Goal: Task Accomplishment & Management: Manage account settings

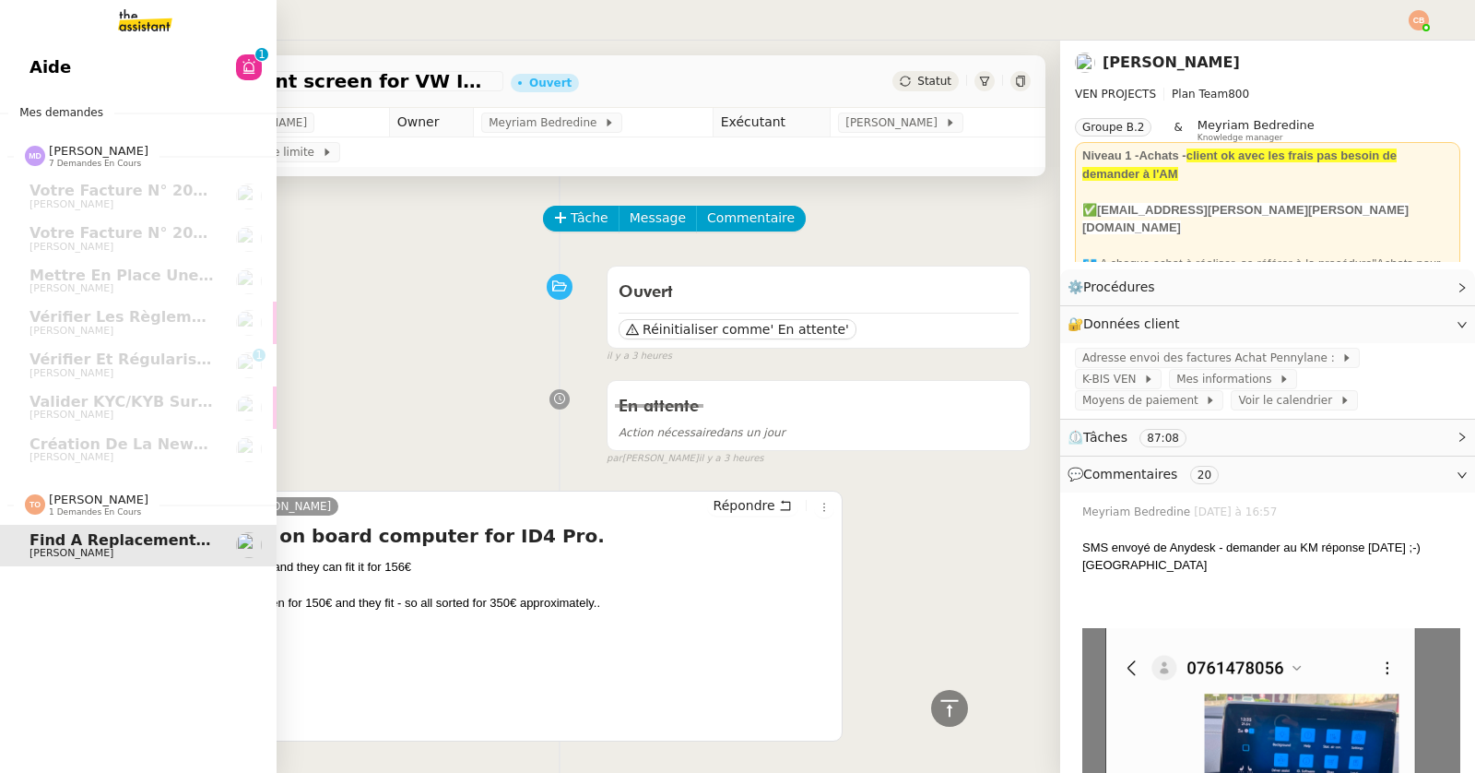
scroll to position [5572, 0]
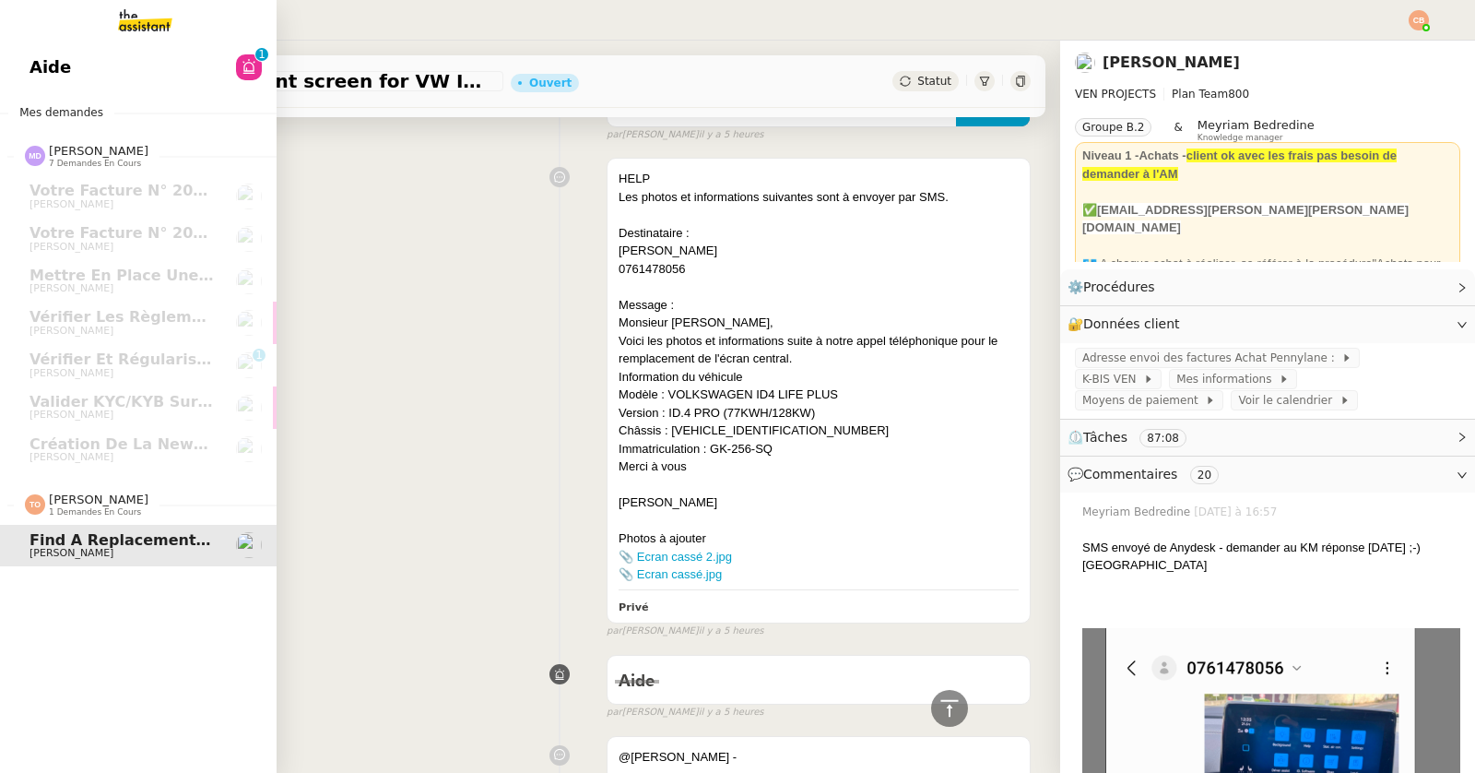
click at [89, 68] on link "Aide 0 1 2 3 4 5 6 7 8 9" at bounding box center [138, 67] width 277 height 42
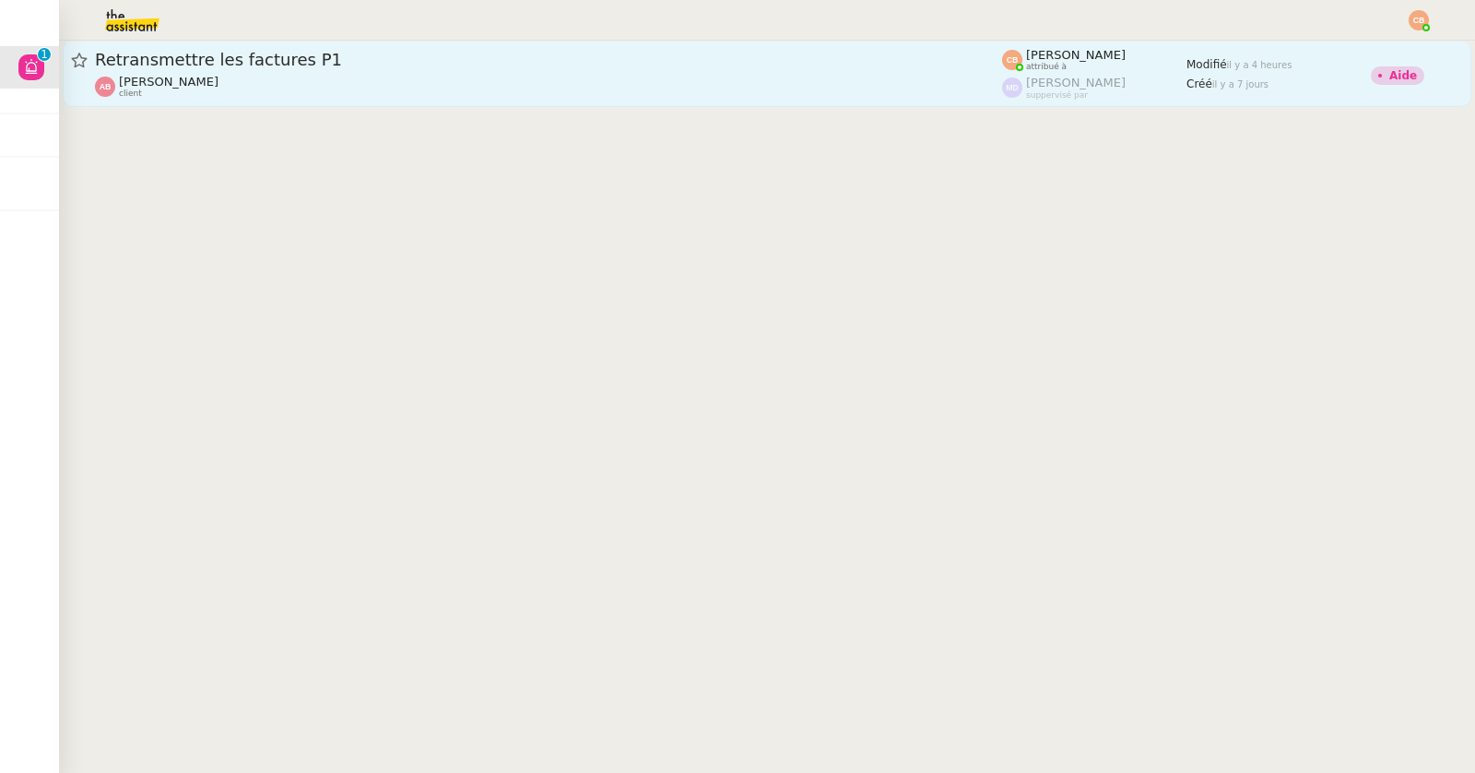
click at [351, 71] on div "Retransmettre les factures P1 [PERSON_NAME] client" at bounding box center [548, 74] width 907 height 50
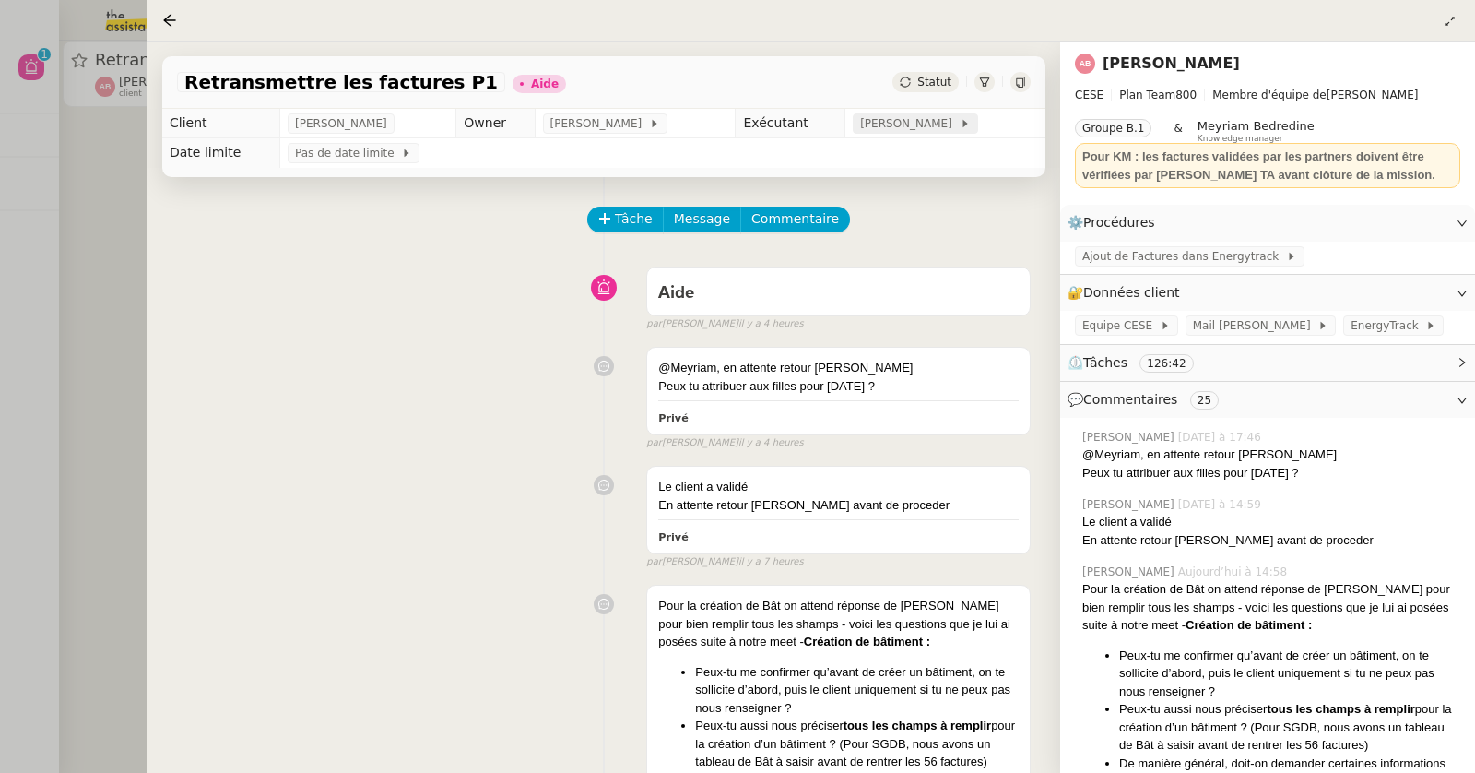
click at [894, 130] on span "[PERSON_NAME]" at bounding box center [909, 123] width 99 height 18
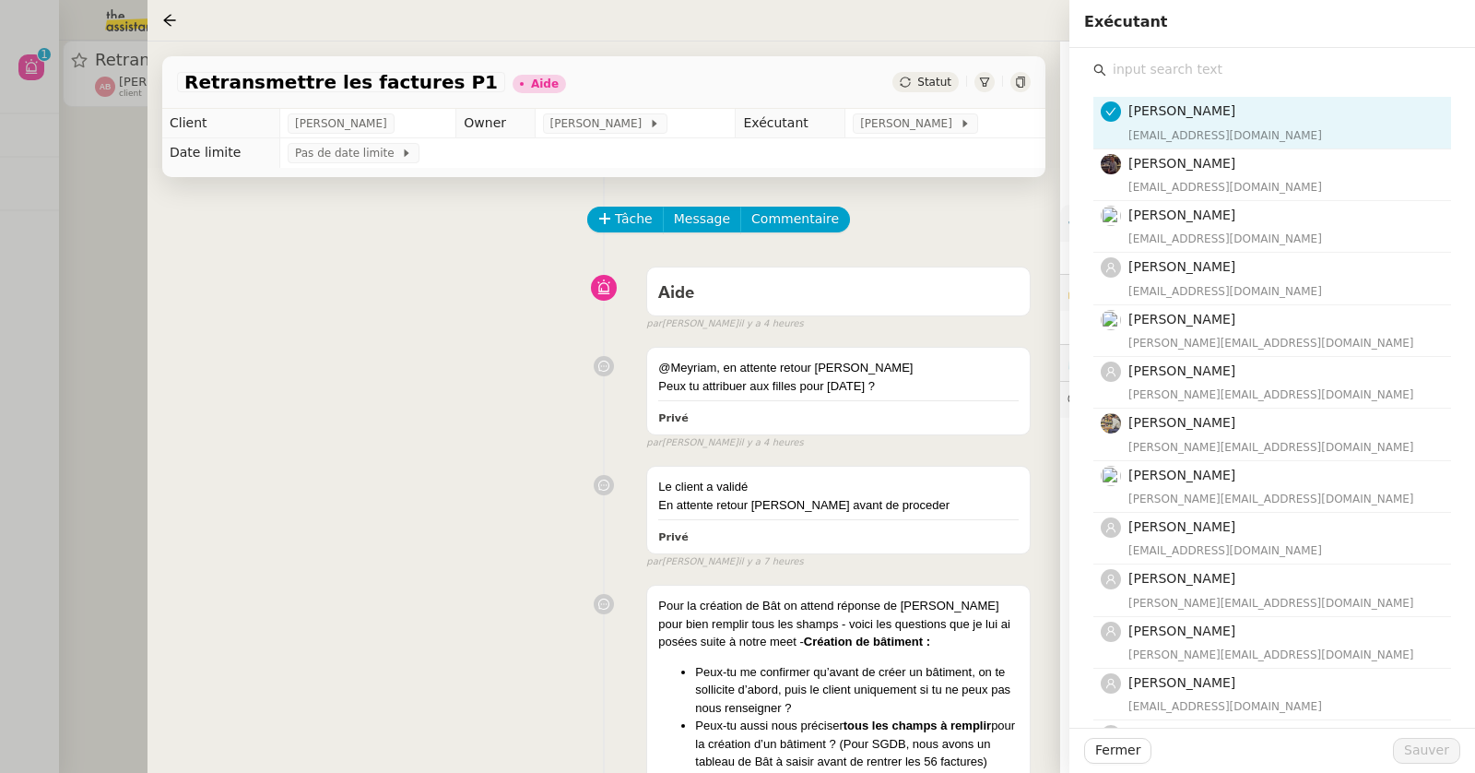
click at [1180, 72] on input "text" at bounding box center [1278, 69] width 345 height 25
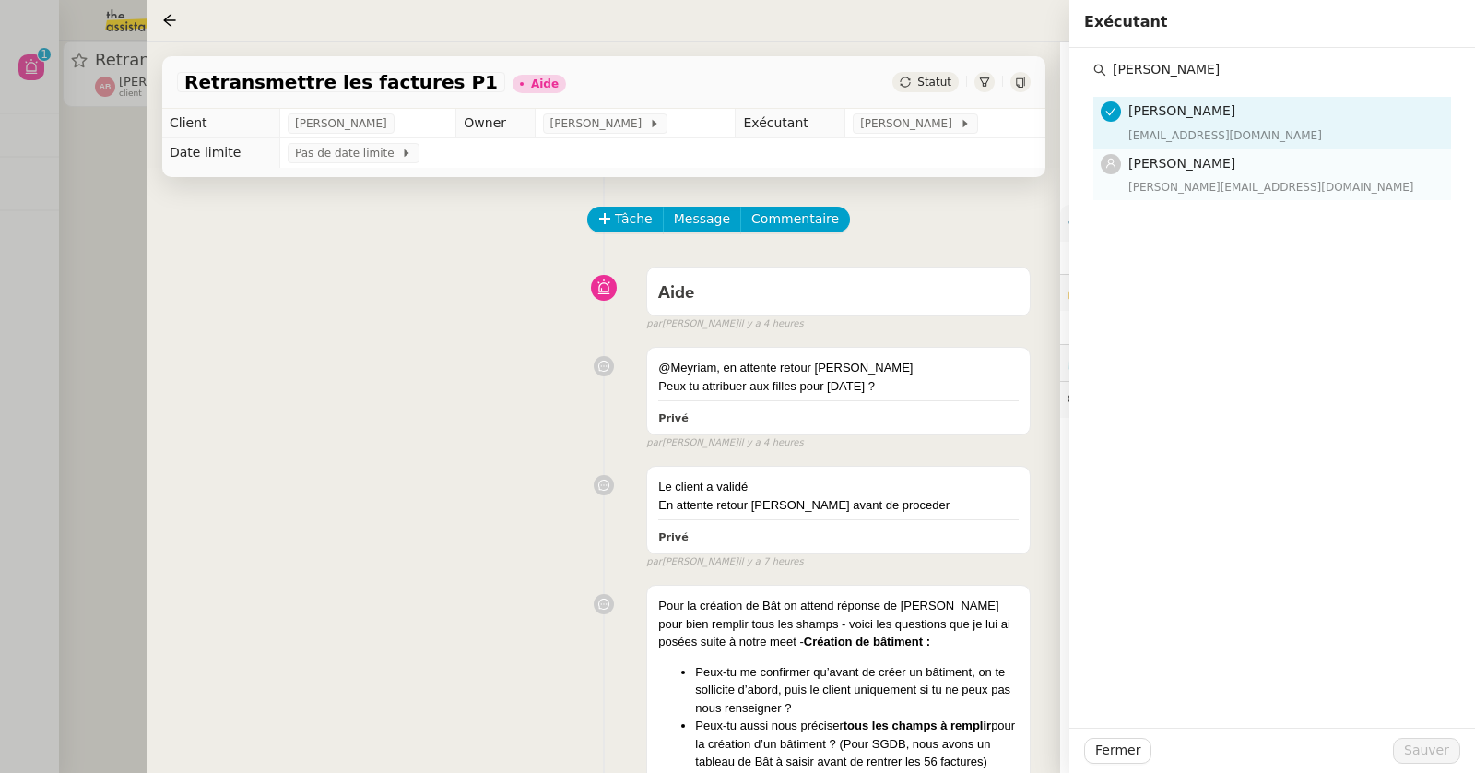
type input "[PERSON_NAME]"
click at [1191, 161] on span "[PERSON_NAME]" at bounding box center [1182, 163] width 107 height 15
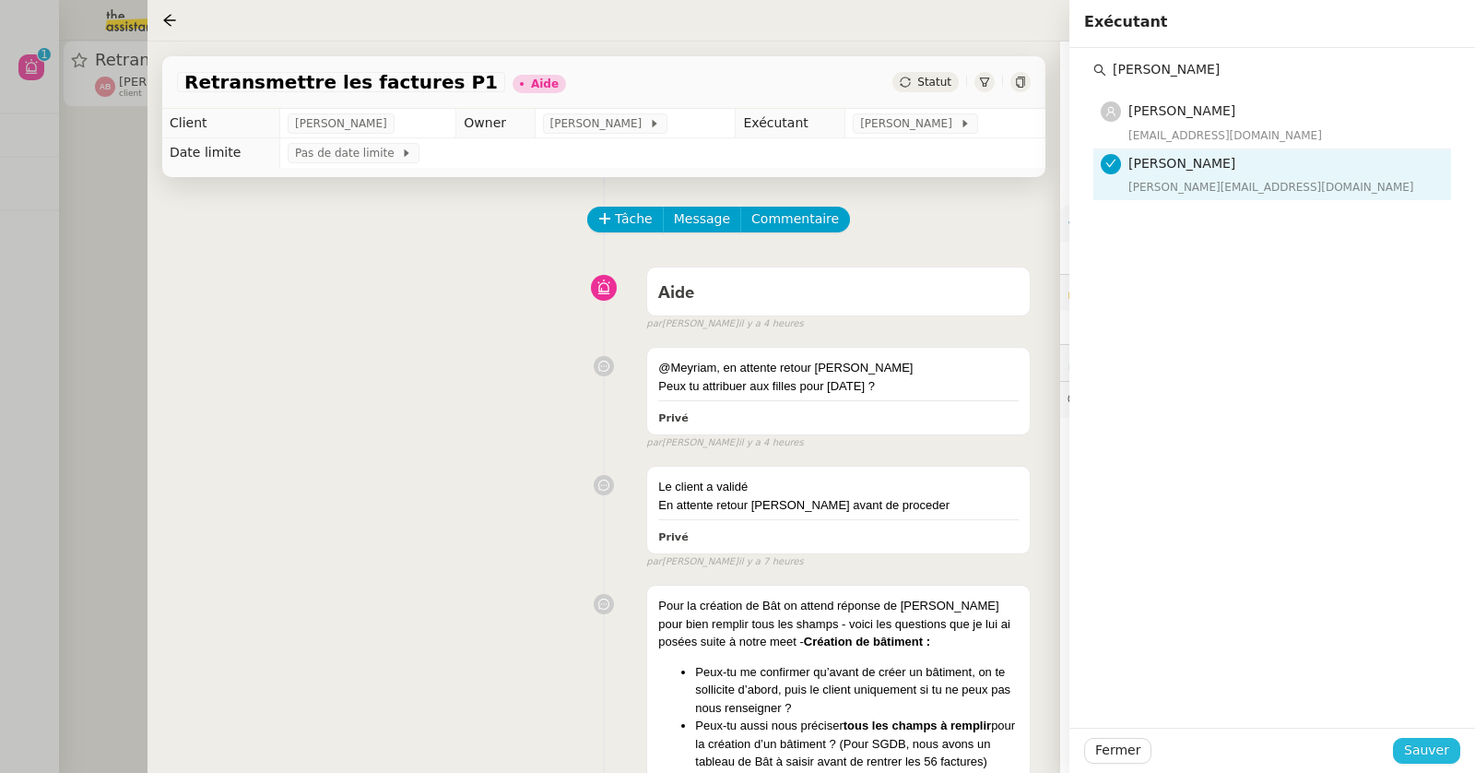
click at [1414, 746] on span "Sauver" at bounding box center [1426, 749] width 45 height 21
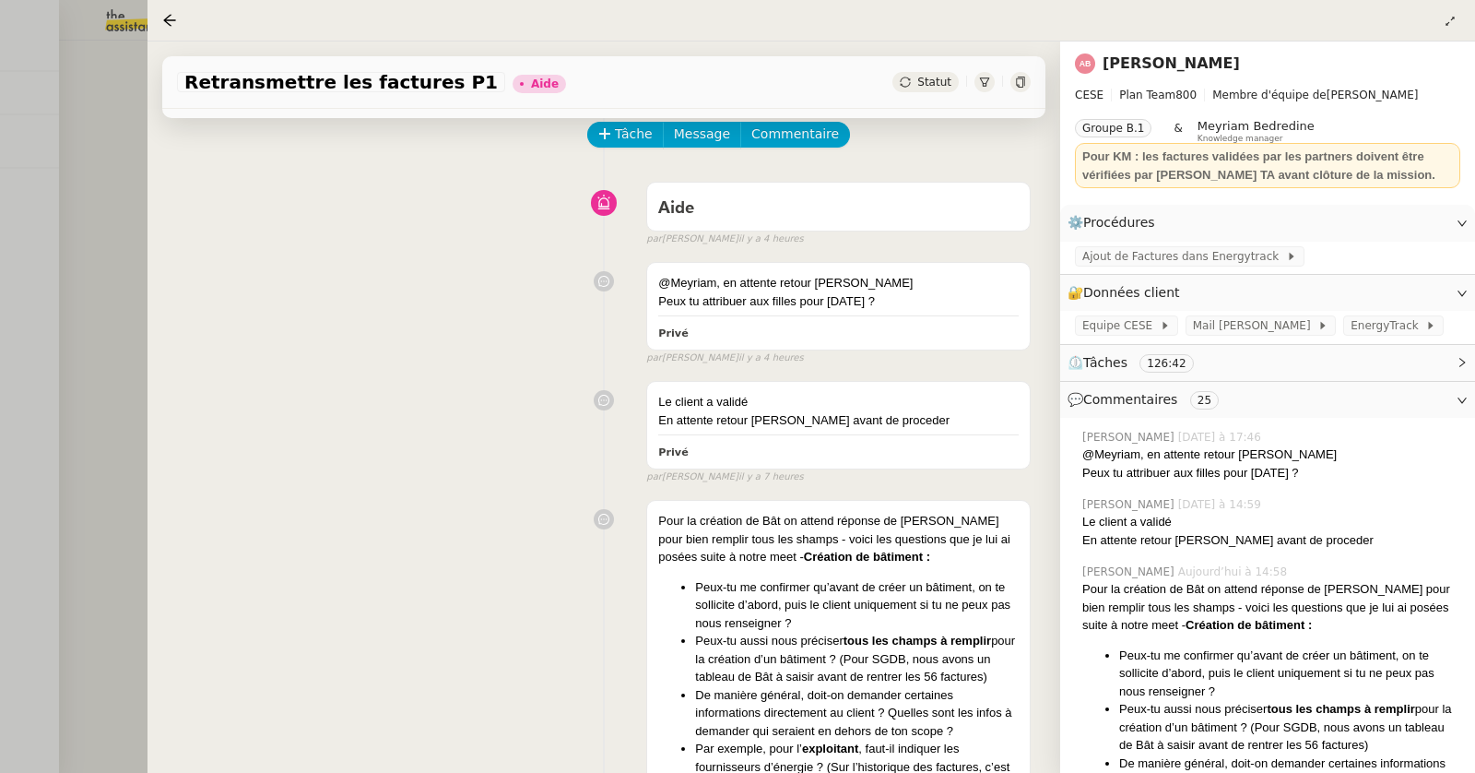
scroll to position [255, 0]
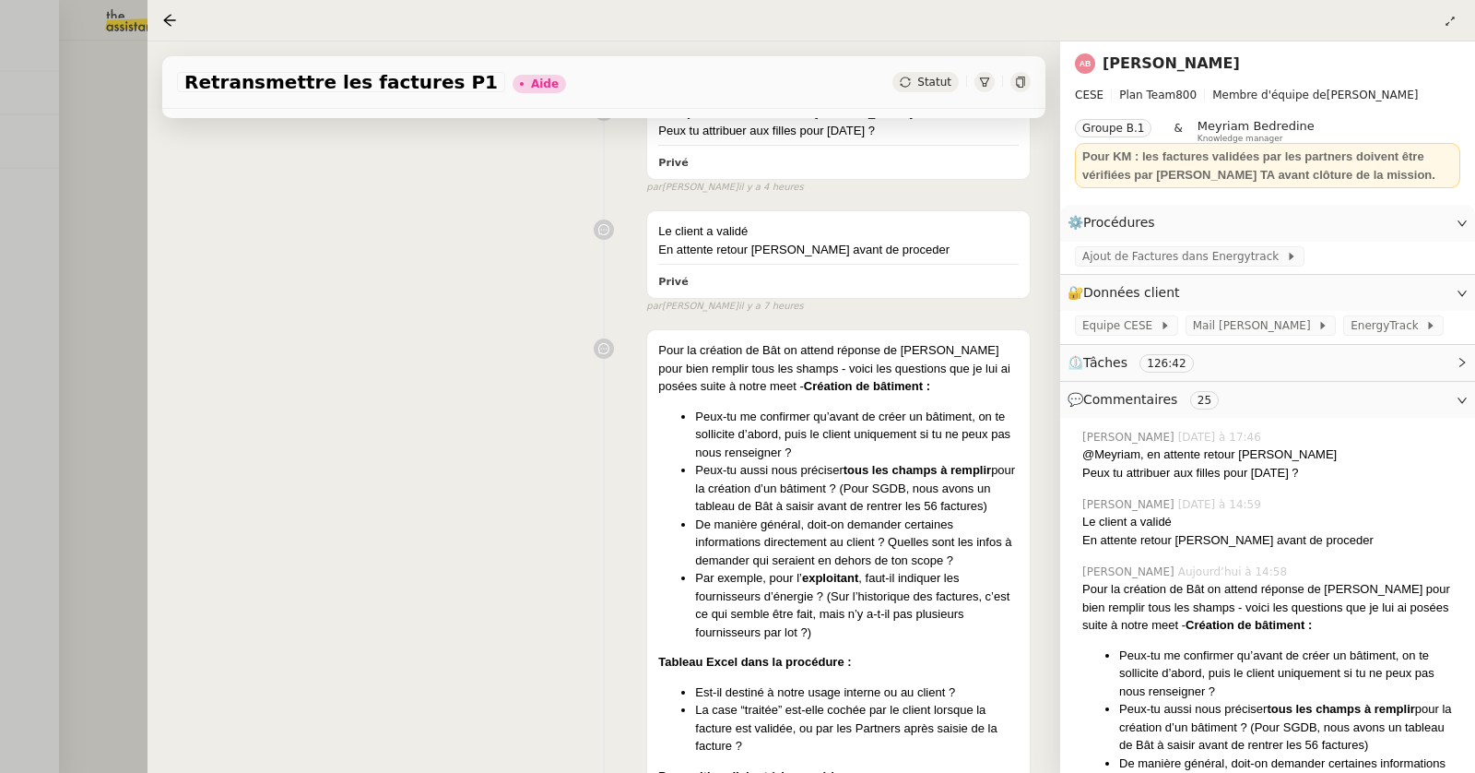
click at [755, 451] on li "Peux-tu me confirmer qu’avant de créer un bâtiment, on te sollicite d’abord, pu…" at bounding box center [857, 435] width 324 height 54
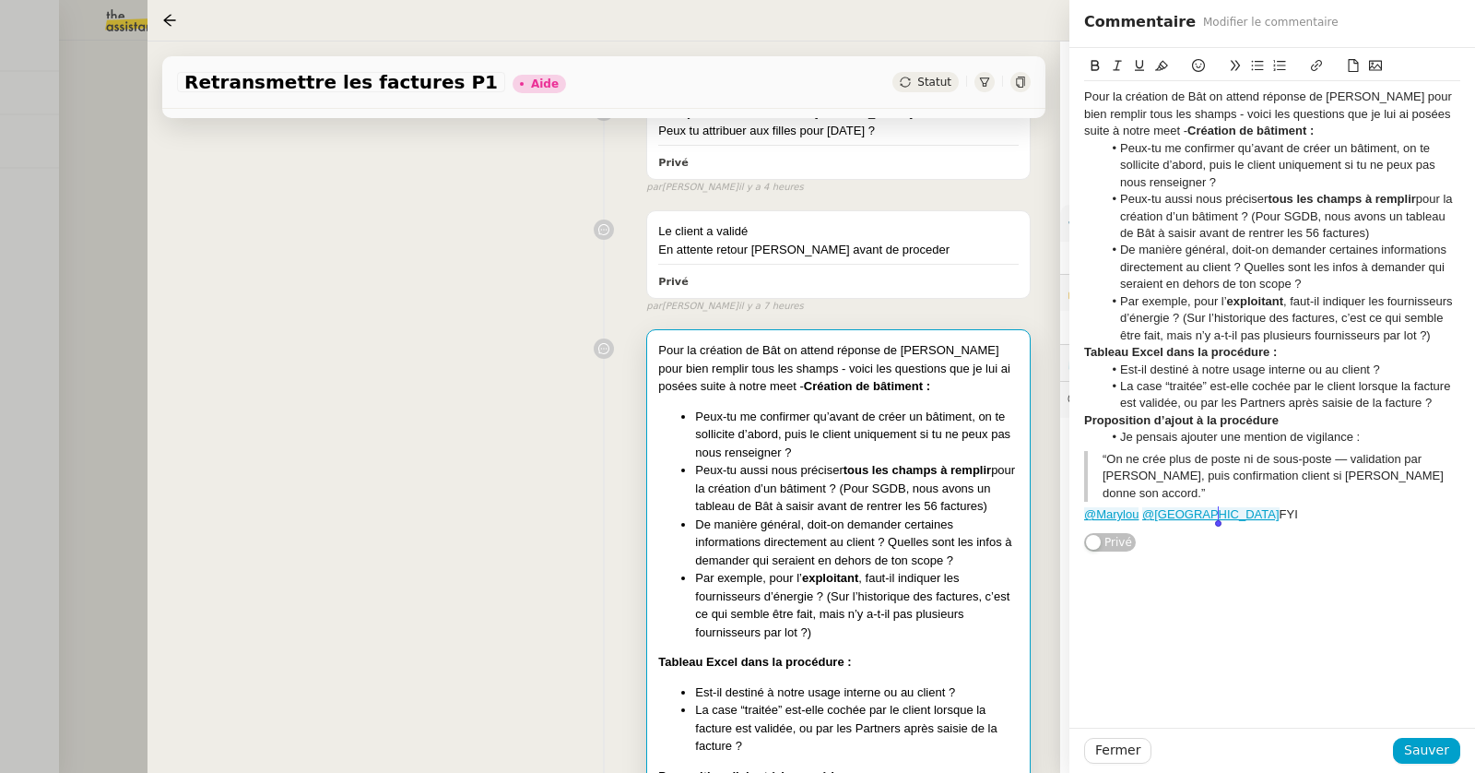
drag, startPoint x: 1085, startPoint y: 98, endPoint x: 1254, endPoint y: 539, distance: 472.8
click at [1254, 539] on div "Pour la création de Bât on attend réponse de [PERSON_NAME] pour bien remplir to…" at bounding box center [1272, 300] width 376 height 504
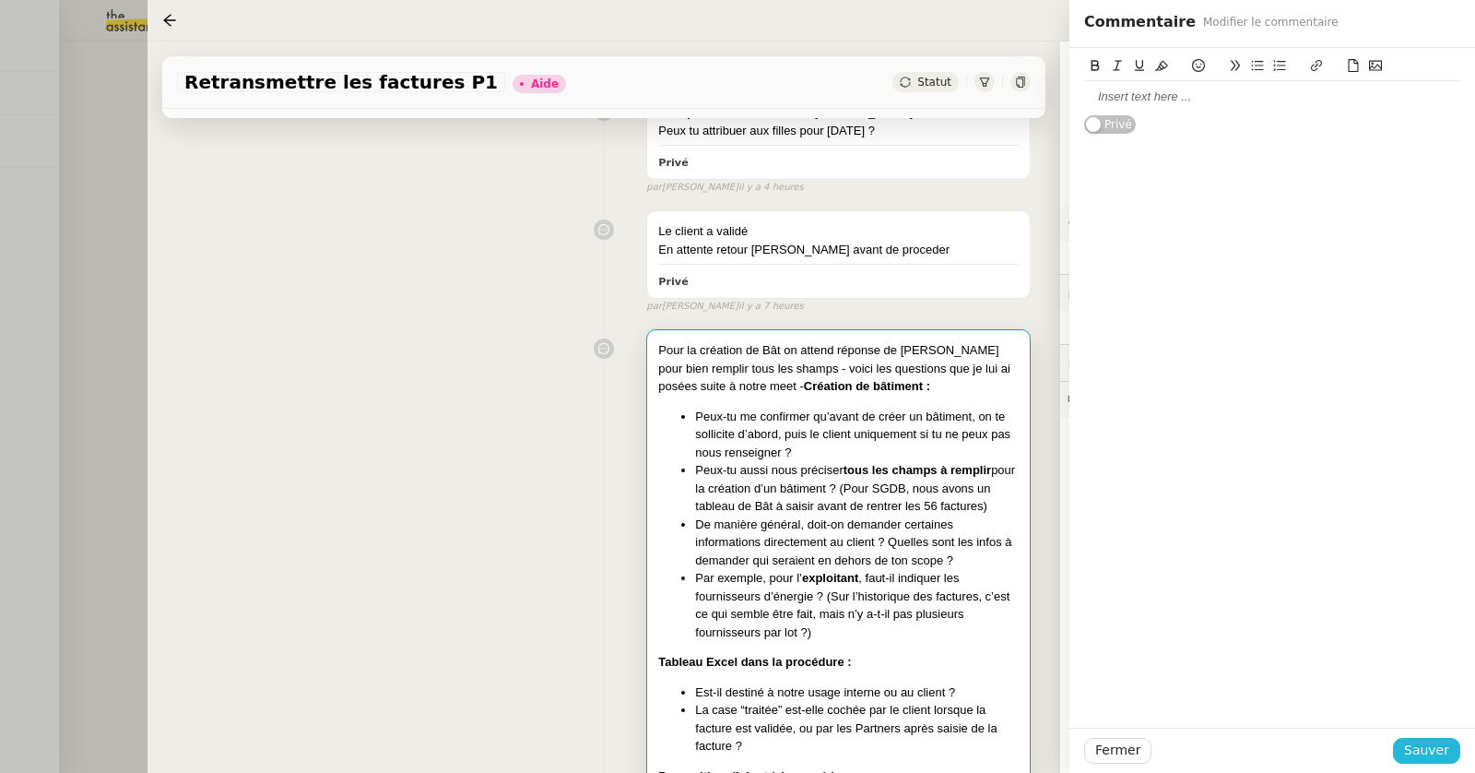
click at [1419, 743] on span "Sauver" at bounding box center [1426, 749] width 45 height 21
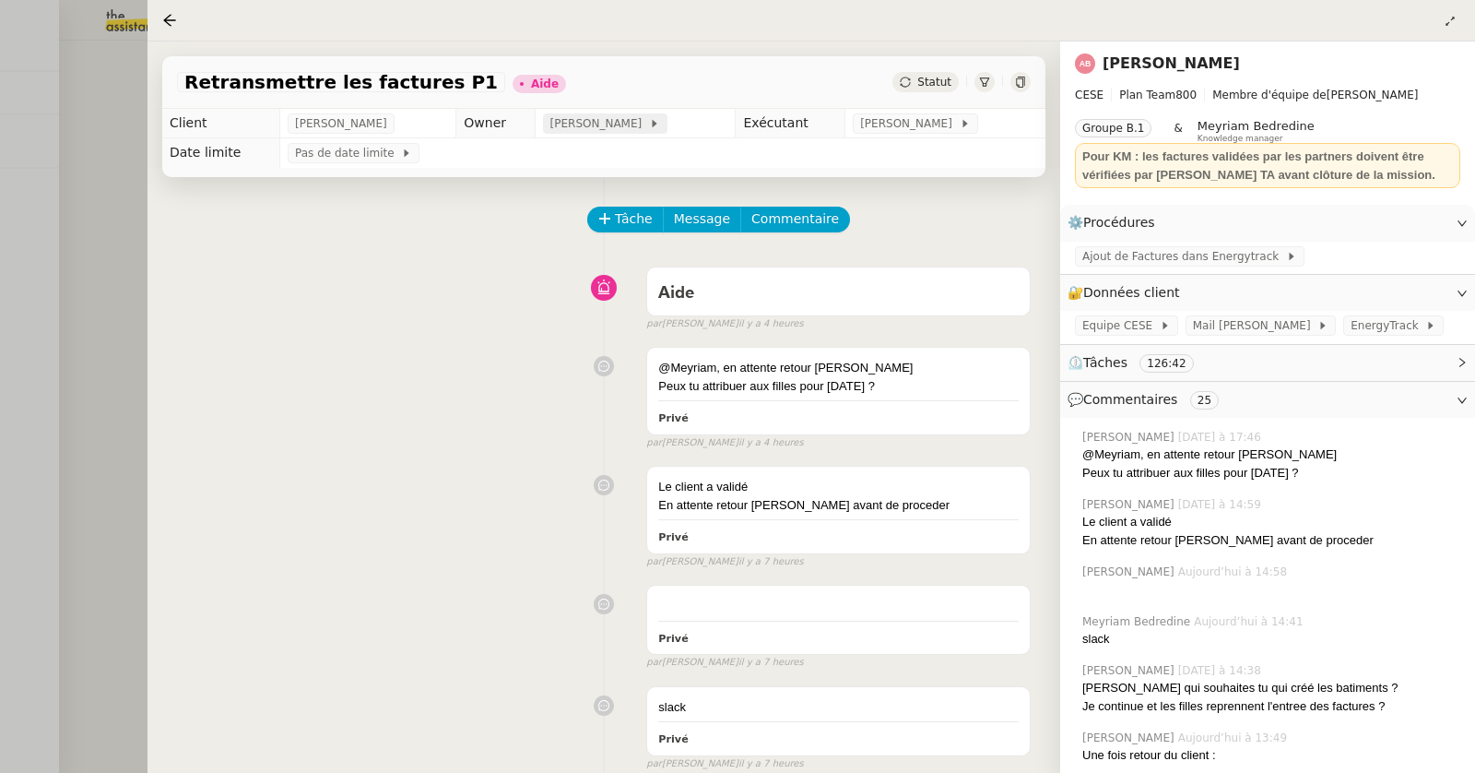
click at [608, 124] on span "[PERSON_NAME]" at bounding box center [599, 123] width 99 height 18
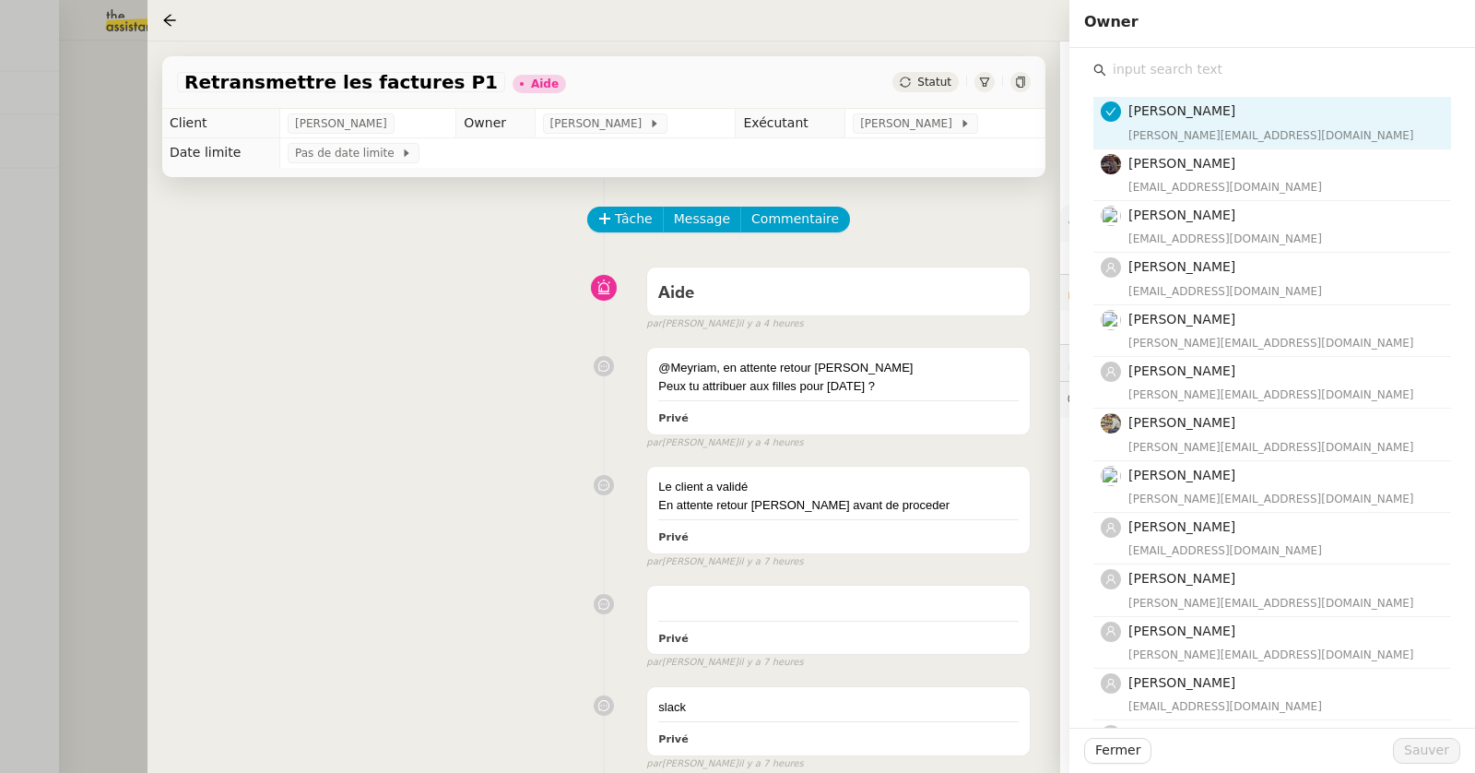
click at [1146, 68] on input "text" at bounding box center [1278, 69] width 345 height 25
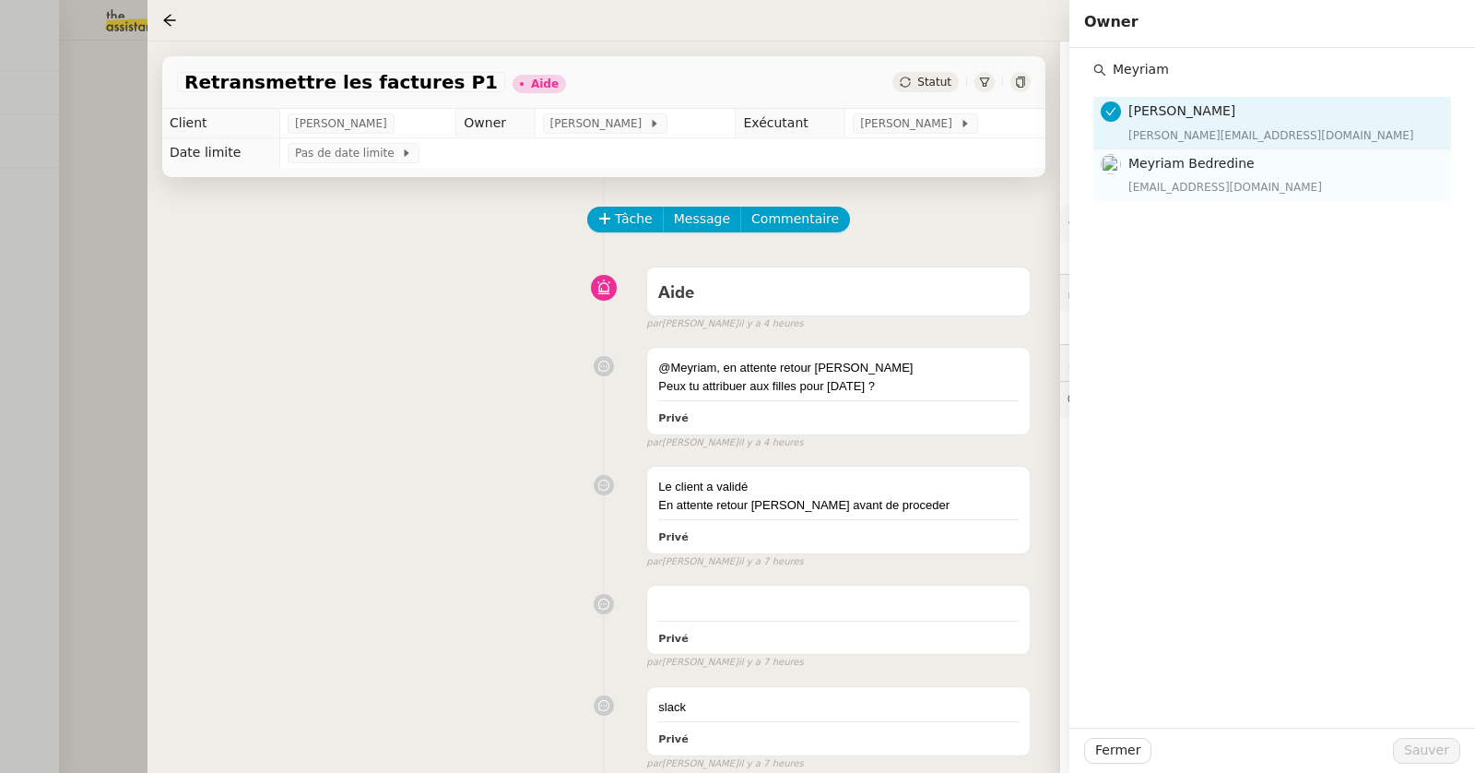
type input "Meyriam"
click at [1182, 170] on span "Meyriam Bedredine" at bounding box center [1192, 163] width 126 height 15
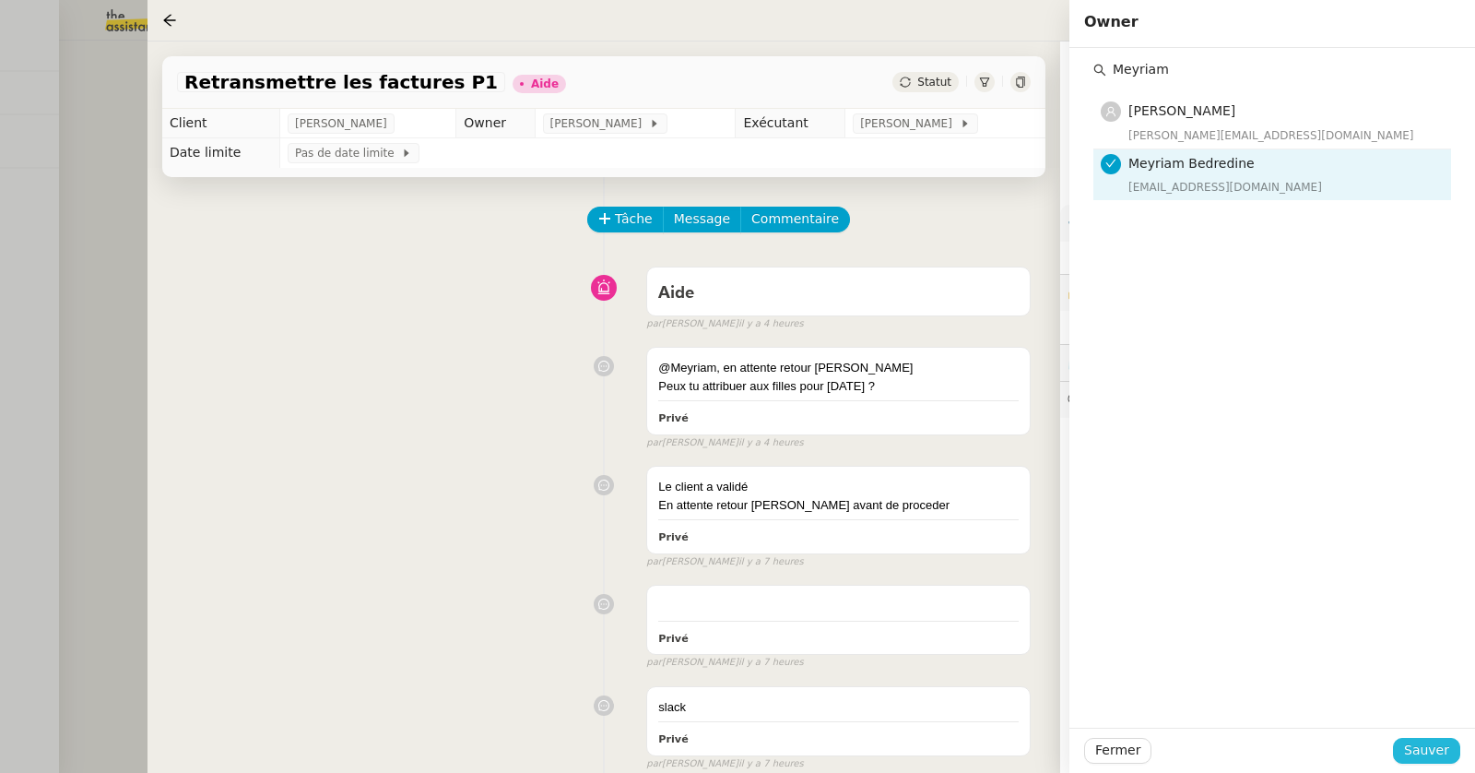
click at [1402, 750] on button "Sauver" at bounding box center [1426, 751] width 67 height 26
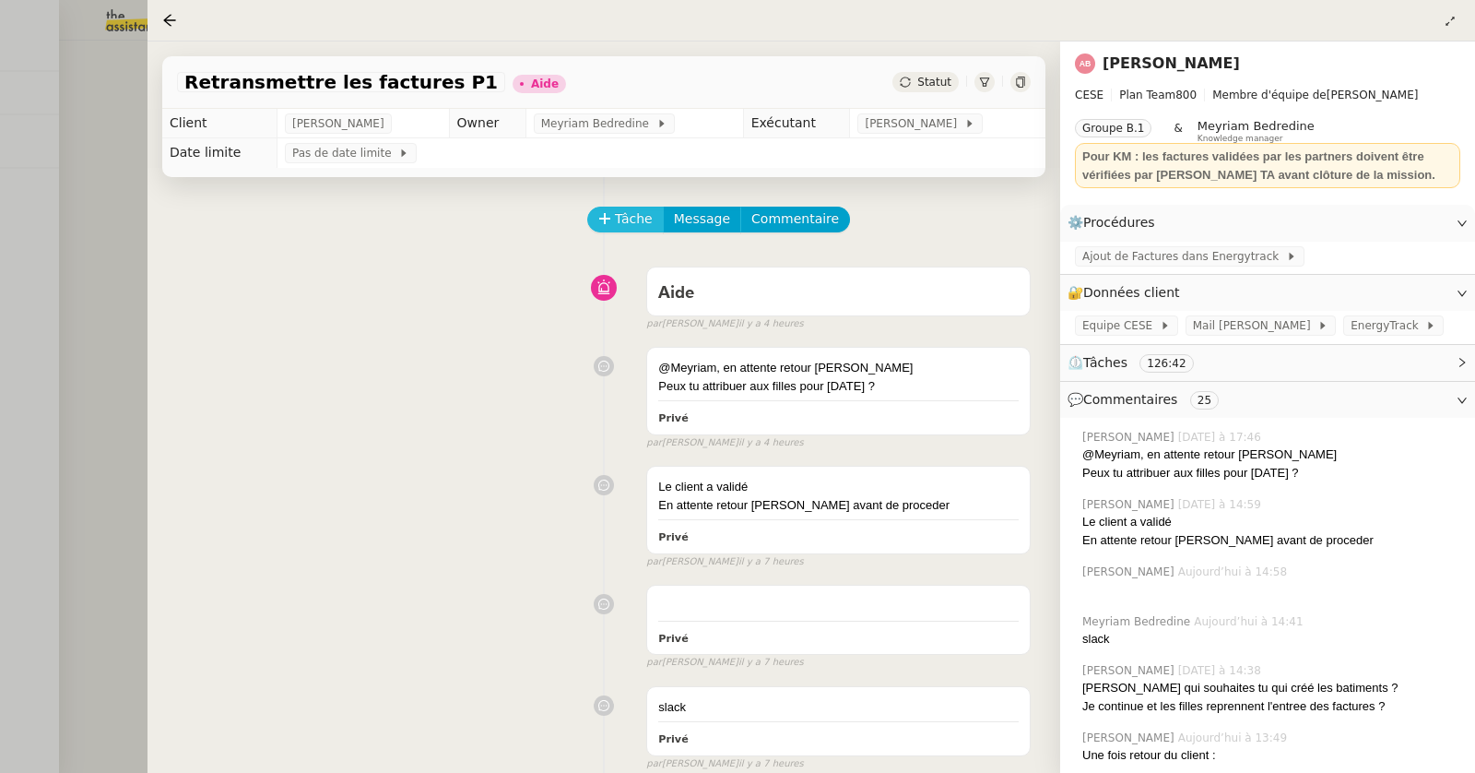
click at [641, 207] on button "Tâche" at bounding box center [625, 220] width 77 height 26
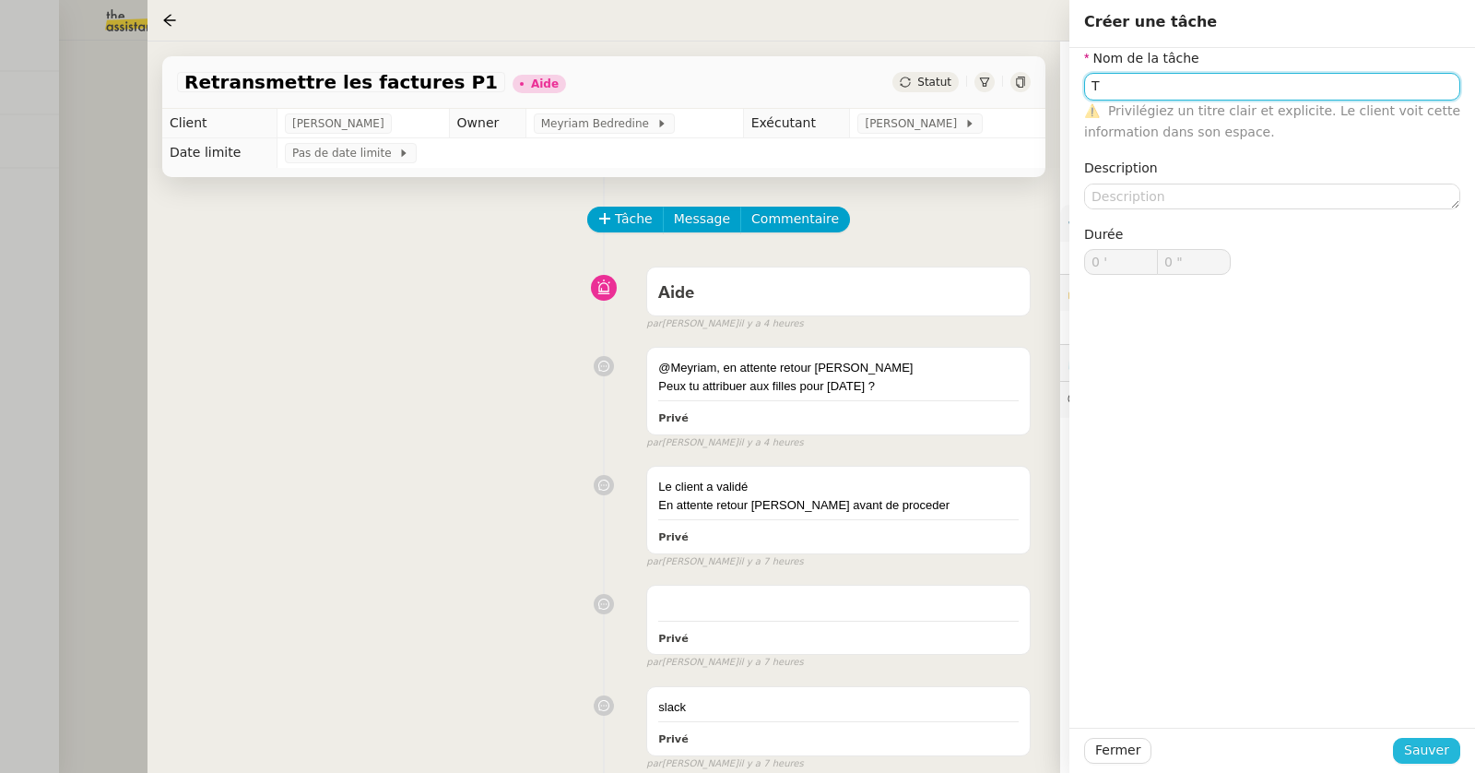
type input "T"
click at [1418, 741] on span "Sauver" at bounding box center [1426, 749] width 45 height 21
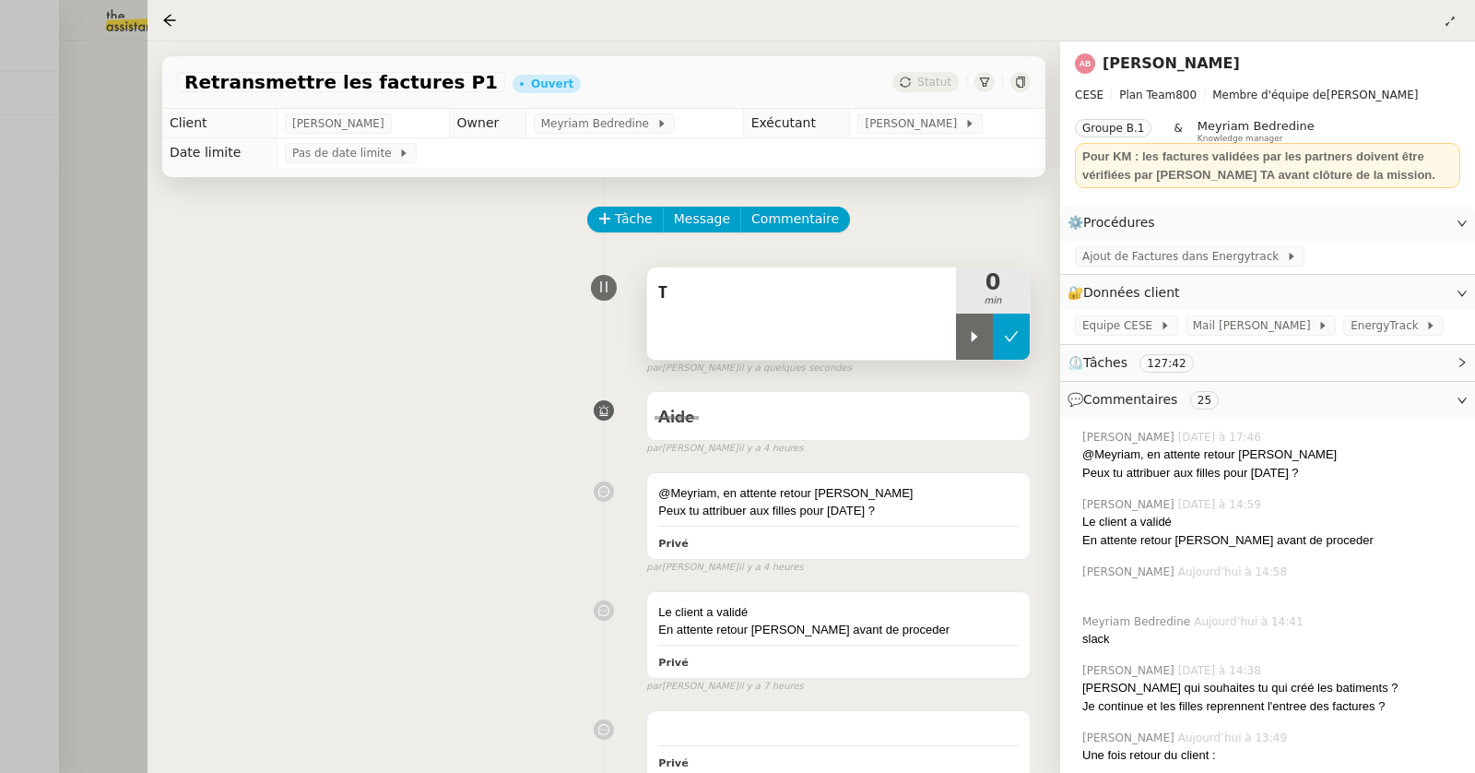
click at [1017, 335] on icon at bounding box center [1011, 336] width 15 height 15
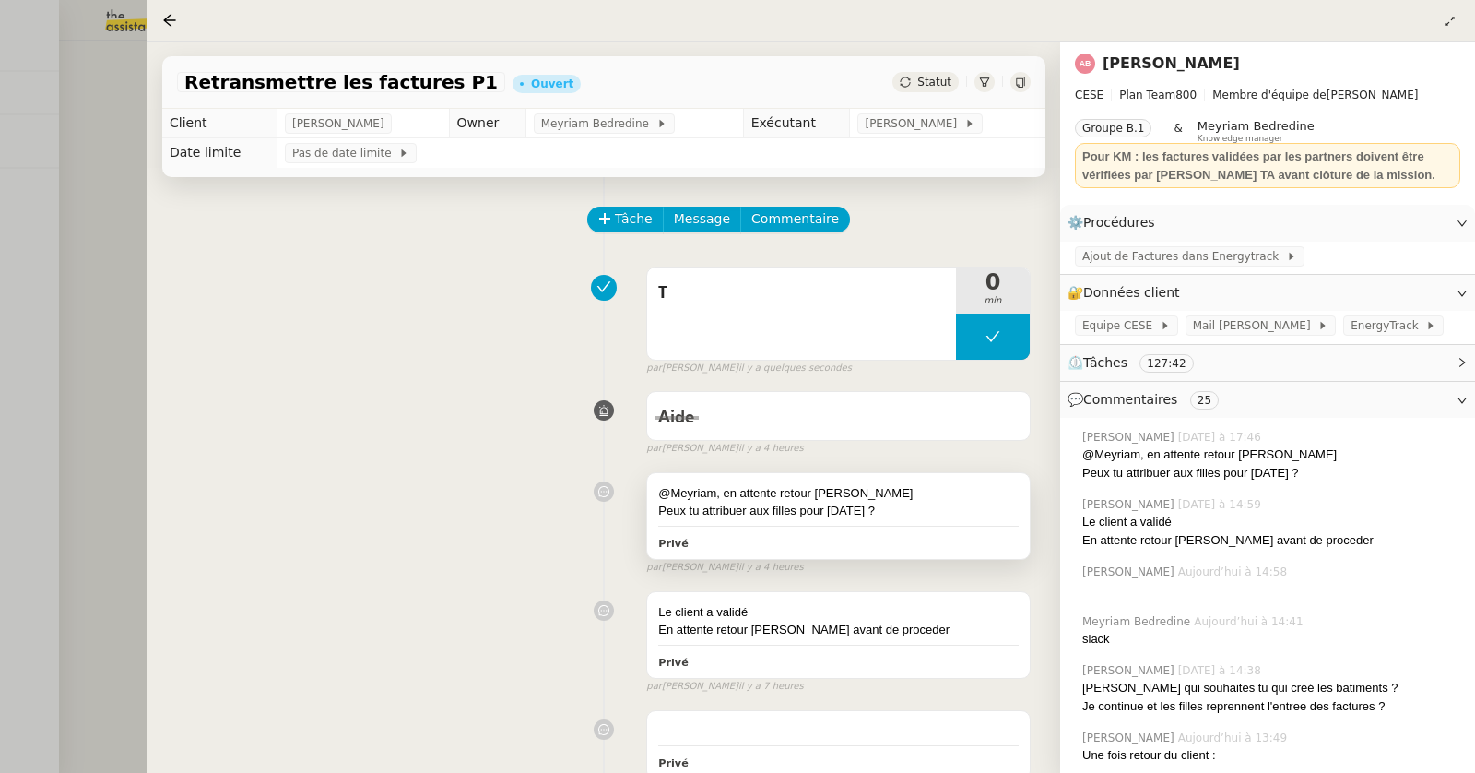
click at [810, 488] on div "@Meyriam, en attente retour [PERSON_NAME]" at bounding box center [838, 493] width 361 height 18
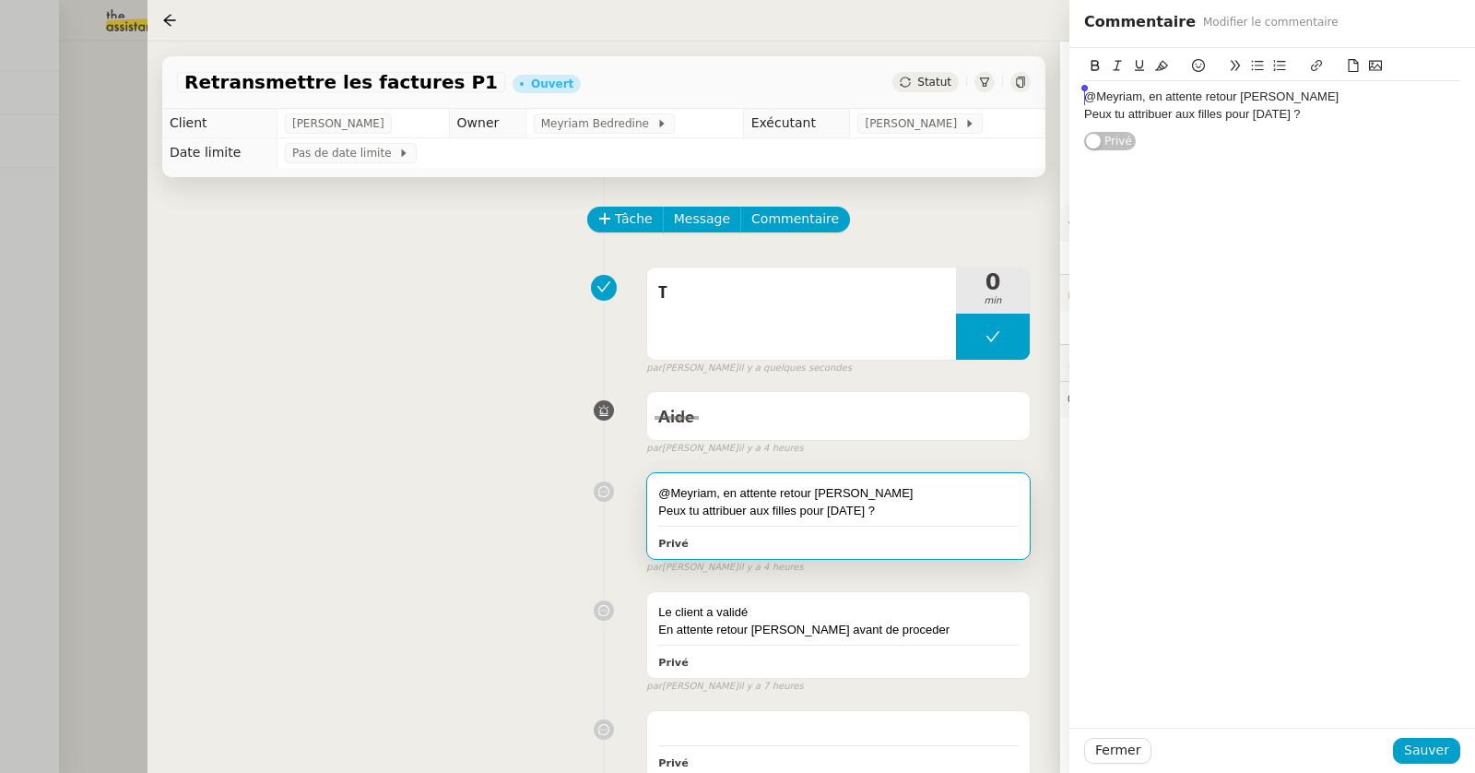
drag, startPoint x: 1320, startPoint y: 121, endPoint x: 1060, endPoint y: 100, distance: 260.9
click at [1060, 100] on app-ticket "Retransmettre les factures P1 Ouvert Statut Client [PERSON_NAME] Owner Meyriam …" at bounding box center [812, 406] width 1328 height 731
click at [1315, 102] on div "@Marylou peux tu commencer la saisie des batiments" at bounding box center [1272, 97] width 376 height 17
click at [1424, 99] on div "@Marylou peux tu commencer la saisie des differents batiments" at bounding box center [1272, 97] width 376 height 17
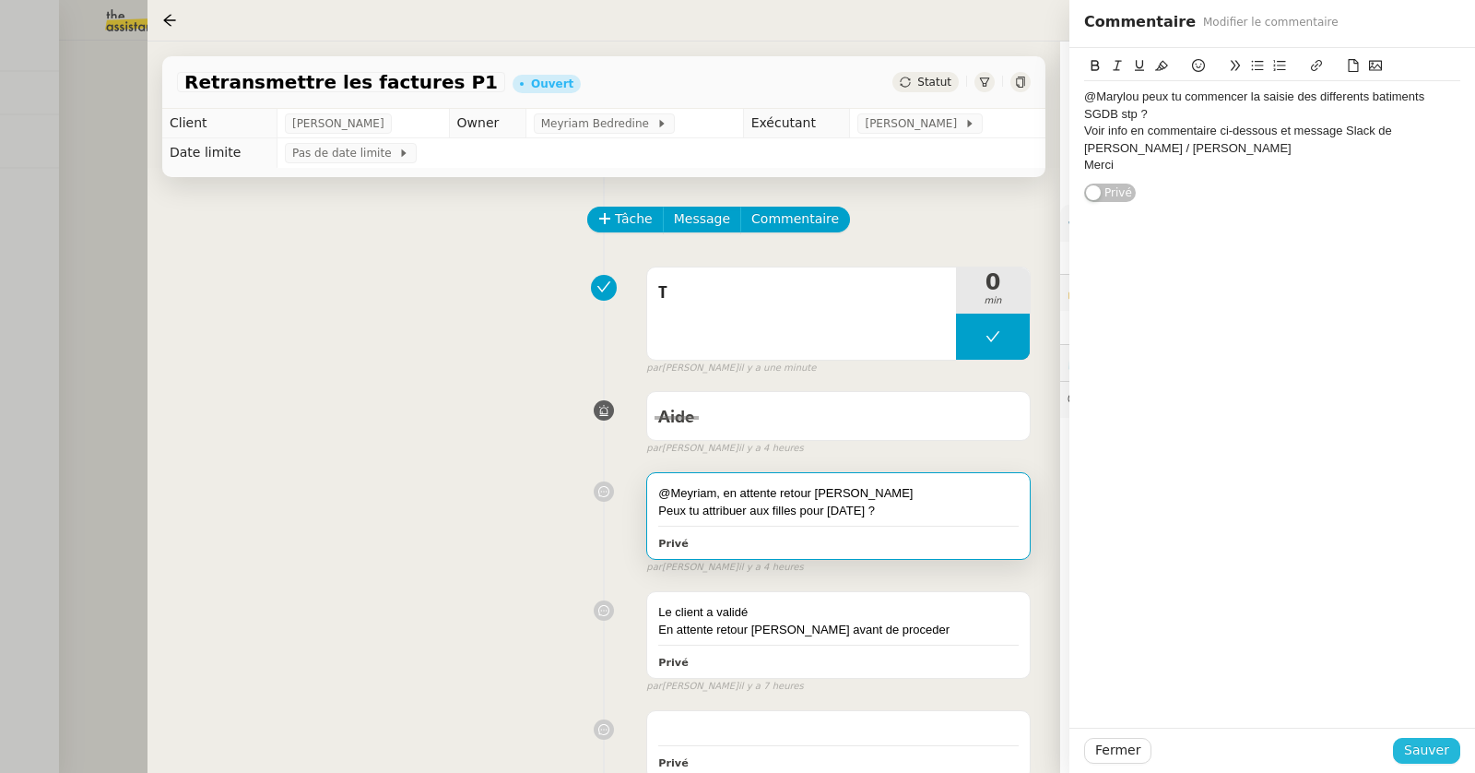
click at [1438, 741] on span "Sauver" at bounding box center [1426, 749] width 45 height 21
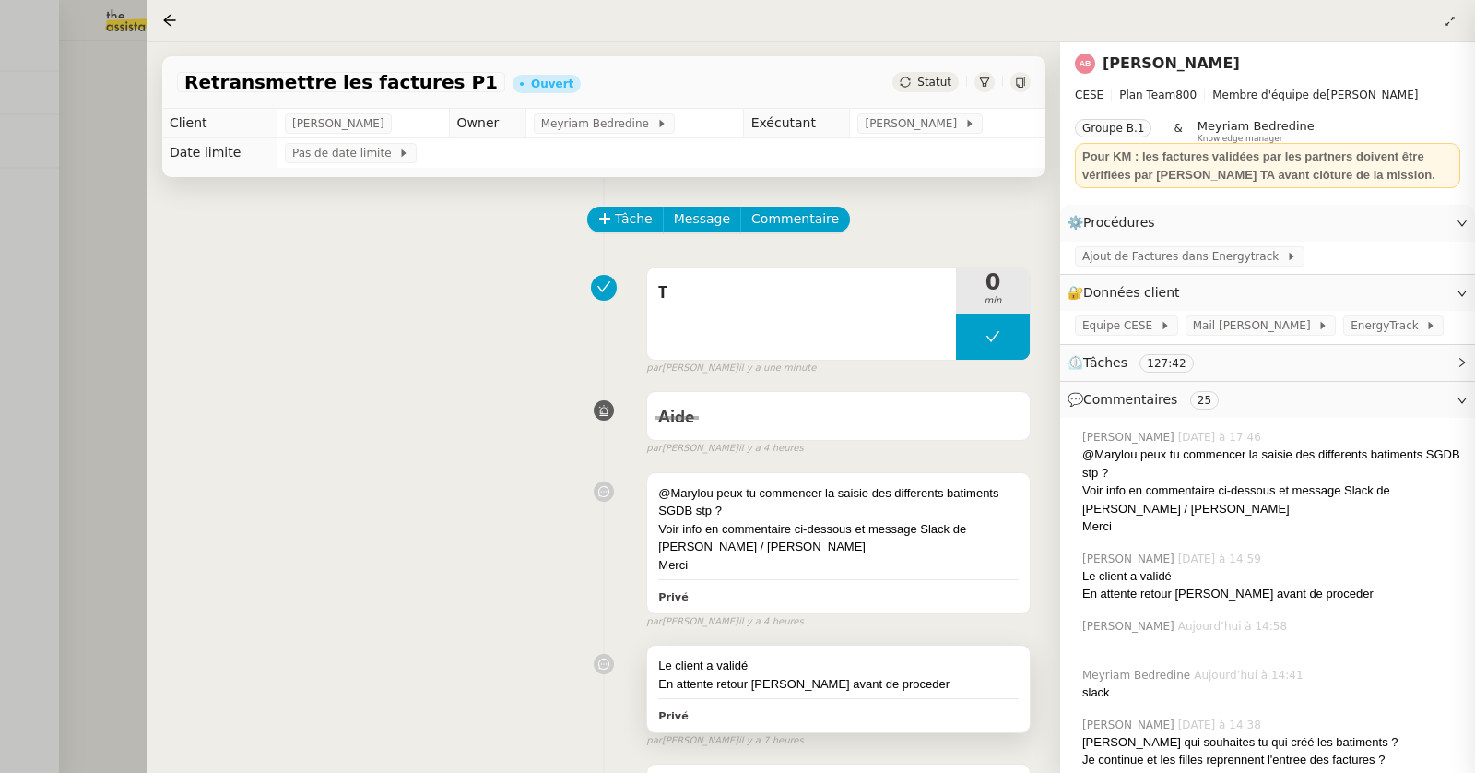
scroll to position [278, 0]
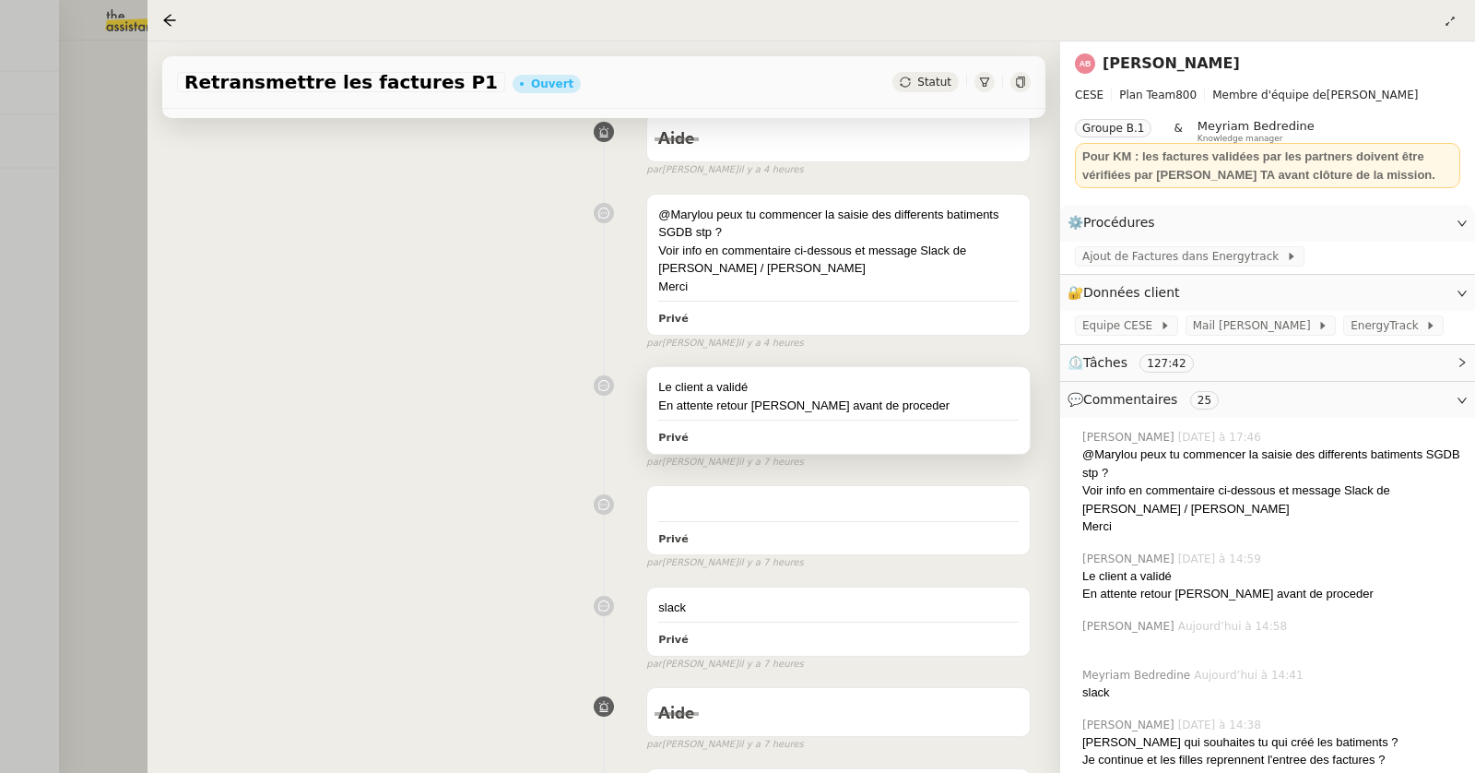
click at [844, 387] on div "Le client a validé" at bounding box center [838, 387] width 361 height 18
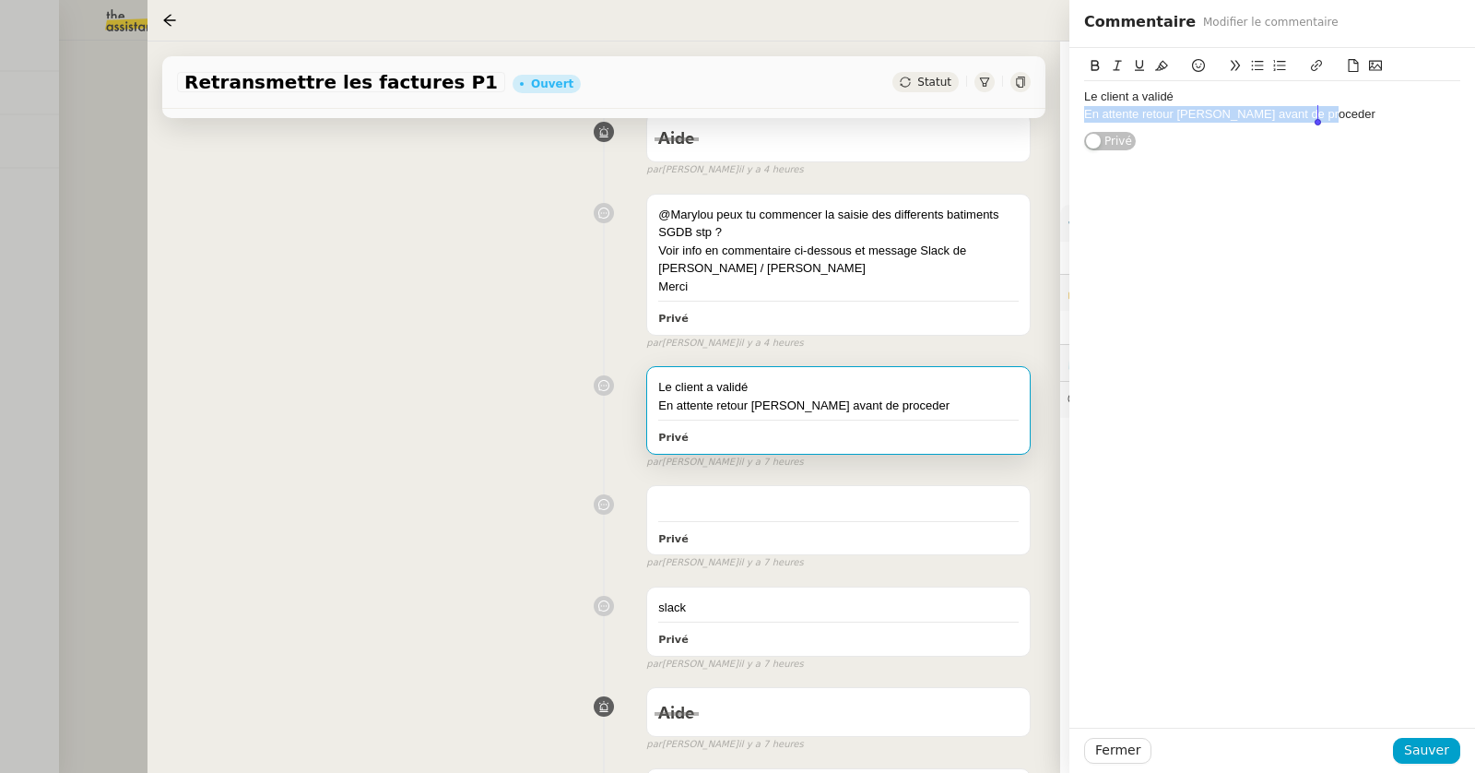
drag, startPoint x: 1083, startPoint y: 117, endPoint x: 1371, endPoint y: 134, distance: 288.2
click at [1371, 134] on div "Le client a validé En attente retour [PERSON_NAME] avant de proceder Privé" at bounding box center [1272, 100] width 376 height 104
click at [1407, 755] on button "Sauver" at bounding box center [1426, 751] width 67 height 26
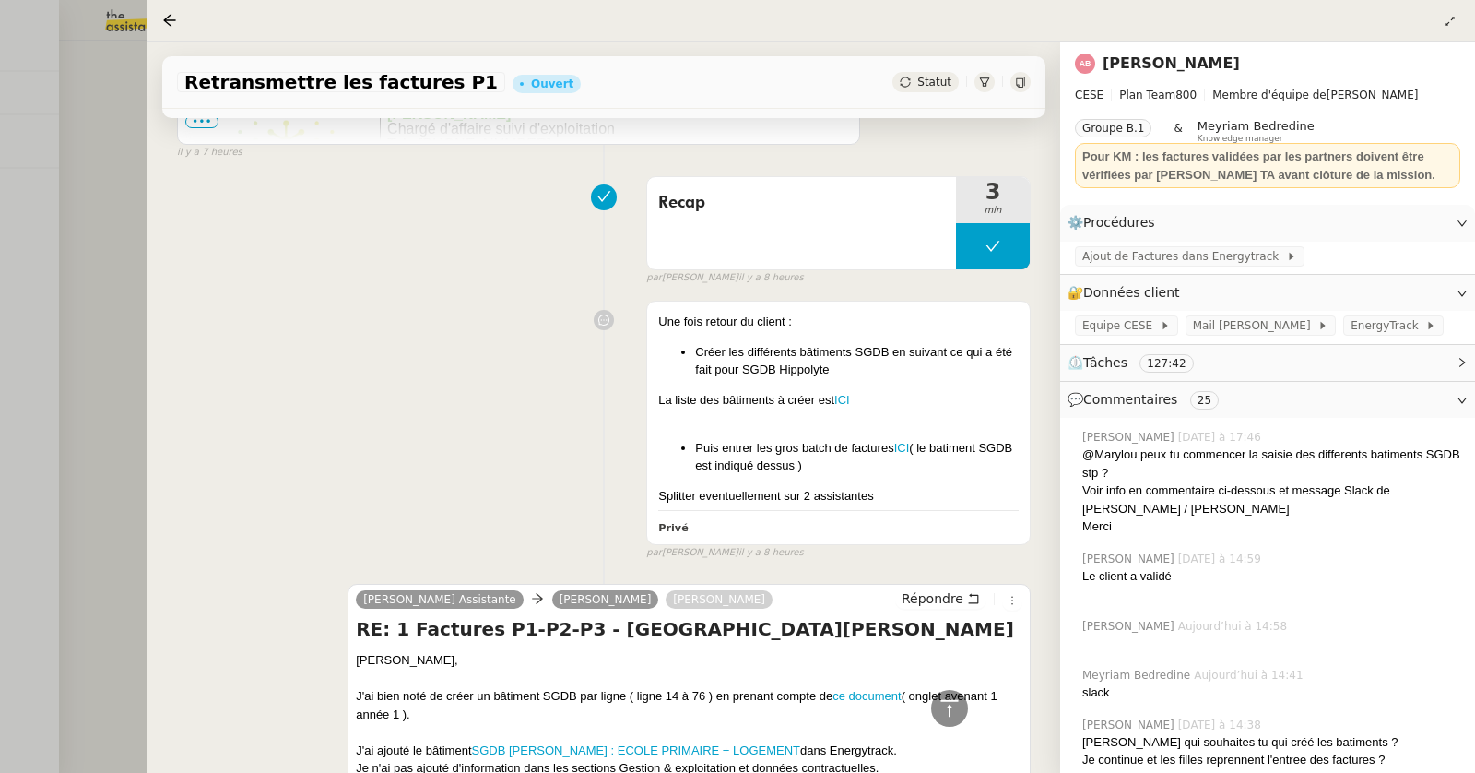
scroll to position [1449, 0]
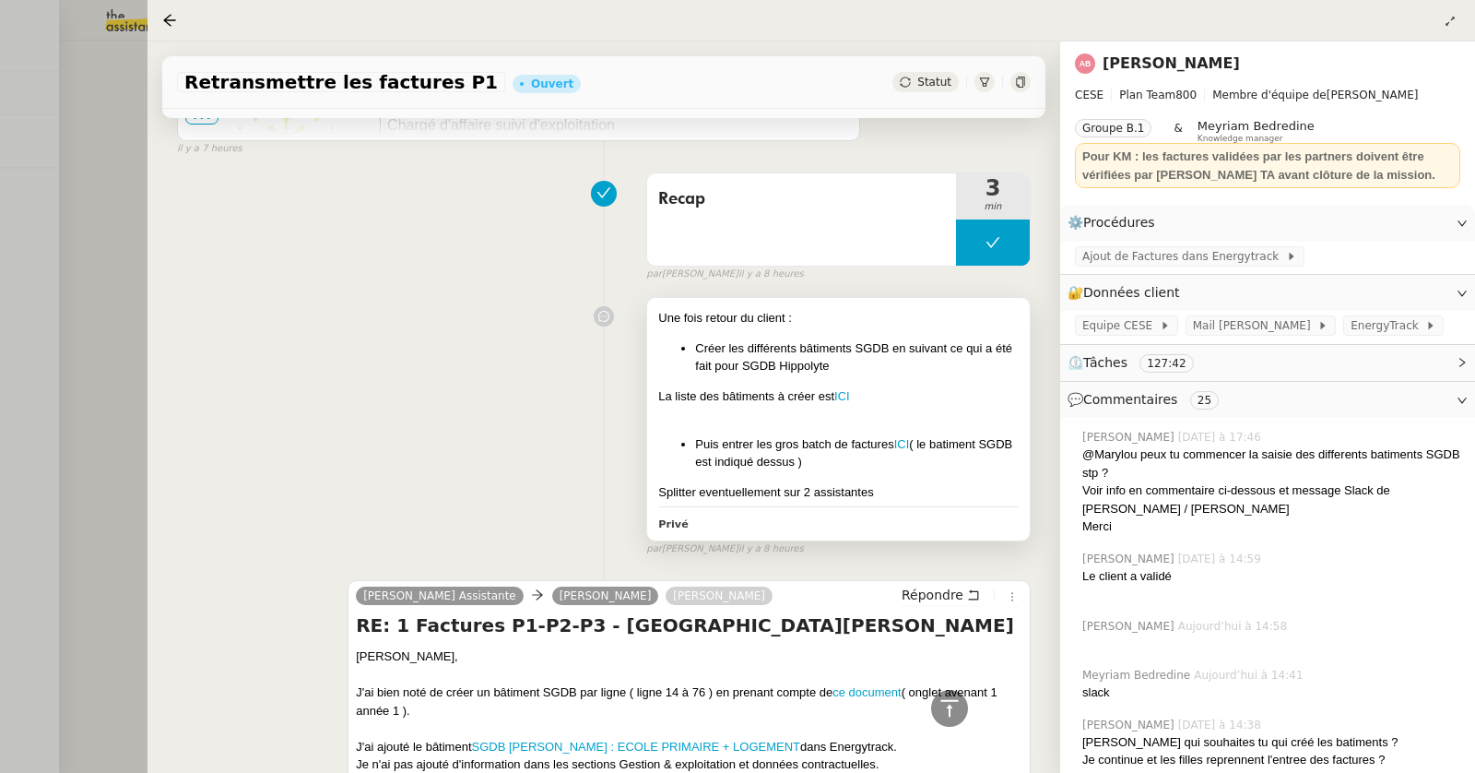
click at [795, 368] on div "Une fois retour du client : Créer les différents bâtiments SGDB en suivant ce q…" at bounding box center [838, 405] width 361 height 192
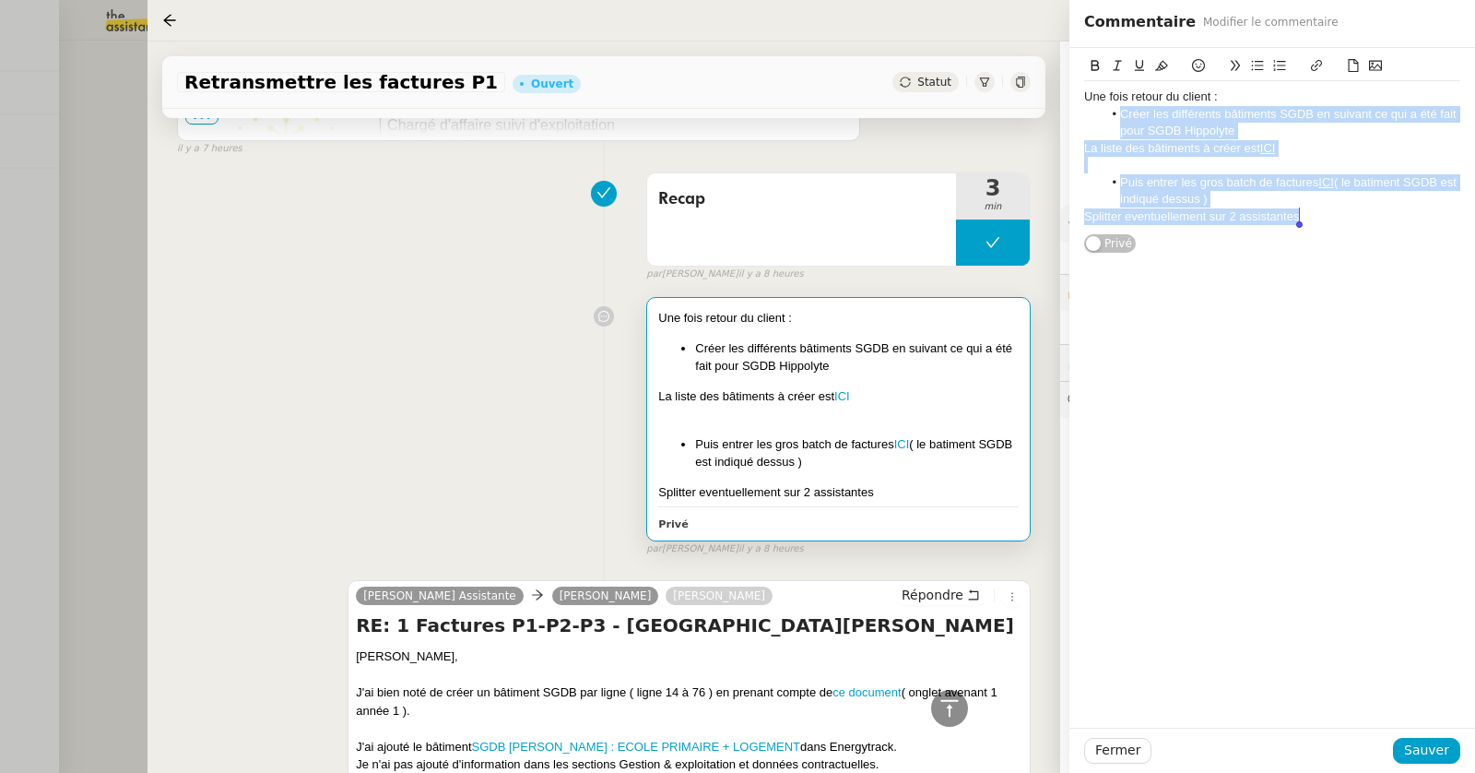
drag, startPoint x: 1113, startPoint y: 112, endPoint x: 1343, endPoint y: 220, distance: 254.9
click at [1343, 220] on div "Une fois retour du client : Créer les différents bâtiments SGDB en suivant ce q…" at bounding box center [1272, 156] width 376 height 151
copy div "Créer les différents bâtiments SGDB en suivant ce qui a été fait pour SGDB [PER…"
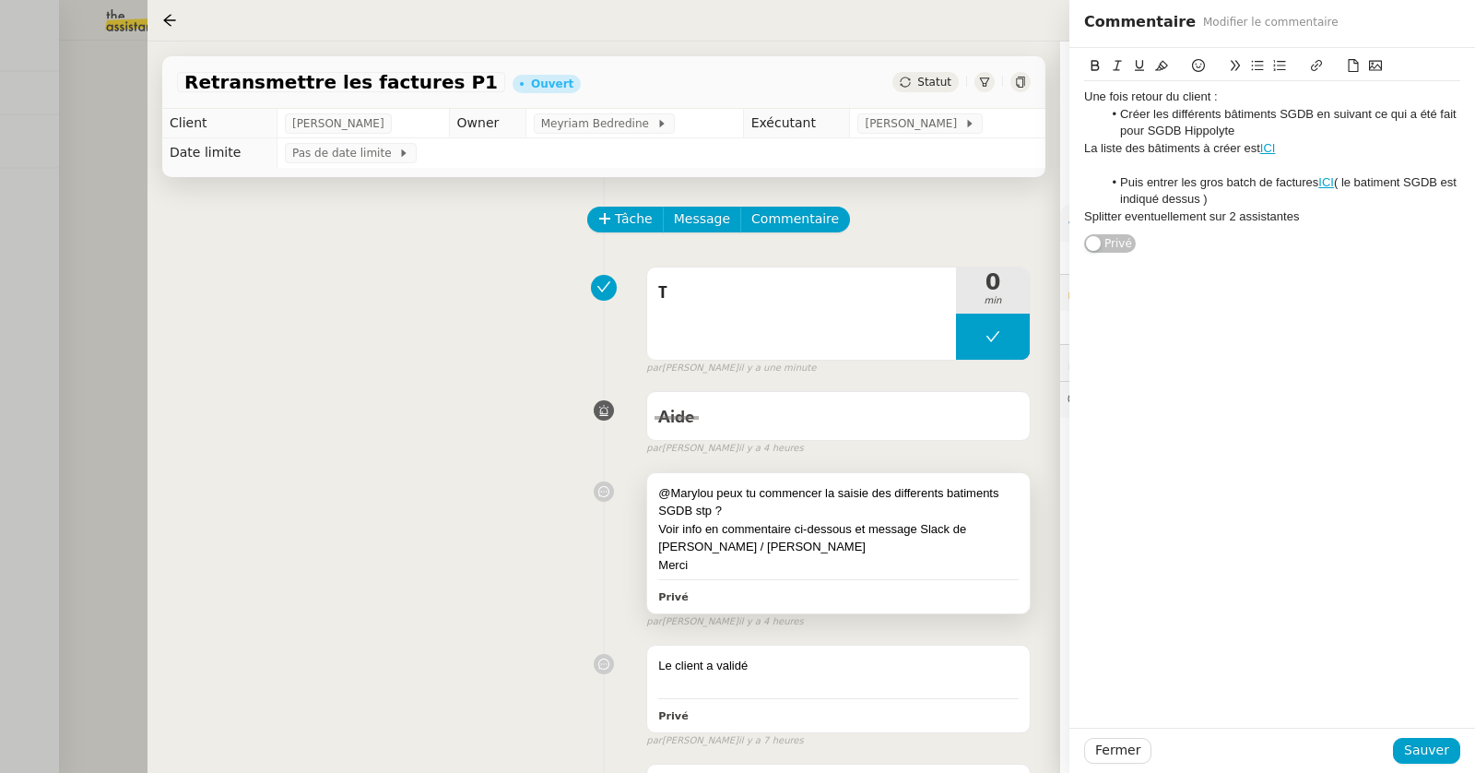
click at [744, 507] on div "@Marylou peux tu commencer la saisie des differents batiments SGDB stp ?" at bounding box center [838, 502] width 361 height 36
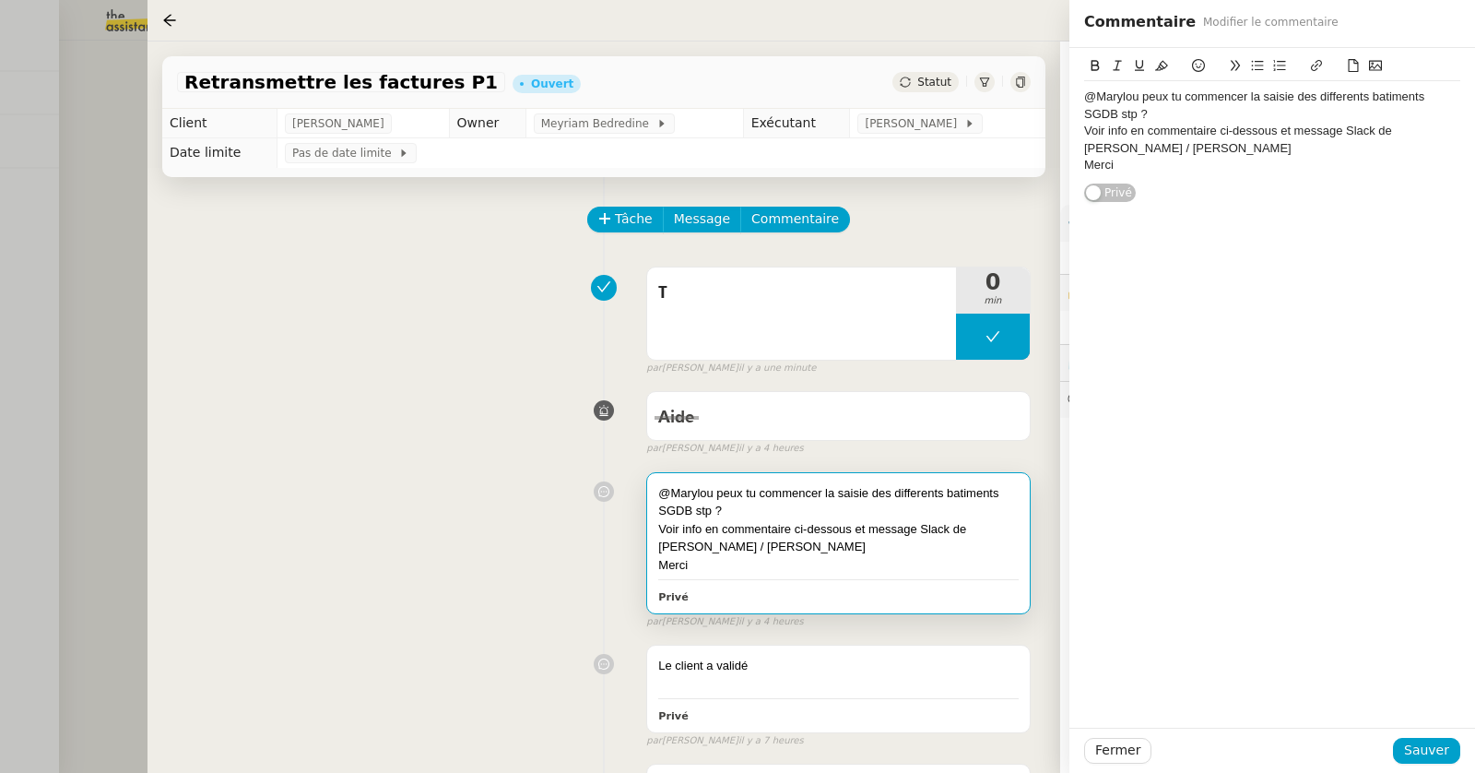
click at [1165, 174] on div "@Marylou peux tu commencer la saisie des differents batiments SGDB stp ? Voir i…" at bounding box center [1272, 131] width 376 height 100
paste div
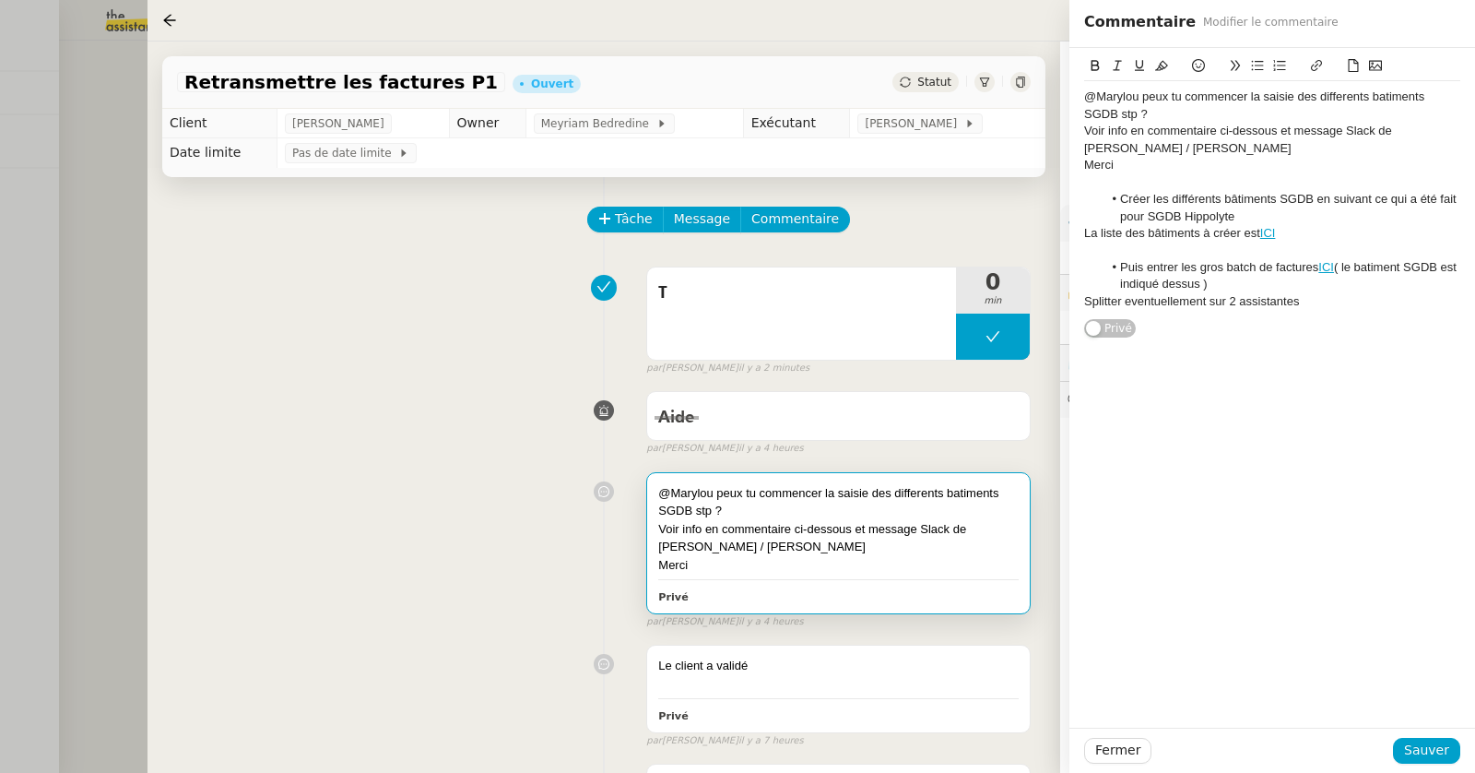
drag, startPoint x: 1081, startPoint y: 300, endPoint x: 1264, endPoint y: 307, distance: 183.6
click at [1264, 307] on div "@Marylou peux tu commencer la saisie des differents batiments SGDB stp ? Voir i…" at bounding box center [1273, 193] width 406 height 291
drag, startPoint x: 1313, startPoint y: 305, endPoint x: 1062, endPoint y: 306, distance: 250.8
click at [1062, 306] on app-ticket "Retransmettre les factures P1 Ouvert Statut Client [PERSON_NAME] Owner Meyriam …" at bounding box center [812, 406] width 1328 height 731
click at [1361, 271] on li "Puis entrer les gros batch de factures ICI ( le batiment SGDB est indiqué dessu…" at bounding box center [1282, 276] width 359 height 34
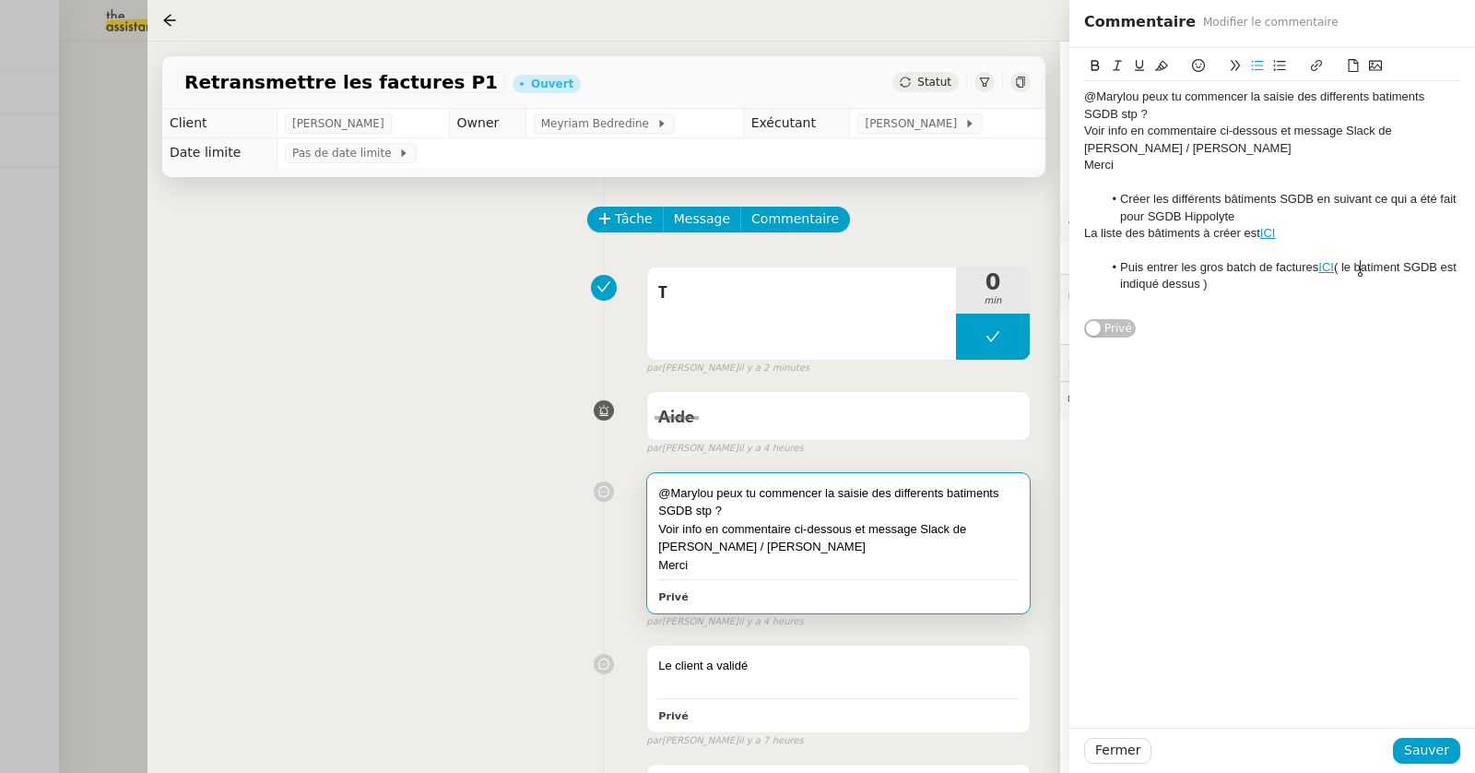
click at [1361, 271] on li "Puis entrer les gros batch de factures ICI ( le batiment SGDB est indiqué dessu…" at bounding box center [1282, 276] width 359 height 34
drag, startPoint x: 1217, startPoint y: 285, endPoint x: 1258, endPoint y: 283, distance: 40.6
click at [1258, 283] on li "Puis entrer les gros batch de factures ICI ( le nom du batiment SGDB est indiqu…" at bounding box center [1282, 276] width 359 height 34
drag, startPoint x: 1258, startPoint y: 283, endPoint x: 1220, endPoint y: 283, distance: 37.8
click at [1220, 283] on li "Puis entrer les gros batch de factures ICI ( le nom du batiment SGDB est indiqu…" at bounding box center [1282, 276] width 359 height 34
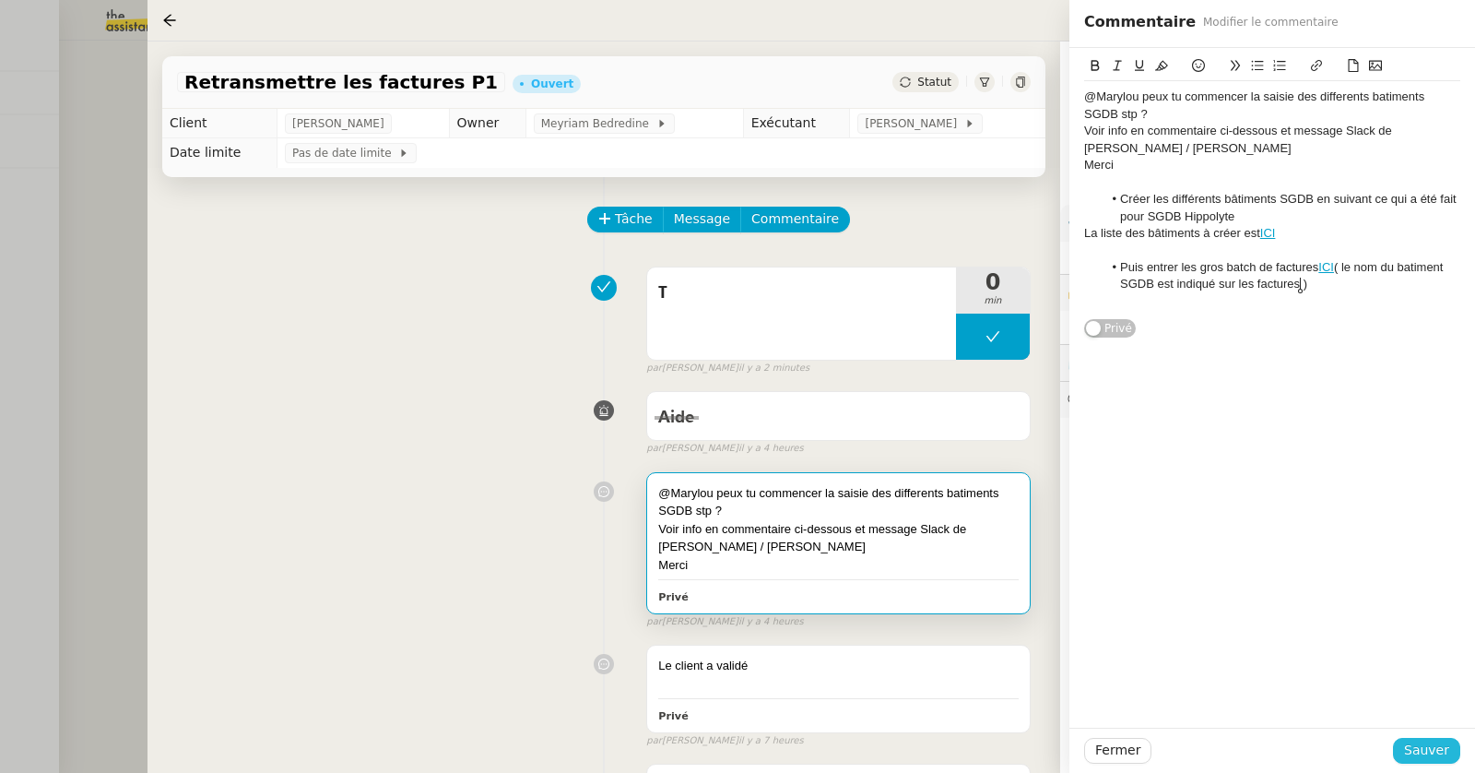
click at [1426, 748] on span "Sauver" at bounding box center [1426, 749] width 45 height 21
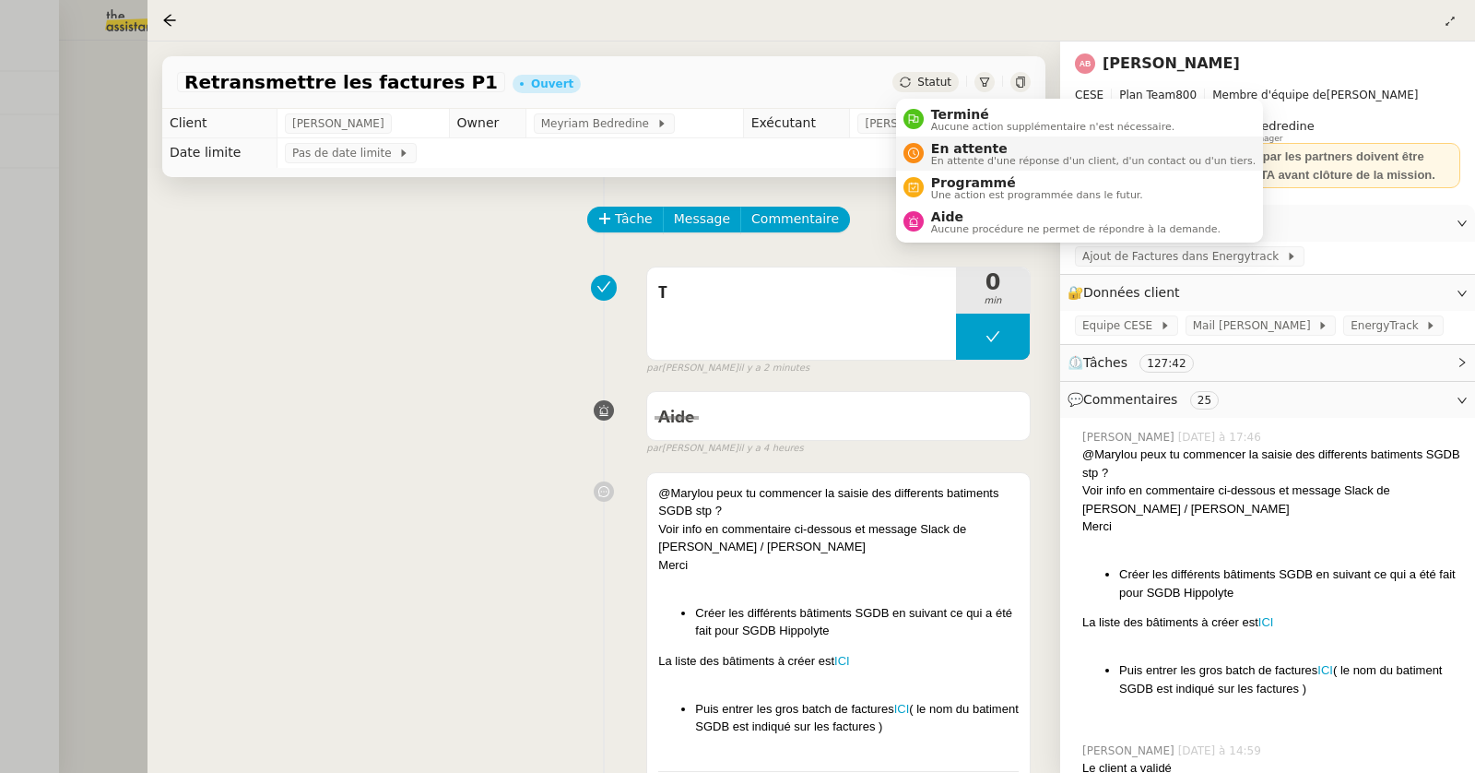
click at [925, 155] on div "En attente En attente d'une réponse d'un client, d'un contact ou d'un tiers." at bounding box center [1090, 153] width 332 height 25
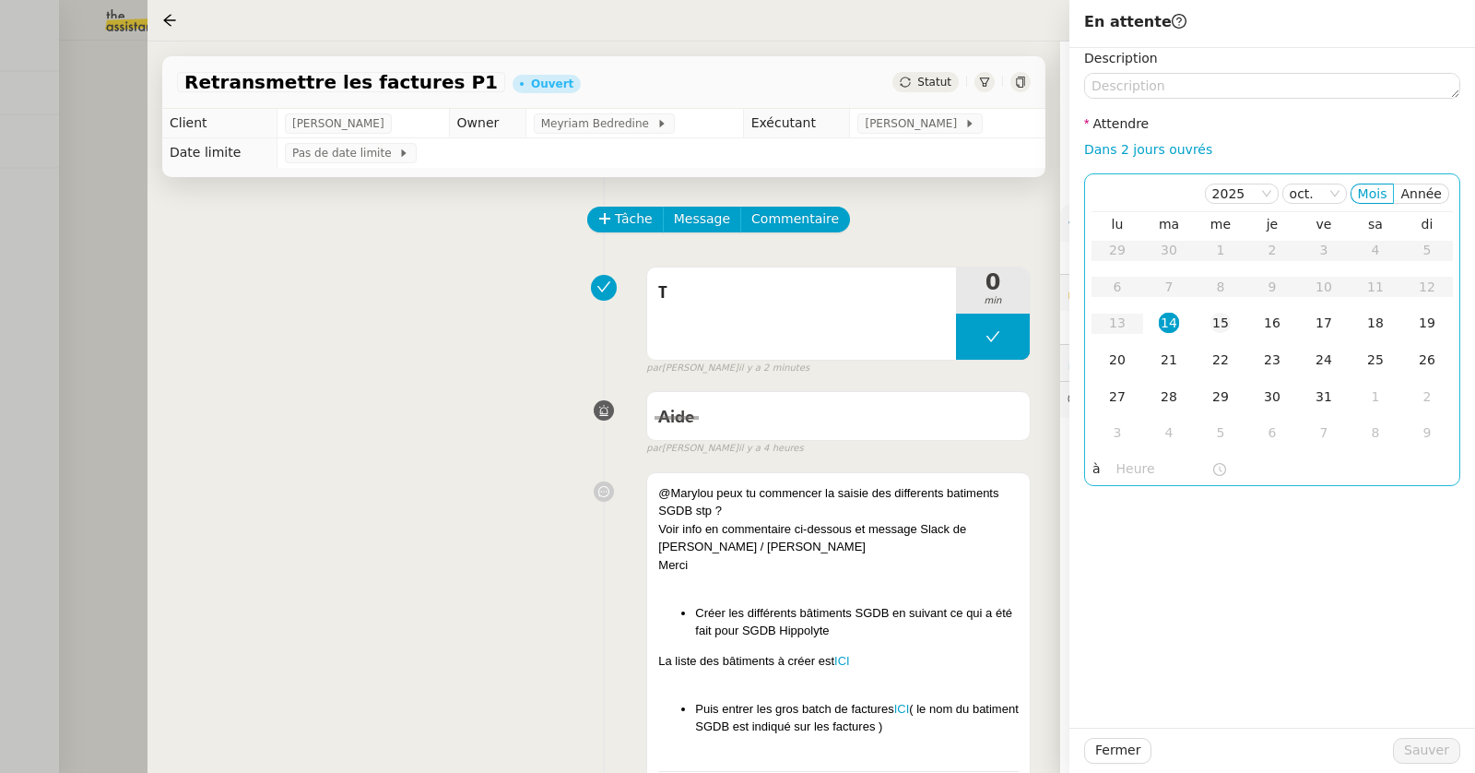
click at [1223, 322] on div "15" at bounding box center [1221, 323] width 20 height 20
click at [1133, 470] on input "text" at bounding box center [1164, 468] width 95 height 21
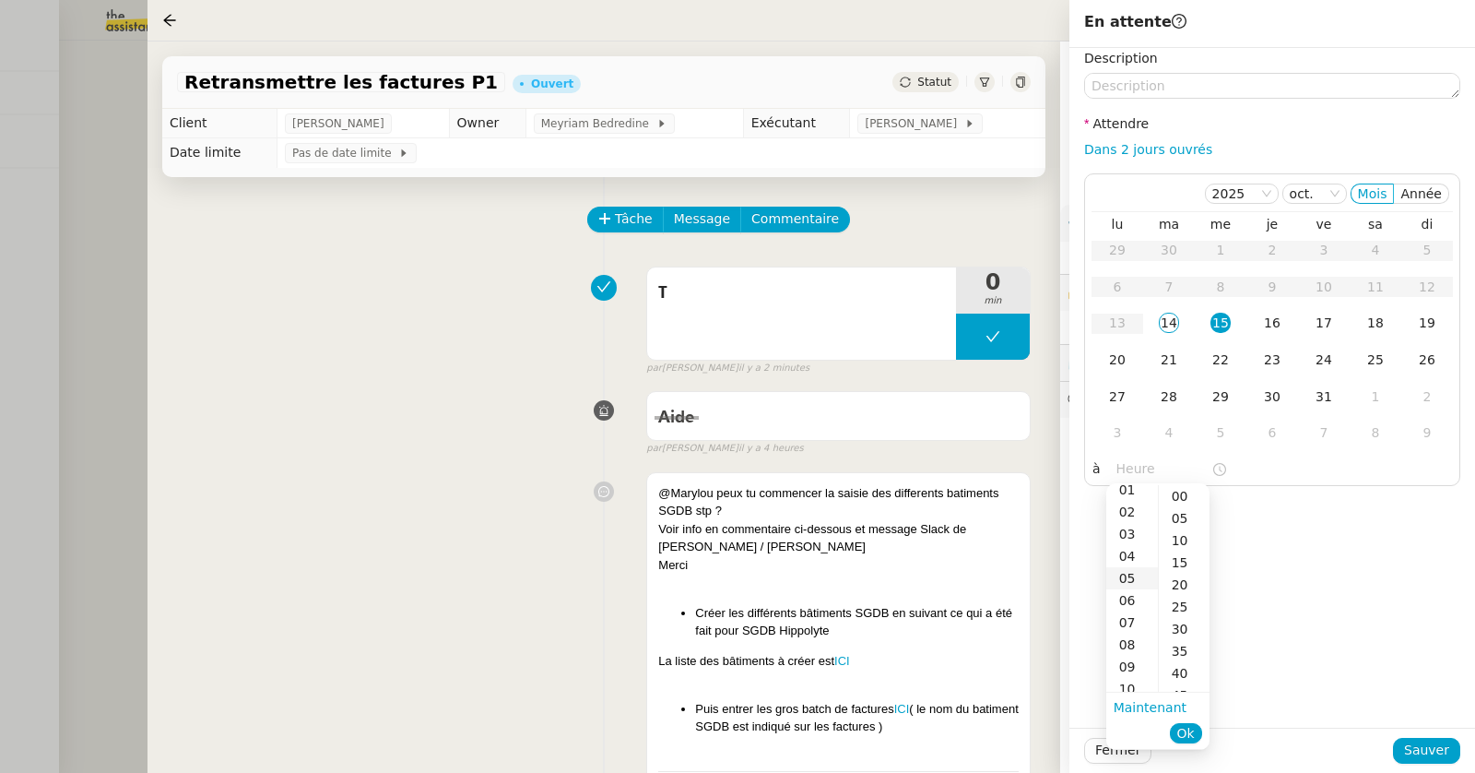
scroll to position [44, 0]
click at [1124, 624] on div "08" at bounding box center [1132, 629] width 52 height 22
click at [1183, 494] on div "00" at bounding box center [1184, 496] width 51 height 22
type input "08:00"
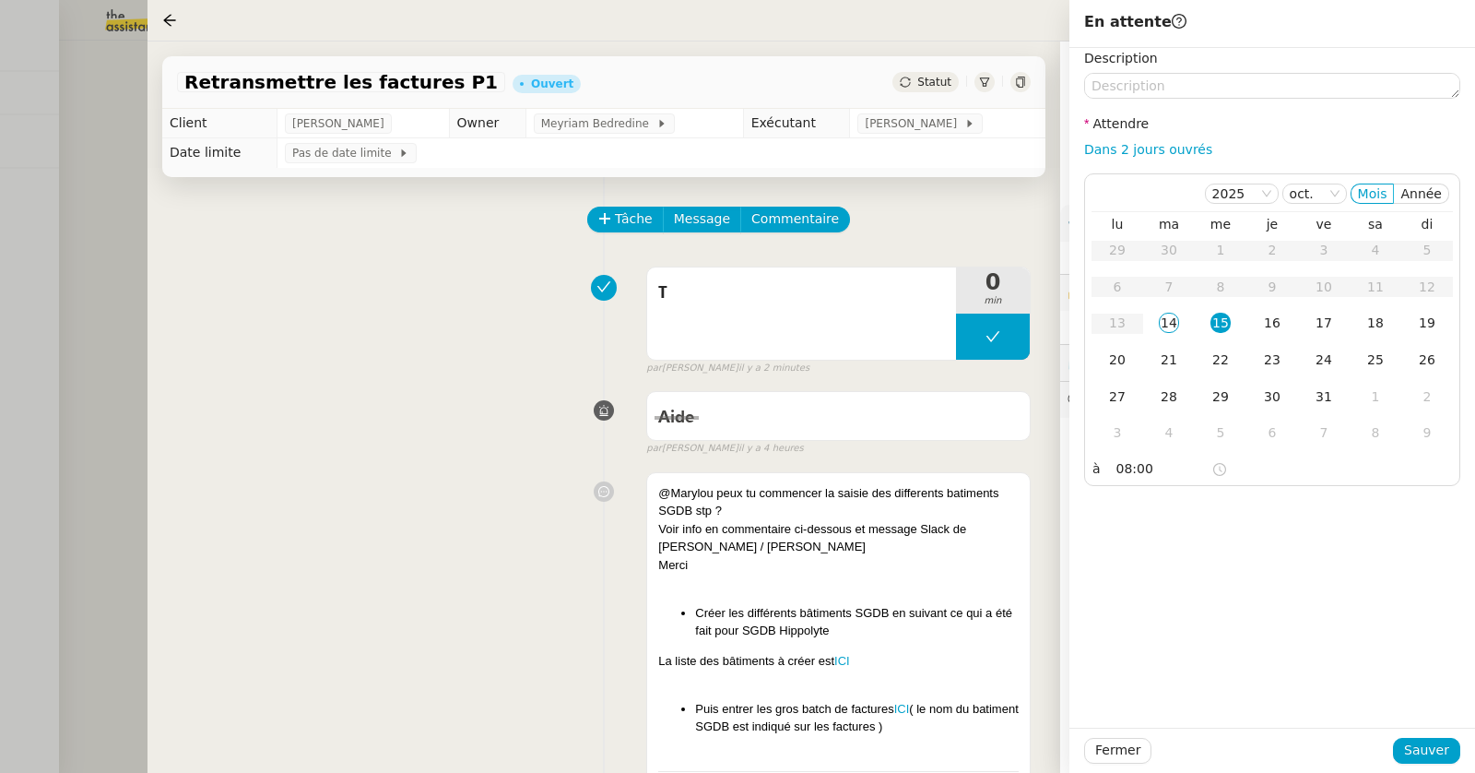
click at [1351, 520] on div "Description Attendre Dans 2 jours ouvrés [DATE] Mois Année lu ma me je ve sa di…" at bounding box center [1273, 388] width 406 height 680
click at [1417, 739] on span "Sauver" at bounding box center [1426, 749] width 45 height 21
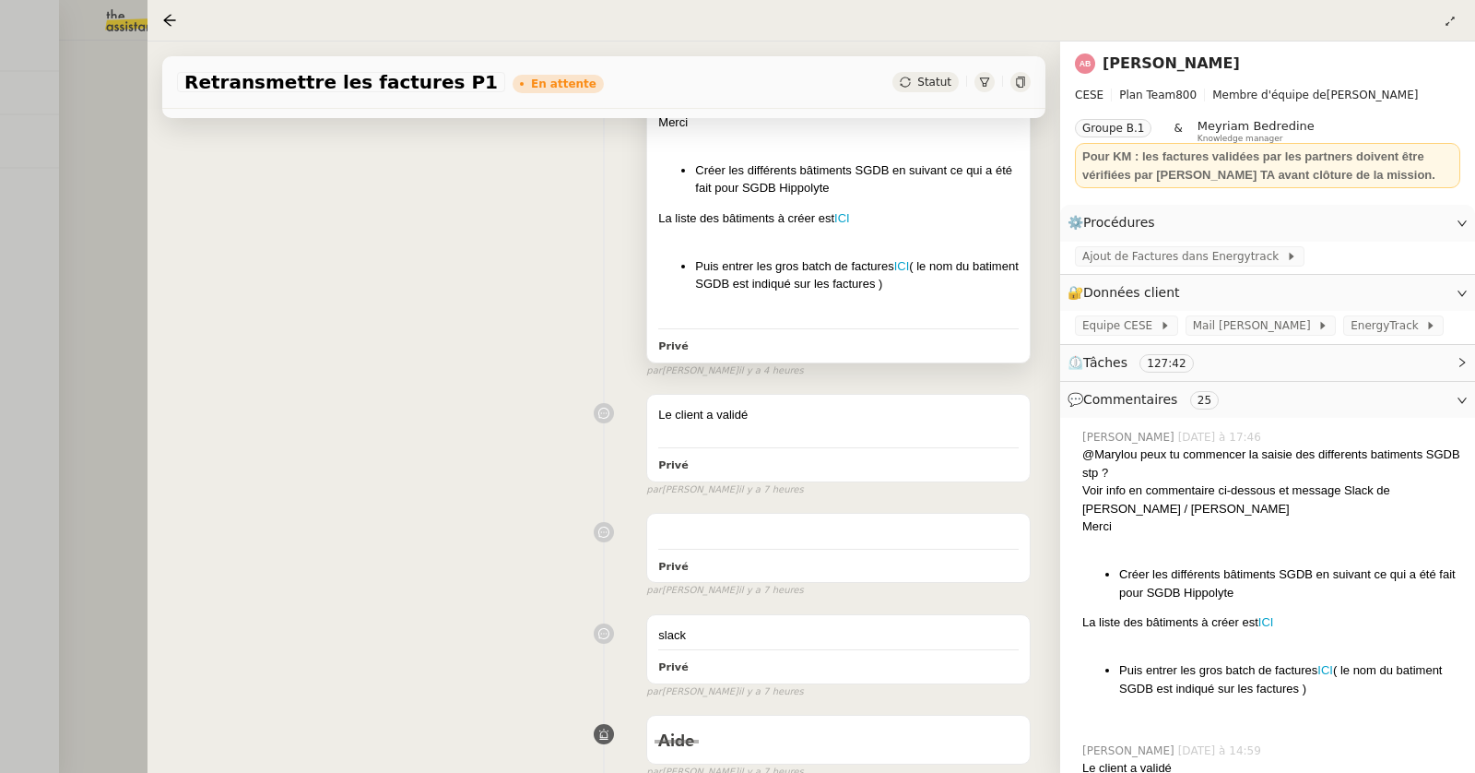
scroll to position [607, 0]
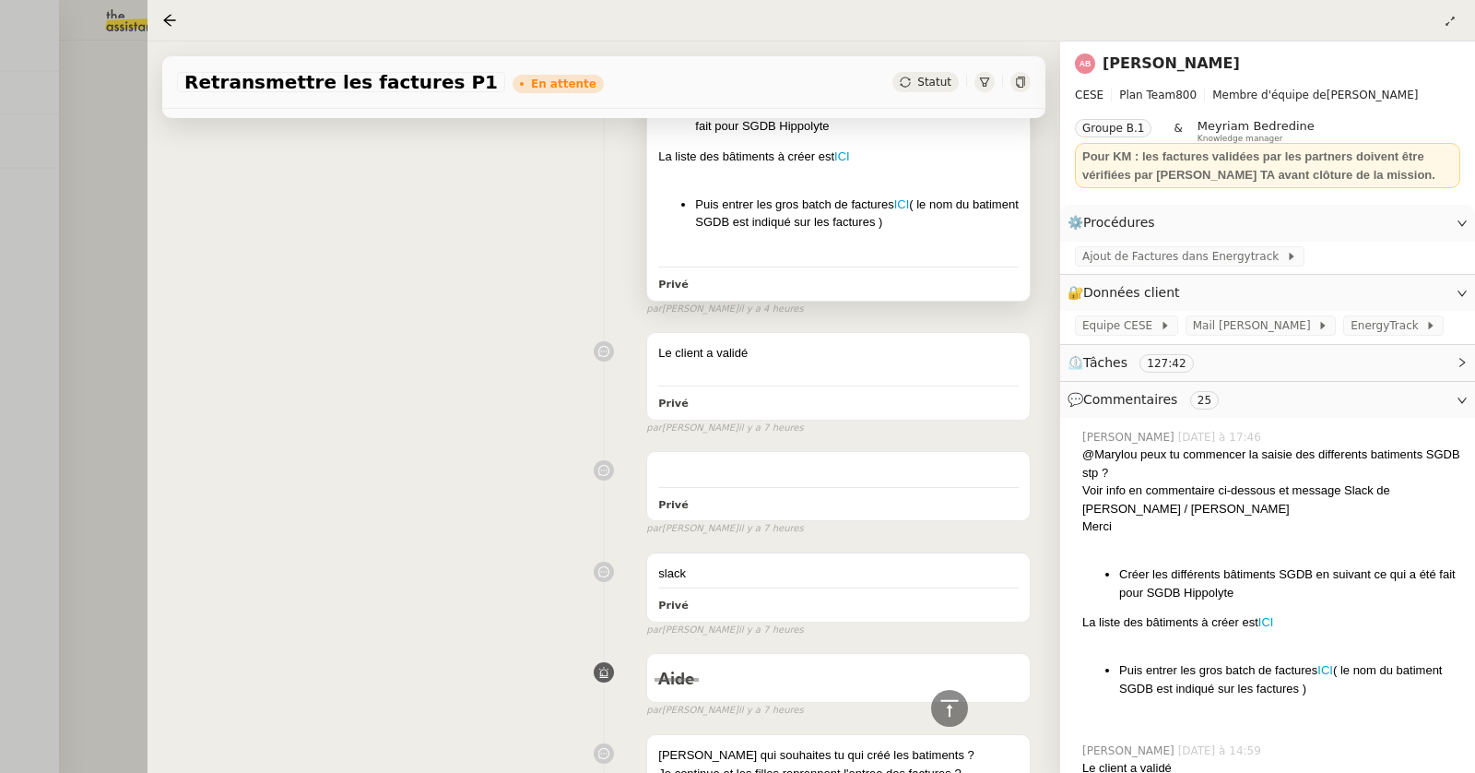
click at [773, 200] on li "Puis entrer les gros batch de factures ICI ( le nom du batiment SGDB est indiqu…" at bounding box center [857, 213] width 324 height 36
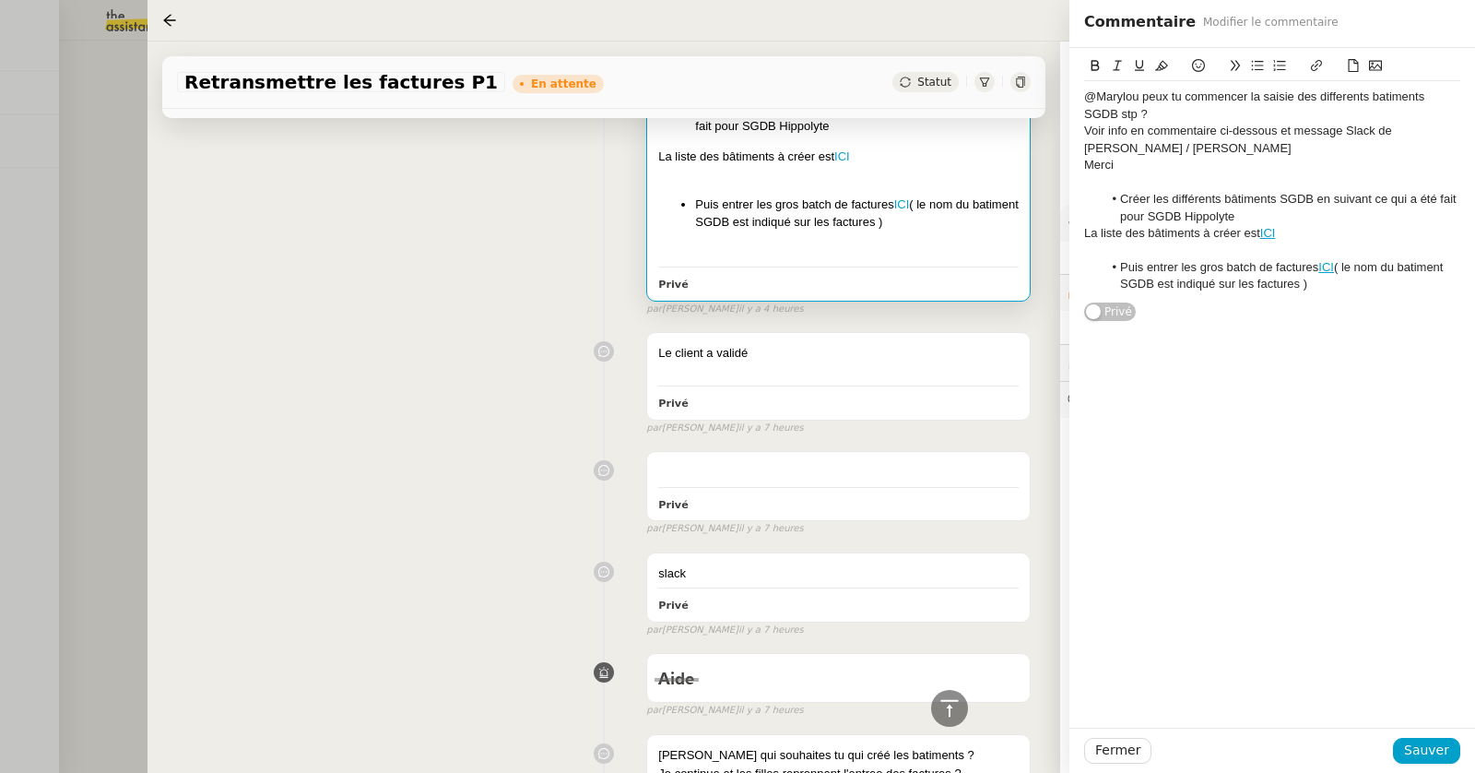
click at [1339, 267] on li "Puis entrer les gros batch de factures ICI ( le nom du batiment SGDB est indiqu…" at bounding box center [1282, 276] width 359 height 34
click at [1428, 750] on span "Sauver" at bounding box center [1426, 749] width 45 height 21
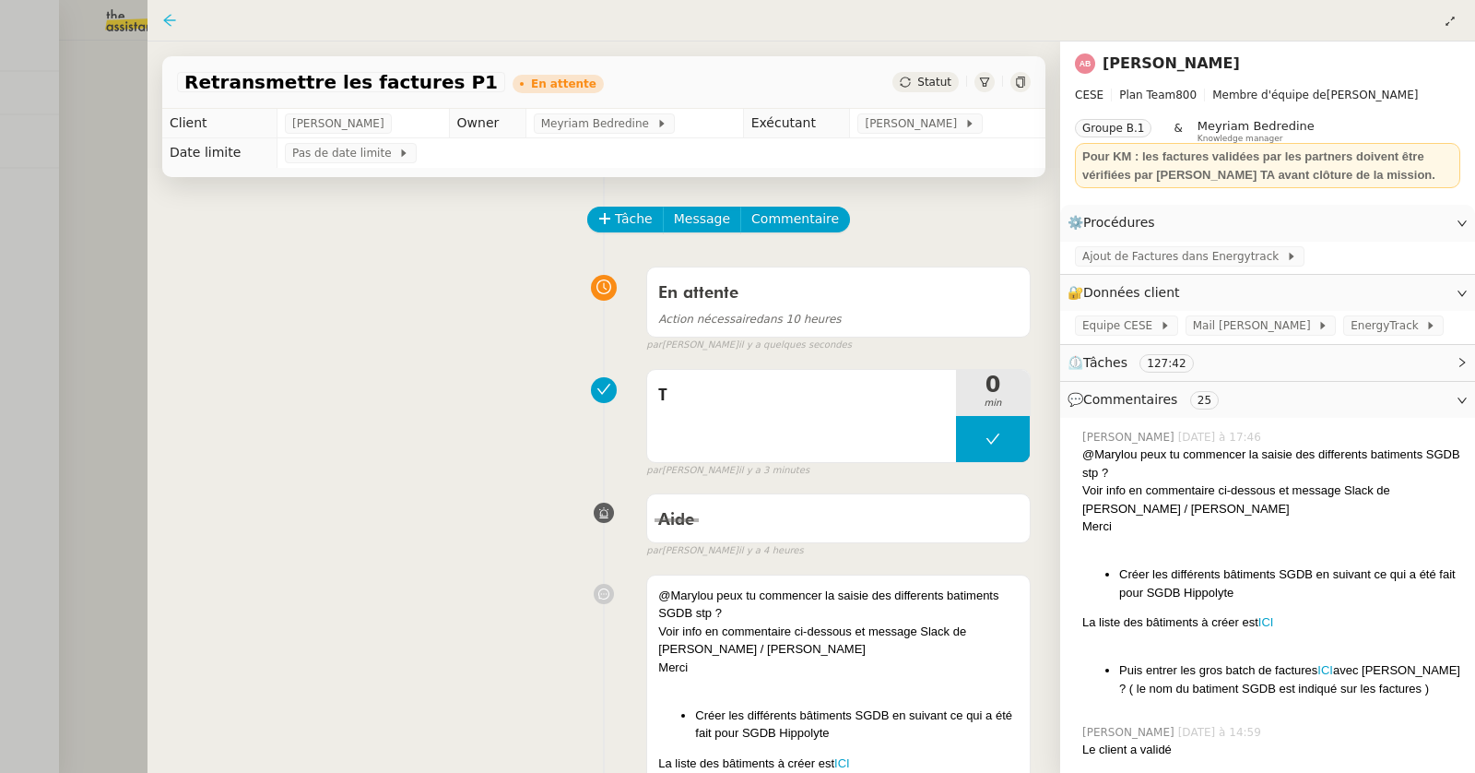
click at [174, 16] on icon at bounding box center [169, 20] width 15 height 15
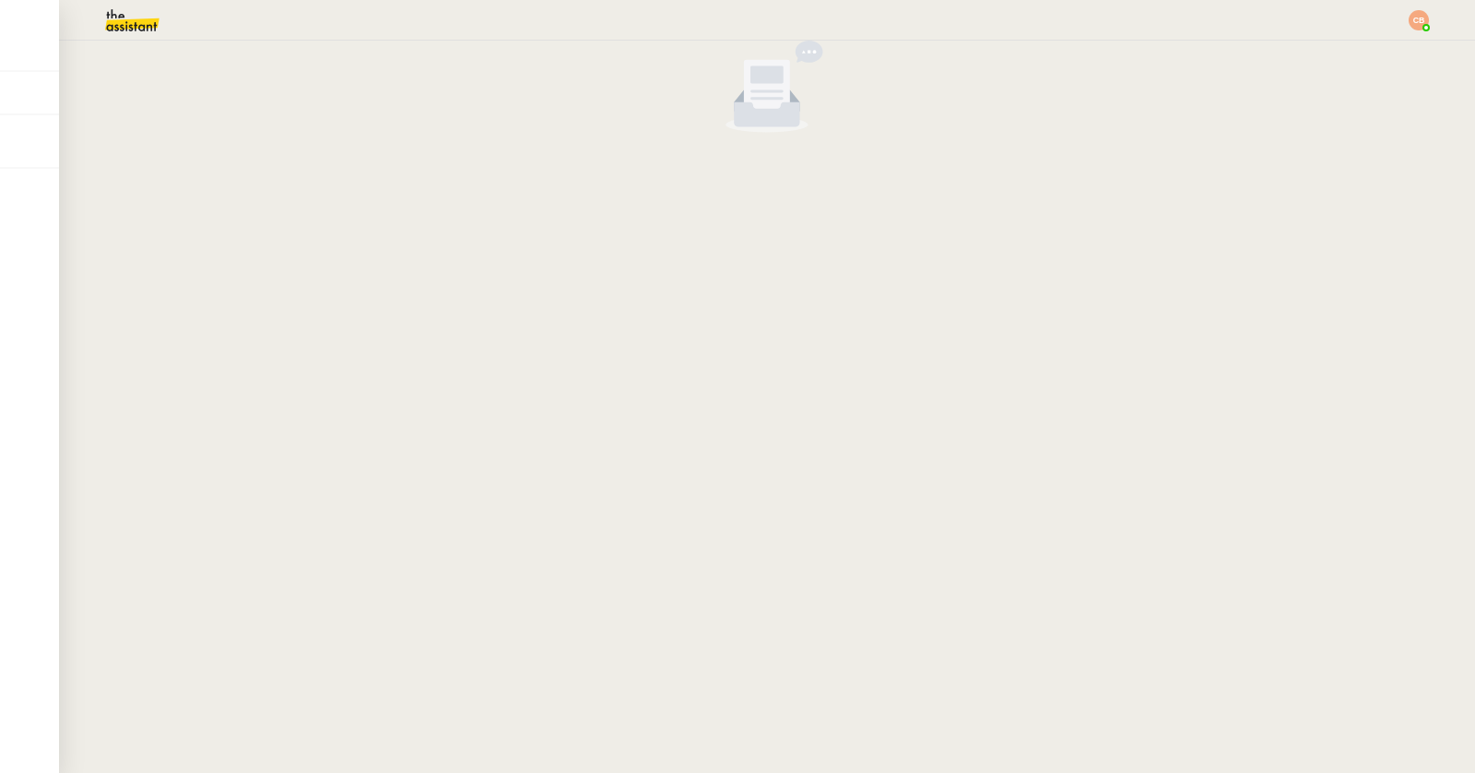
click at [138, 31] on img at bounding box center [117, 20] width 143 height 41
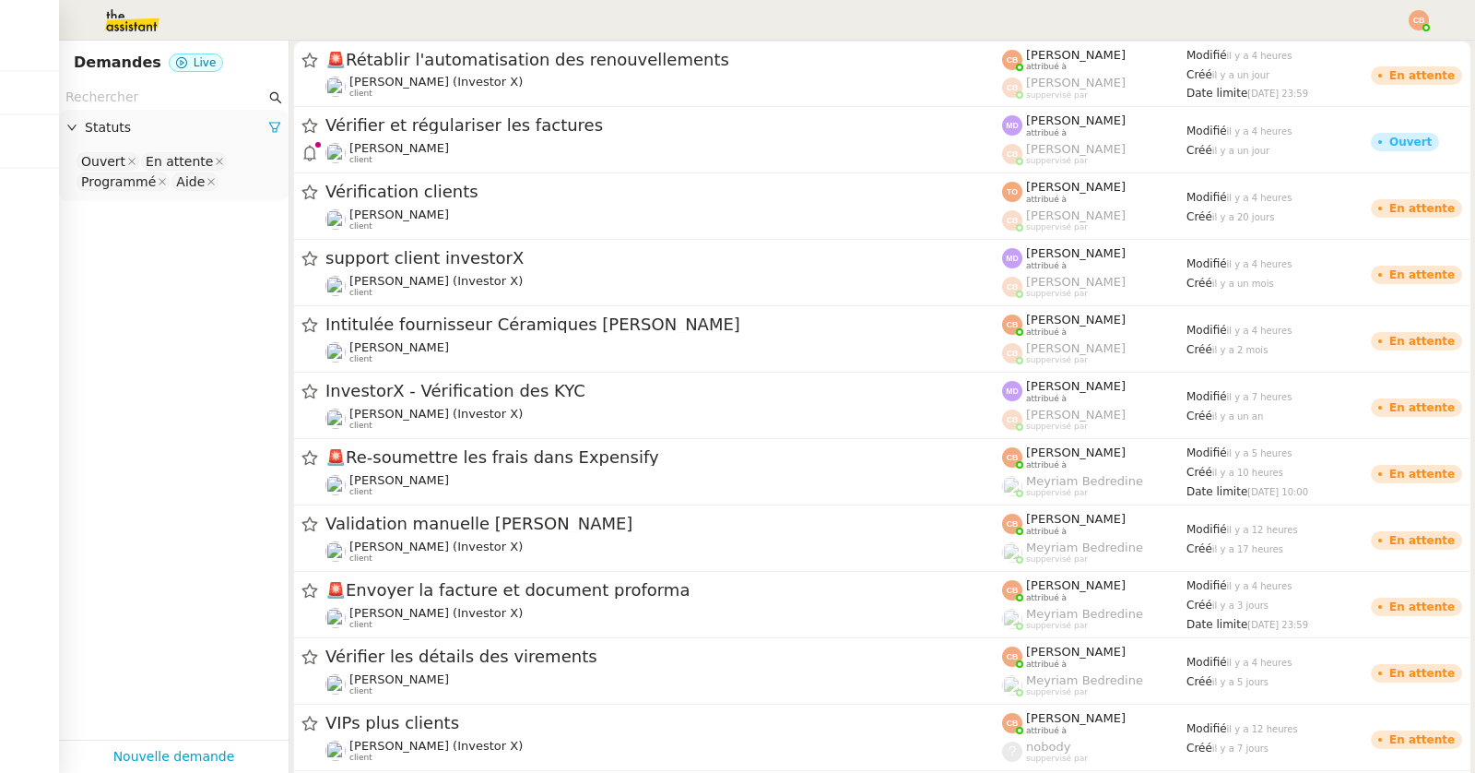
click at [133, 95] on input "text" at bounding box center [165, 97] width 200 height 21
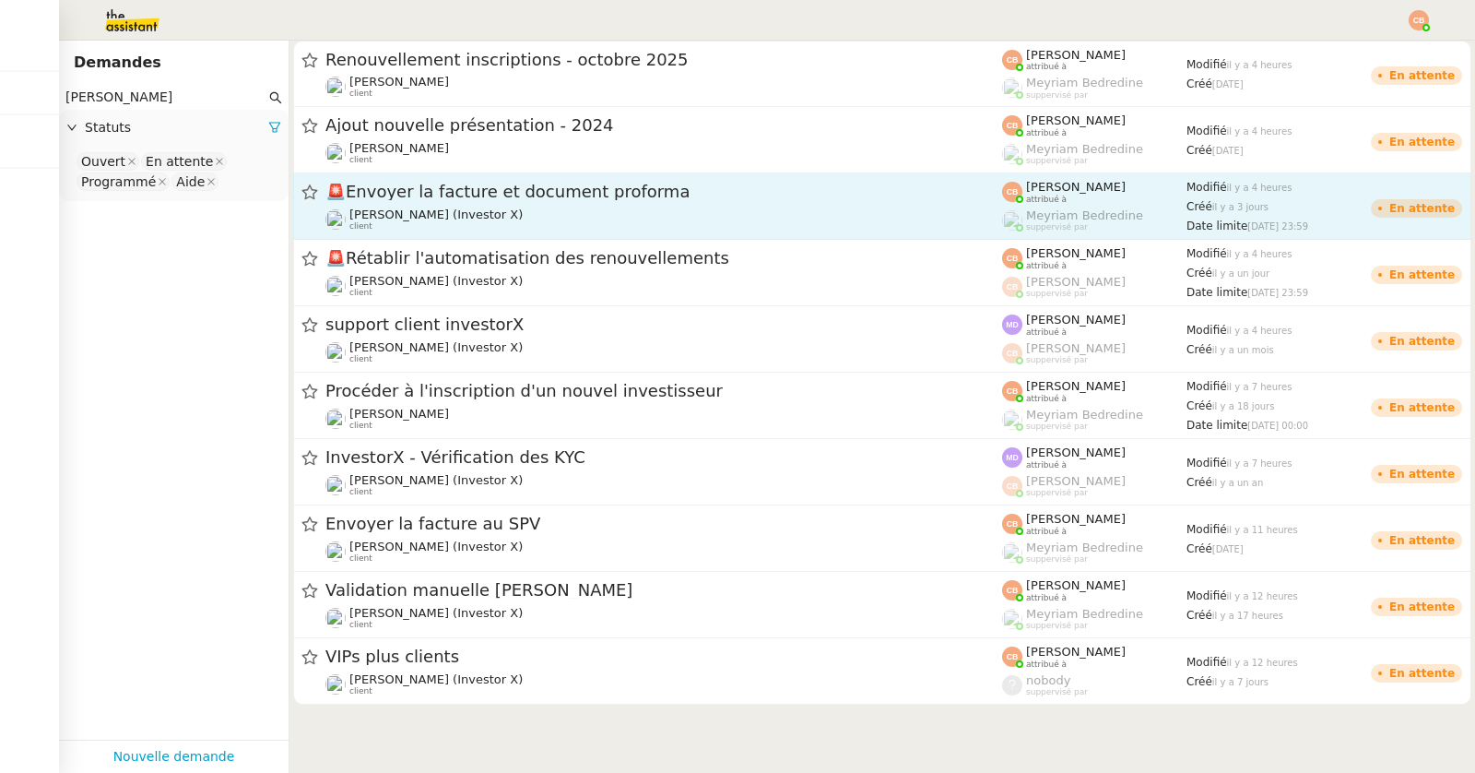
type input "[PERSON_NAME]"
click at [433, 206] on div "🚨 Envoyer la facture et document proforma [PERSON_NAME] (Investor X) client" at bounding box center [663, 206] width 677 height 51
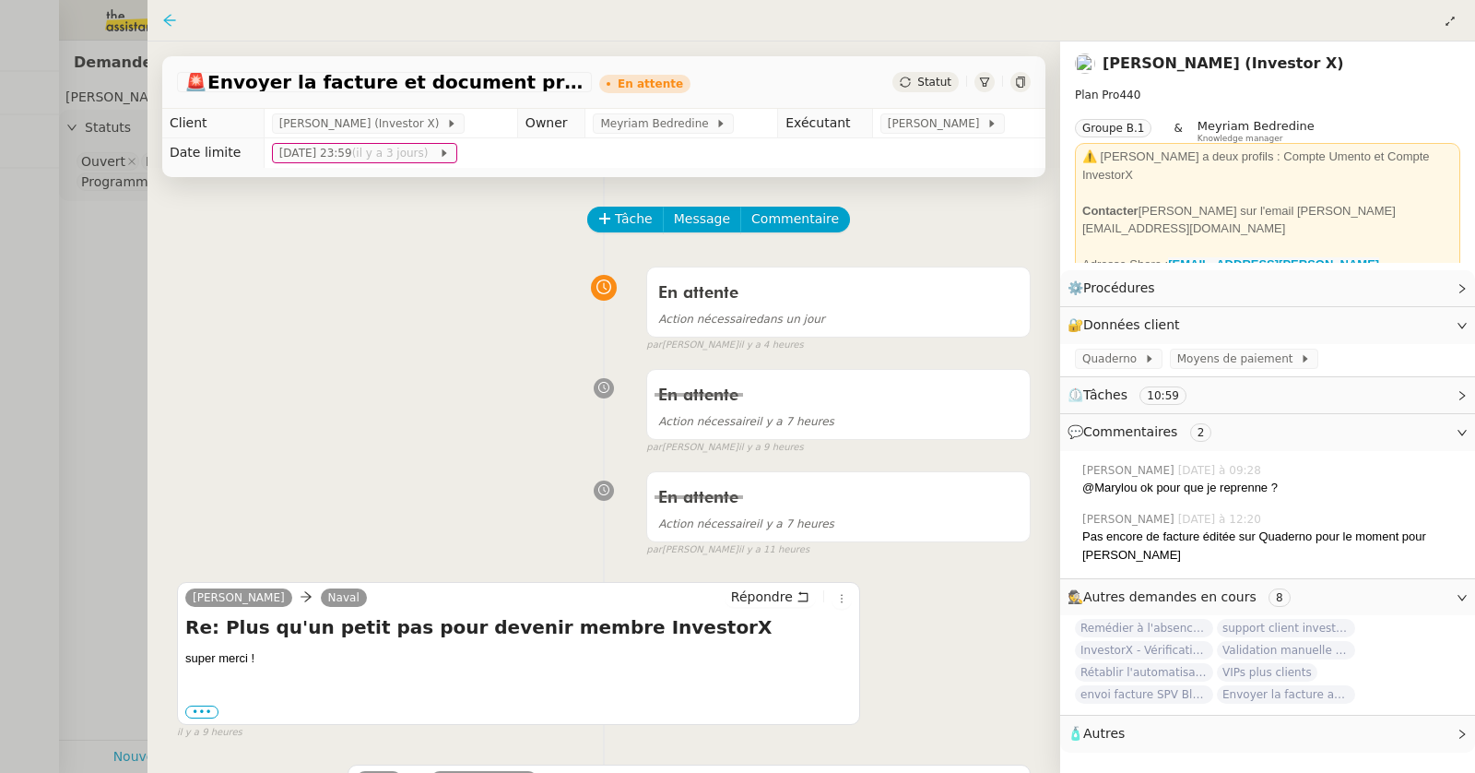
click at [168, 16] on icon at bounding box center [169, 20] width 12 height 12
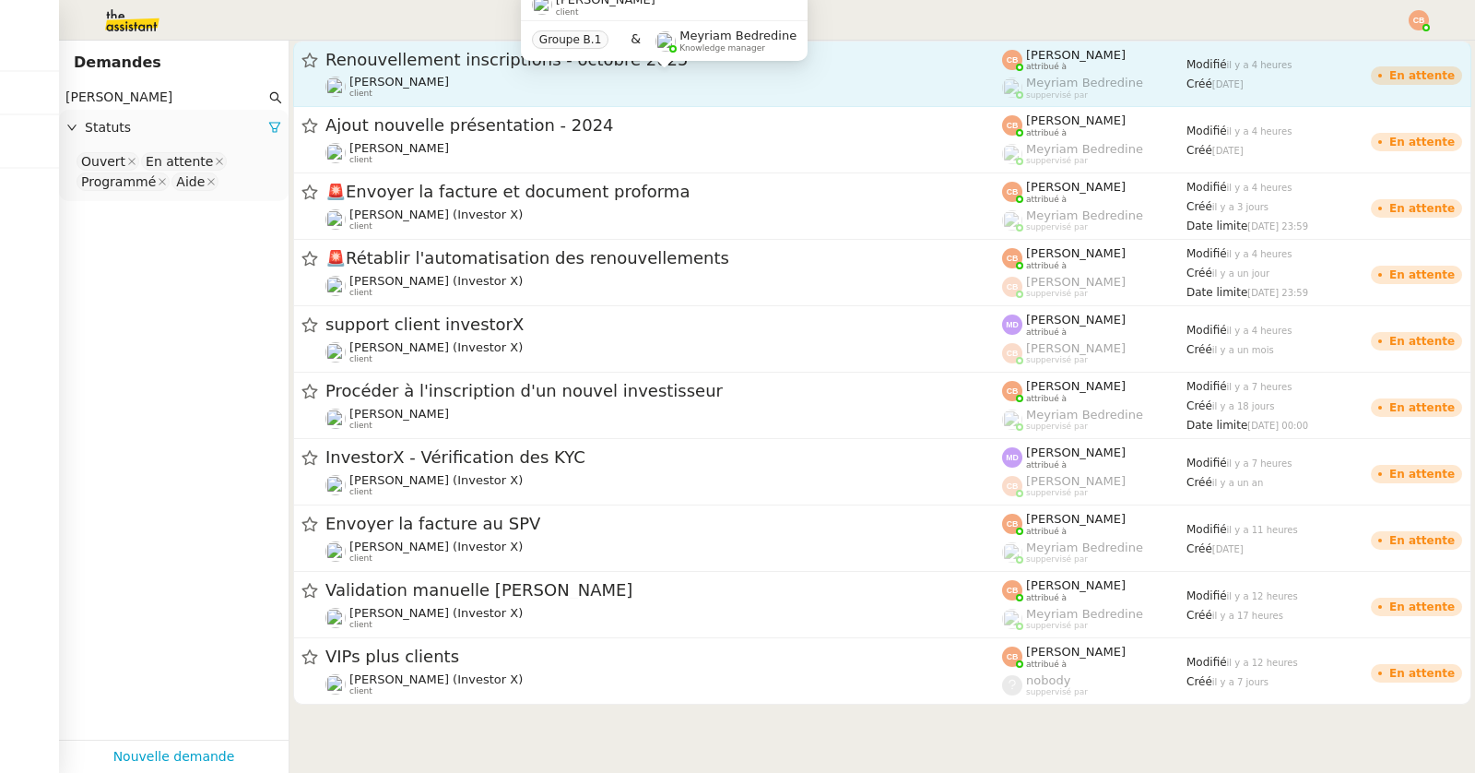
click at [432, 76] on span "[PERSON_NAME]" at bounding box center [399, 82] width 100 height 14
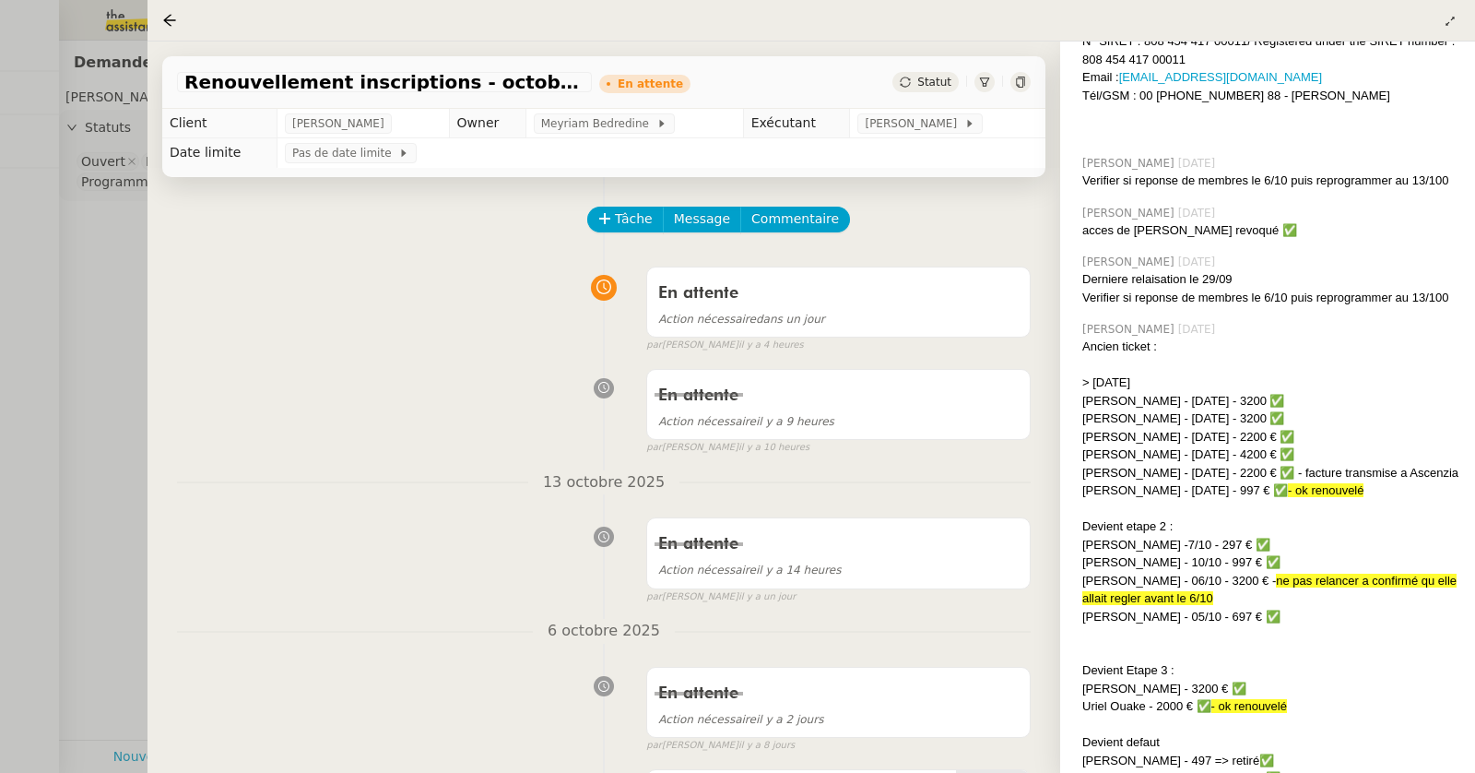
scroll to position [1307, 0]
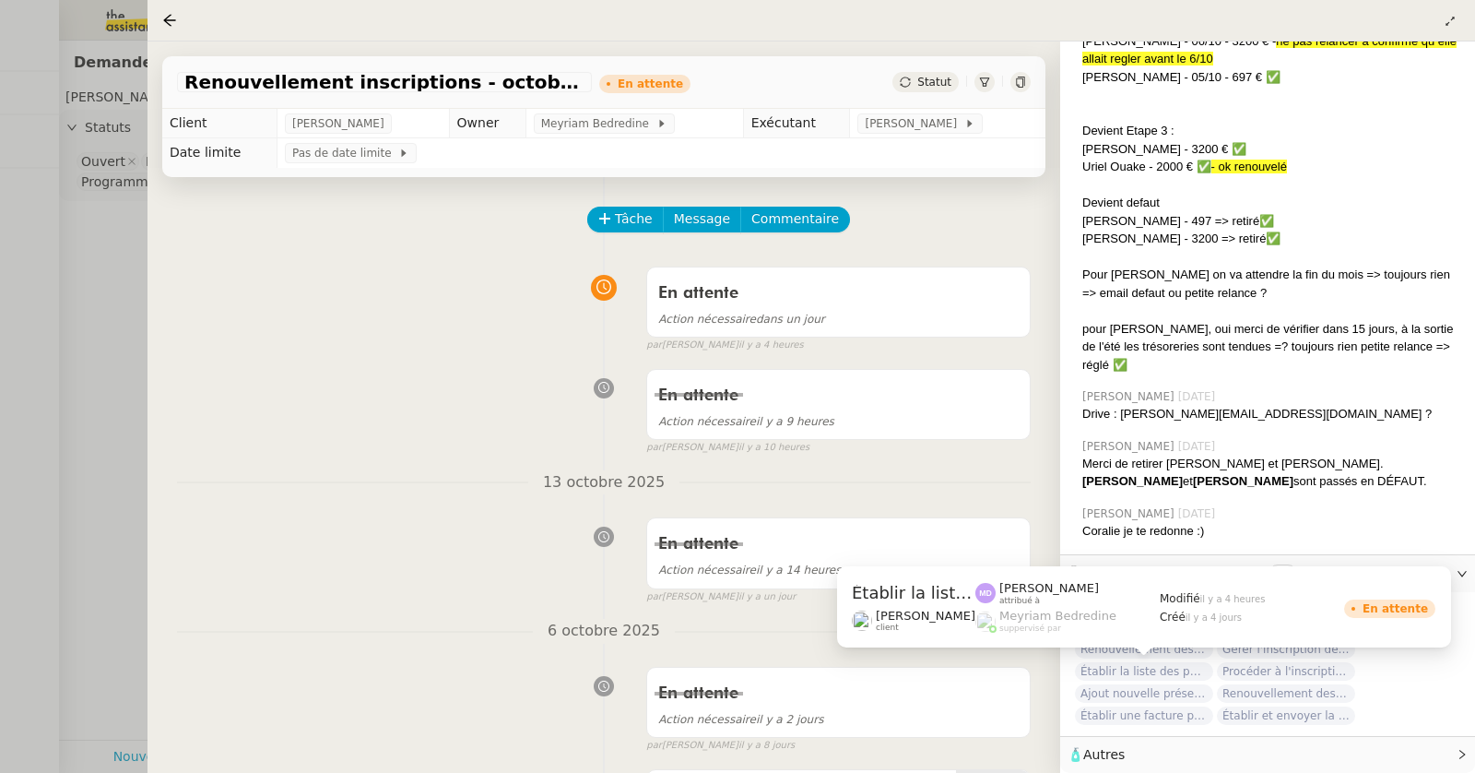
click at [1147, 668] on span "Établir la liste des participants" at bounding box center [1144, 671] width 138 height 18
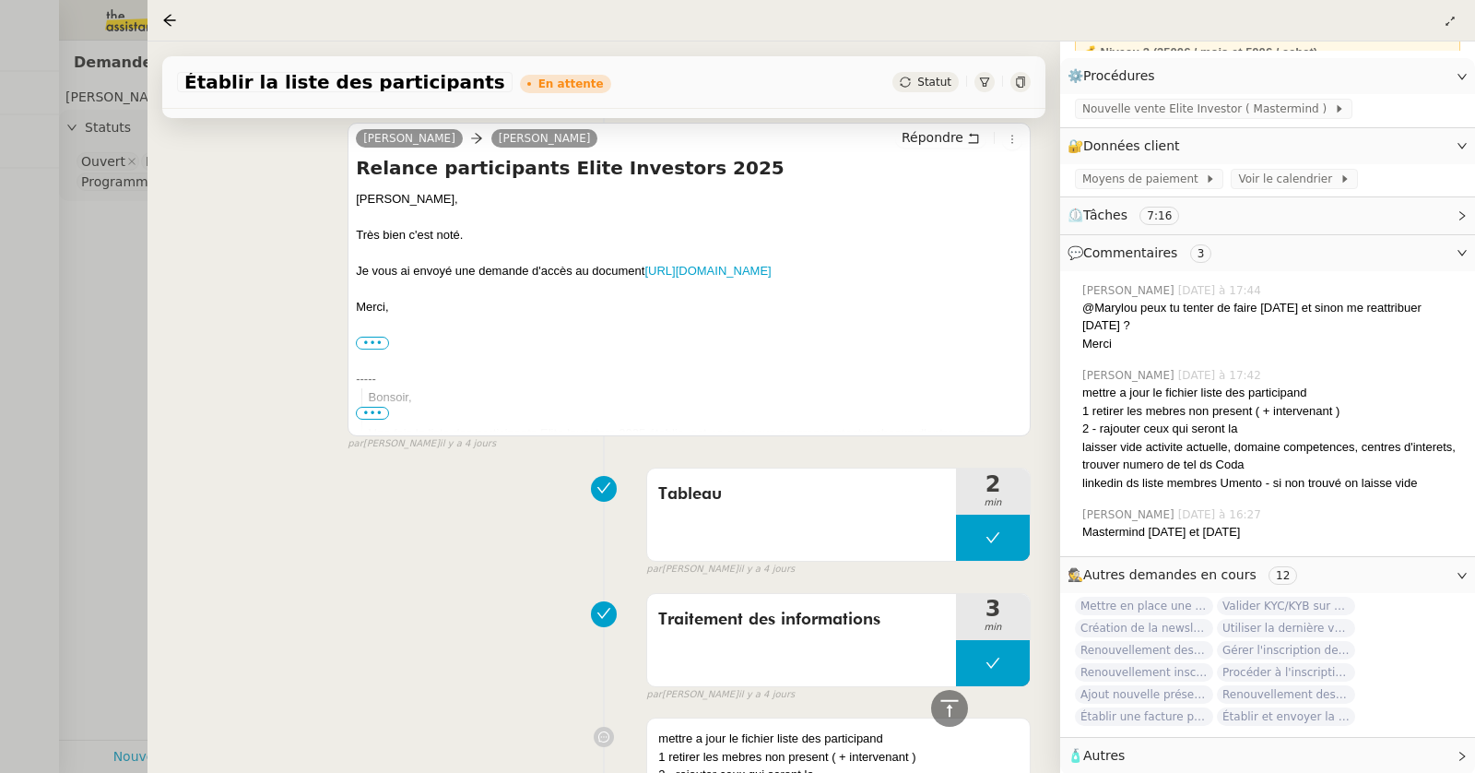
scroll to position [513, 0]
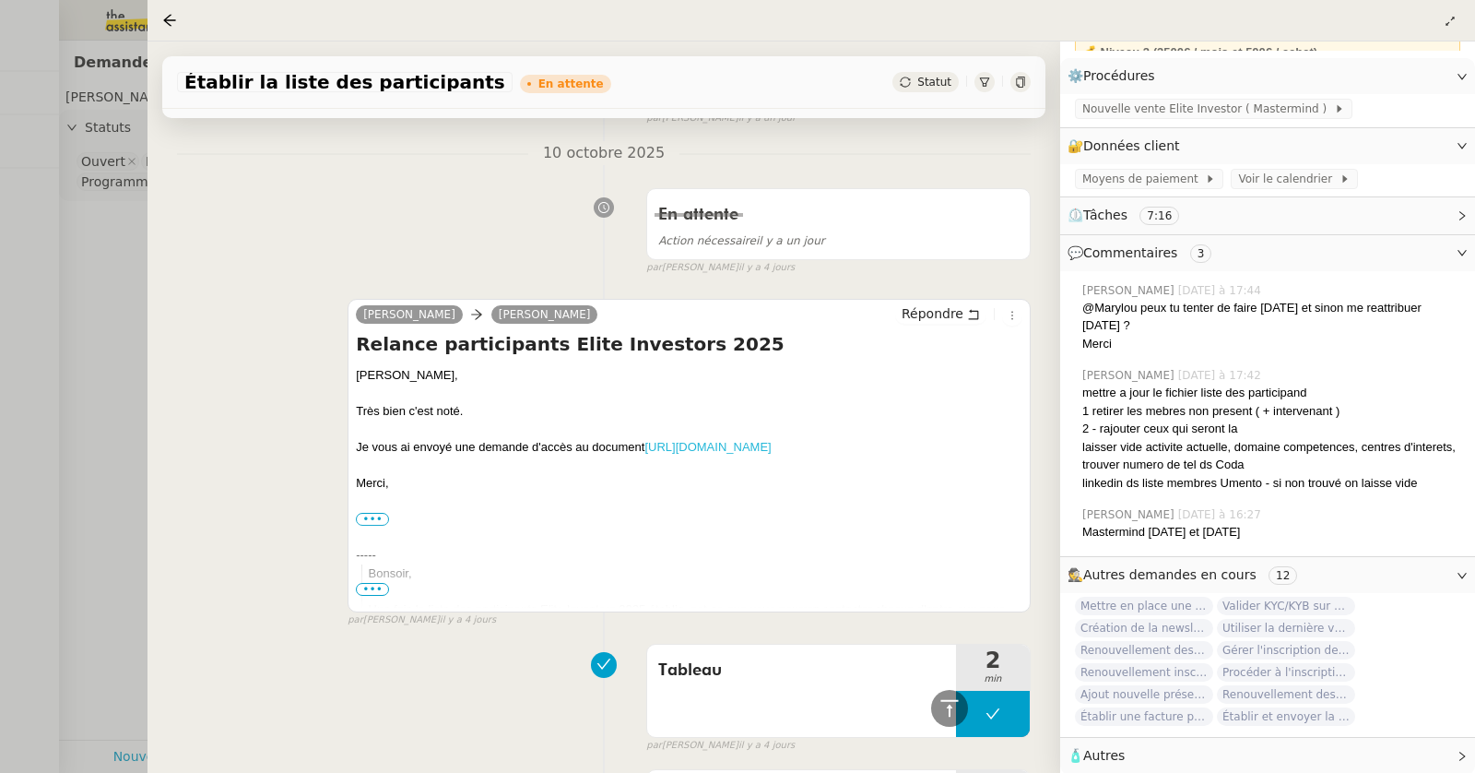
click at [675, 447] on link "[URL][DOMAIN_NAME]" at bounding box center [708, 447] width 126 height 14
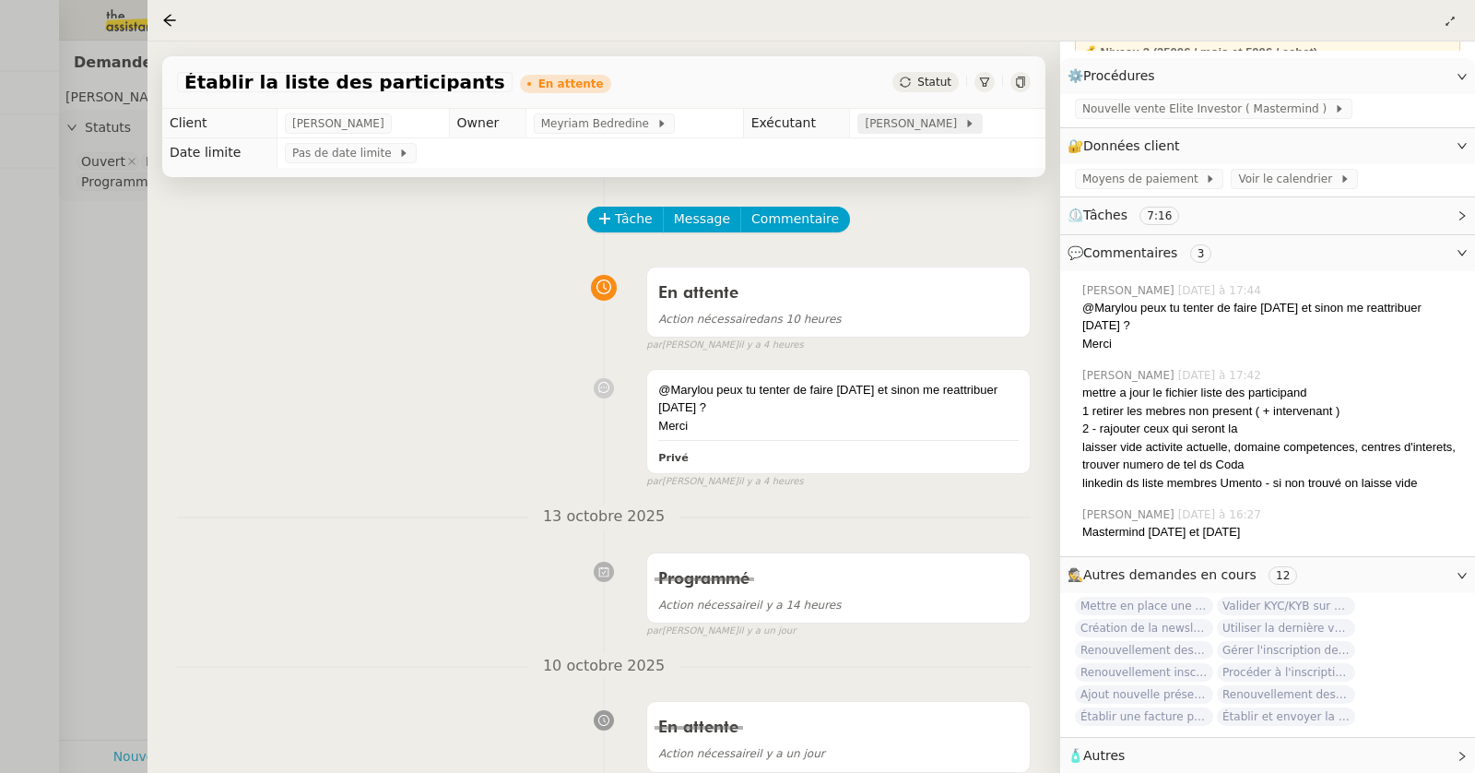
click at [888, 127] on span "[PERSON_NAME]" at bounding box center [914, 123] width 99 height 18
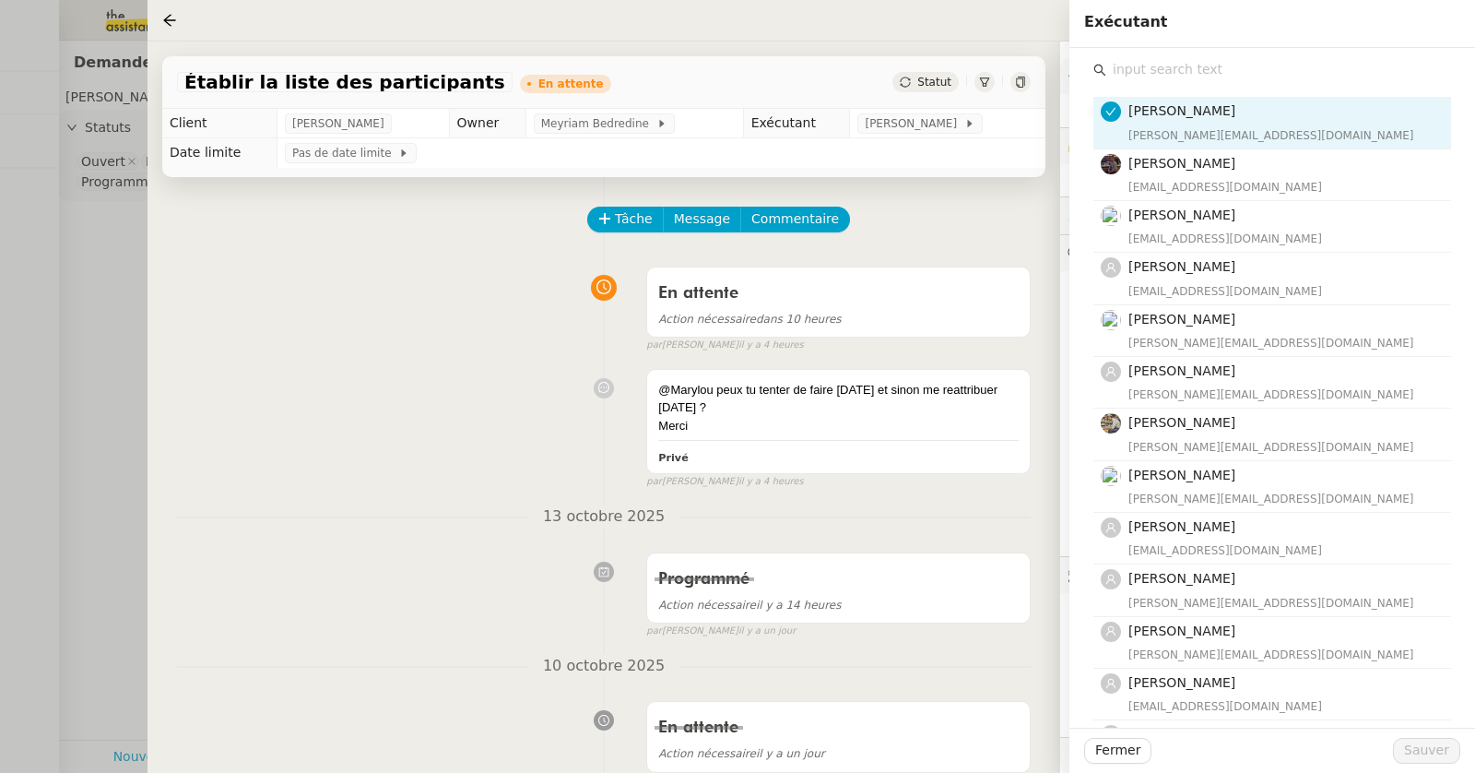
click at [1150, 73] on input "text" at bounding box center [1278, 69] width 345 height 25
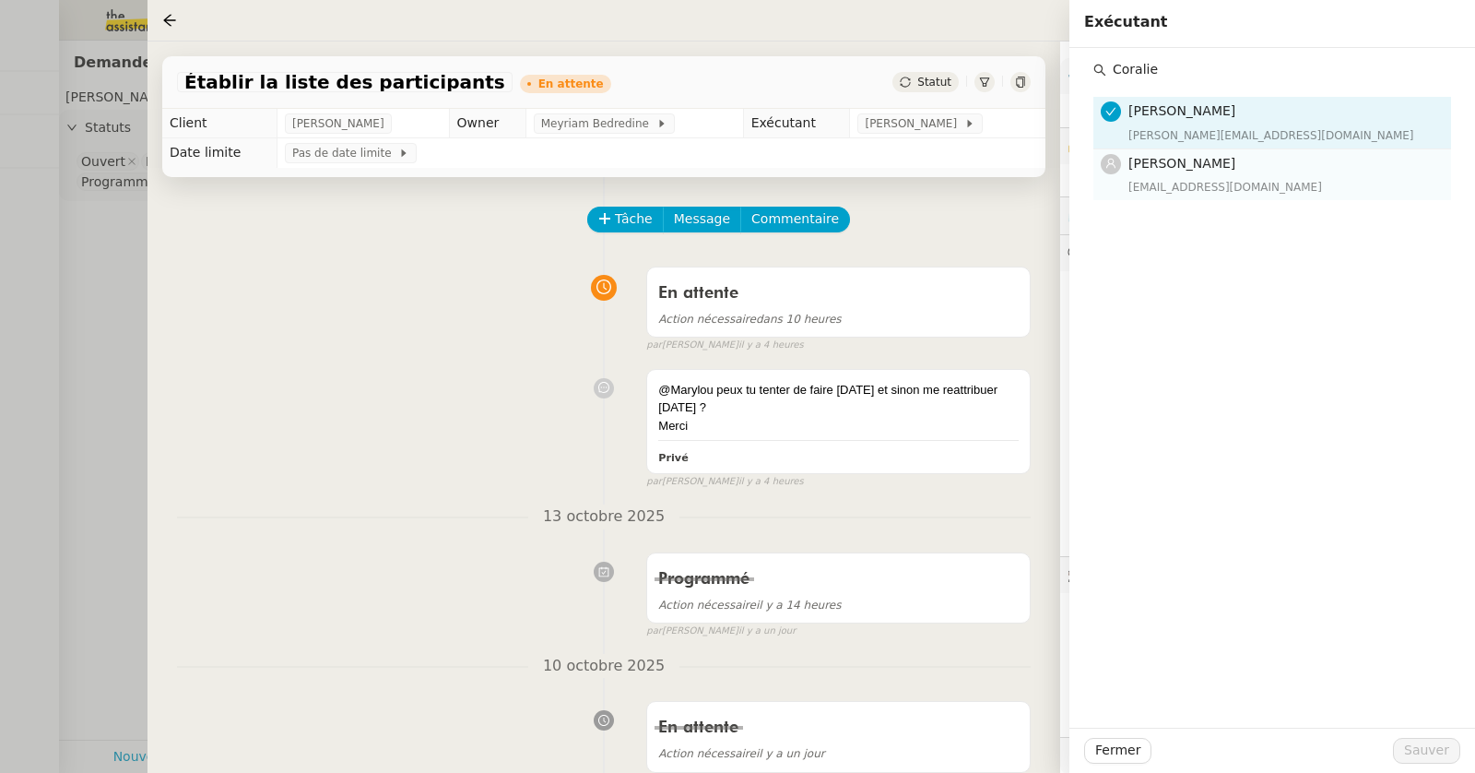
type input "Coralie"
click at [1236, 169] on h4 "[PERSON_NAME]" at bounding box center [1285, 163] width 312 height 21
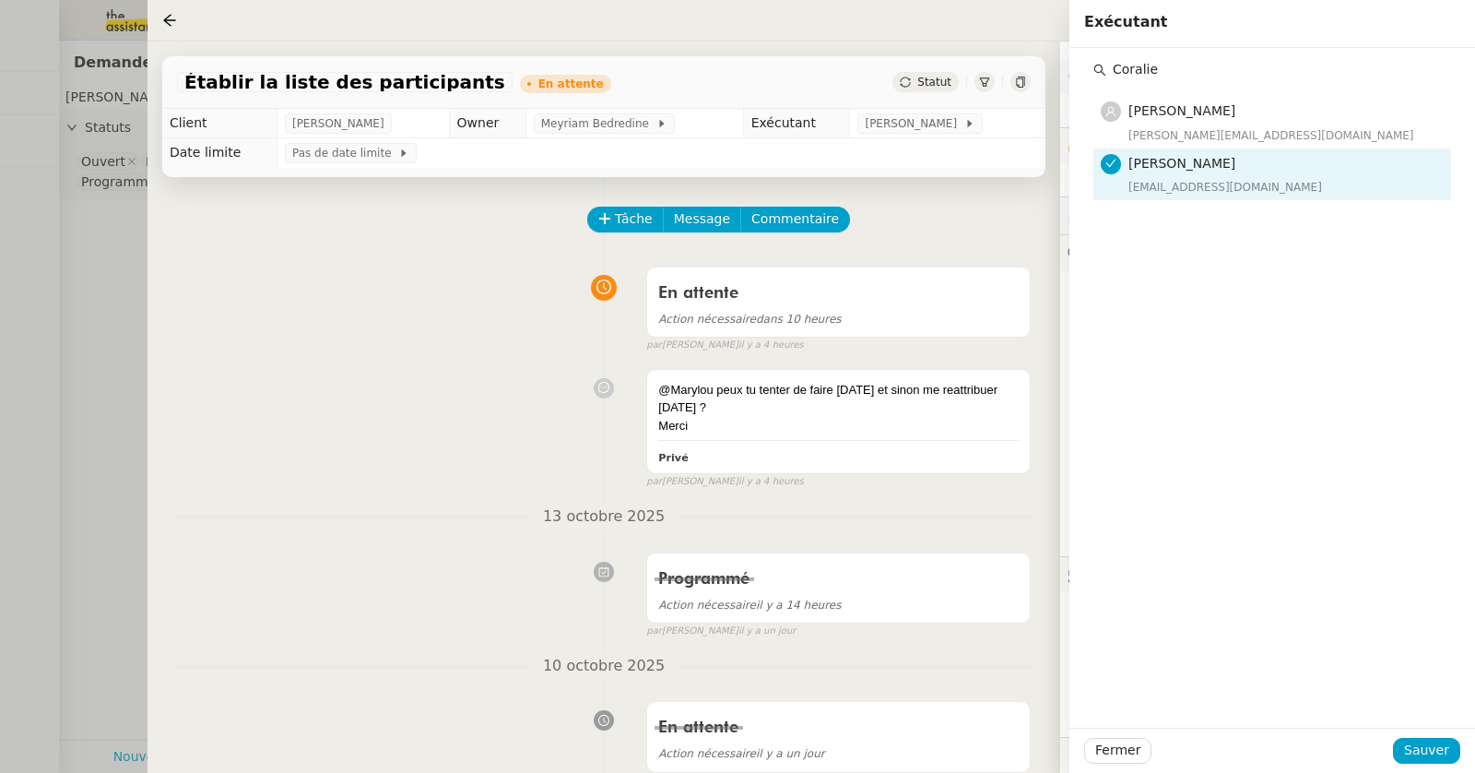
click at [1176, 168] on span "[PERSON_NAME]" at bounding box center [1182, 163] width 107 height 15
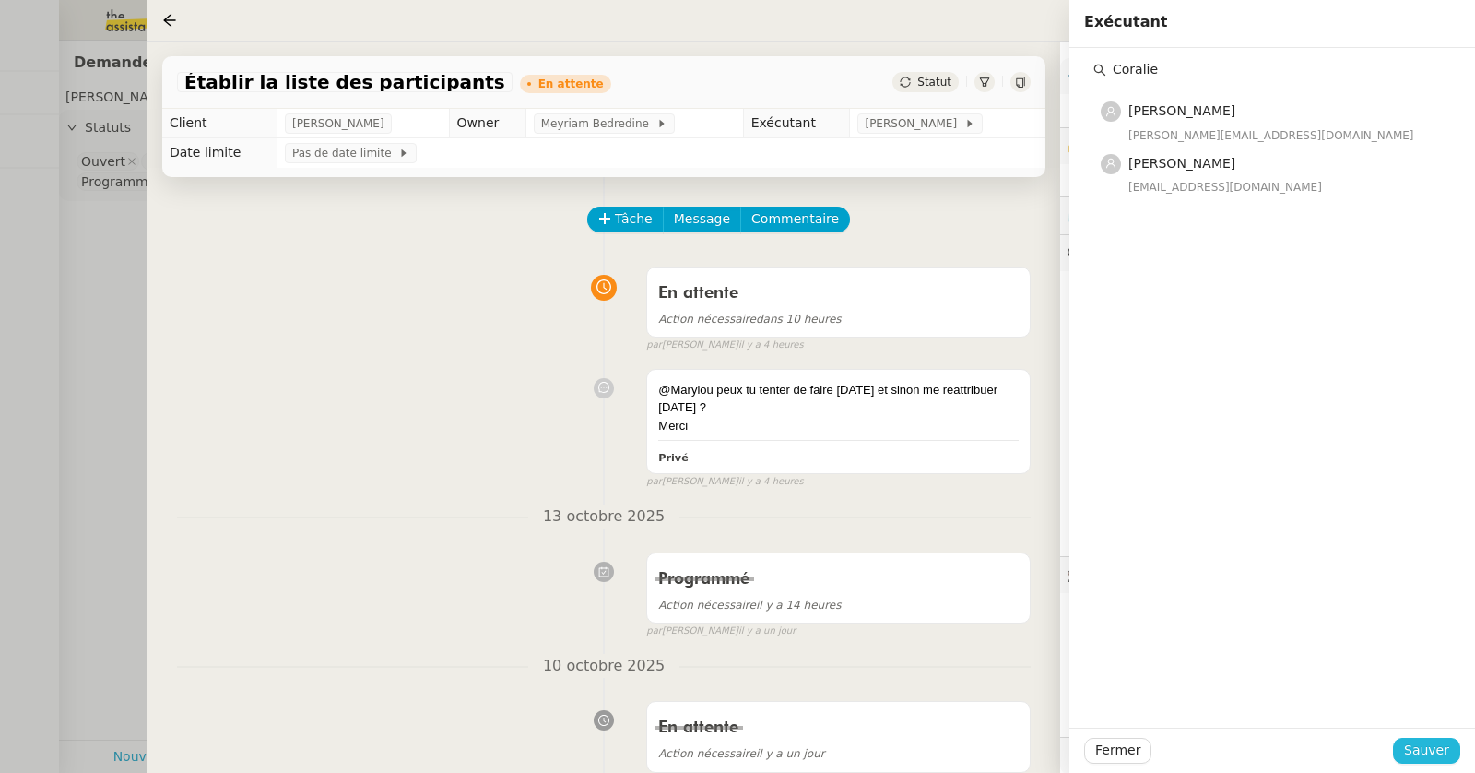
click at [1446, 751] on span "Sauver" at bounding box center [1426, 749] width 45 height 21
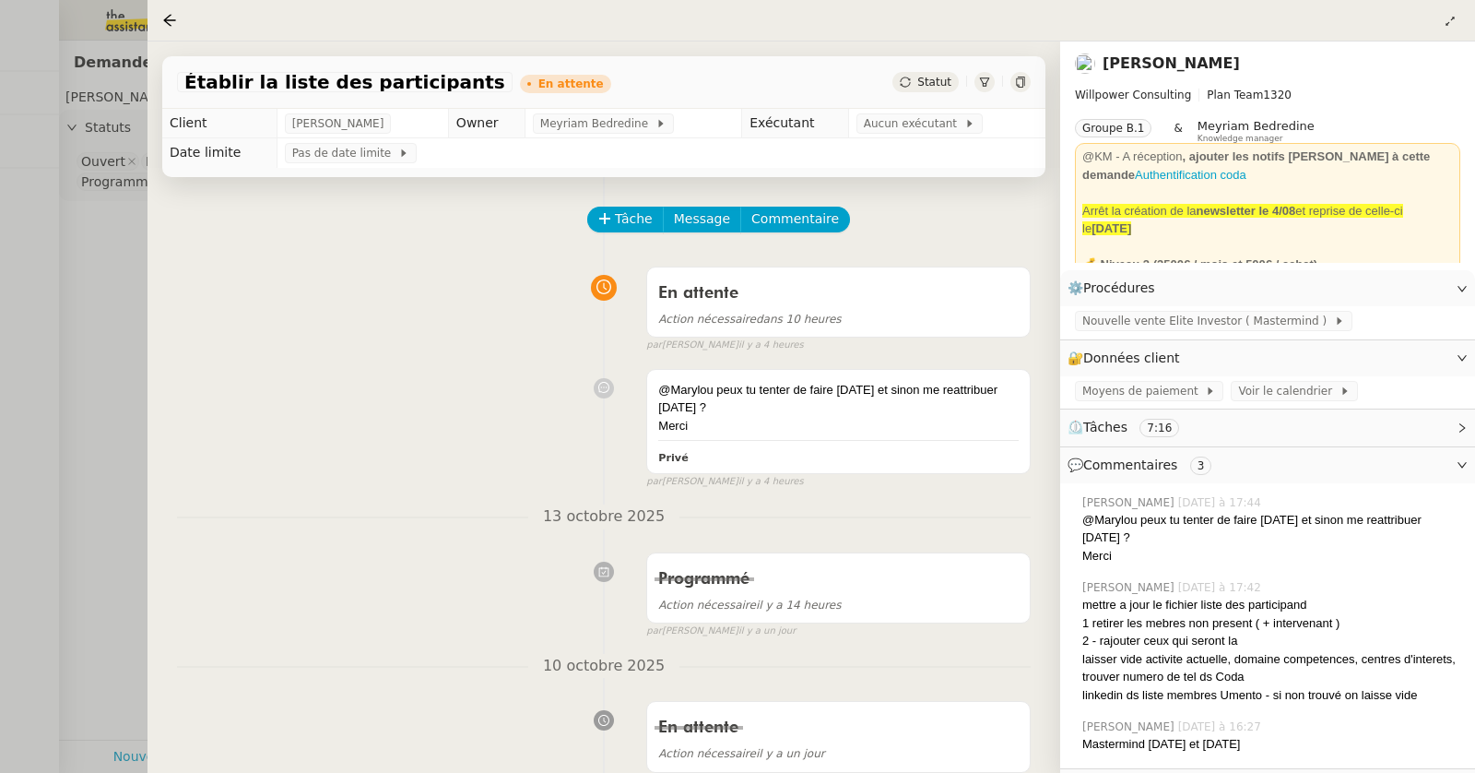
click at [469, 267] on div "En attente Action nécessaire dans 10 heures false par [PERSON_NAME] il y a 4 he…" at bounding box center [604, 305] width 854 height 95
click at [904, 120] on span "Aucun exécutant" at bounding box center [914, 123] width 101 height 18
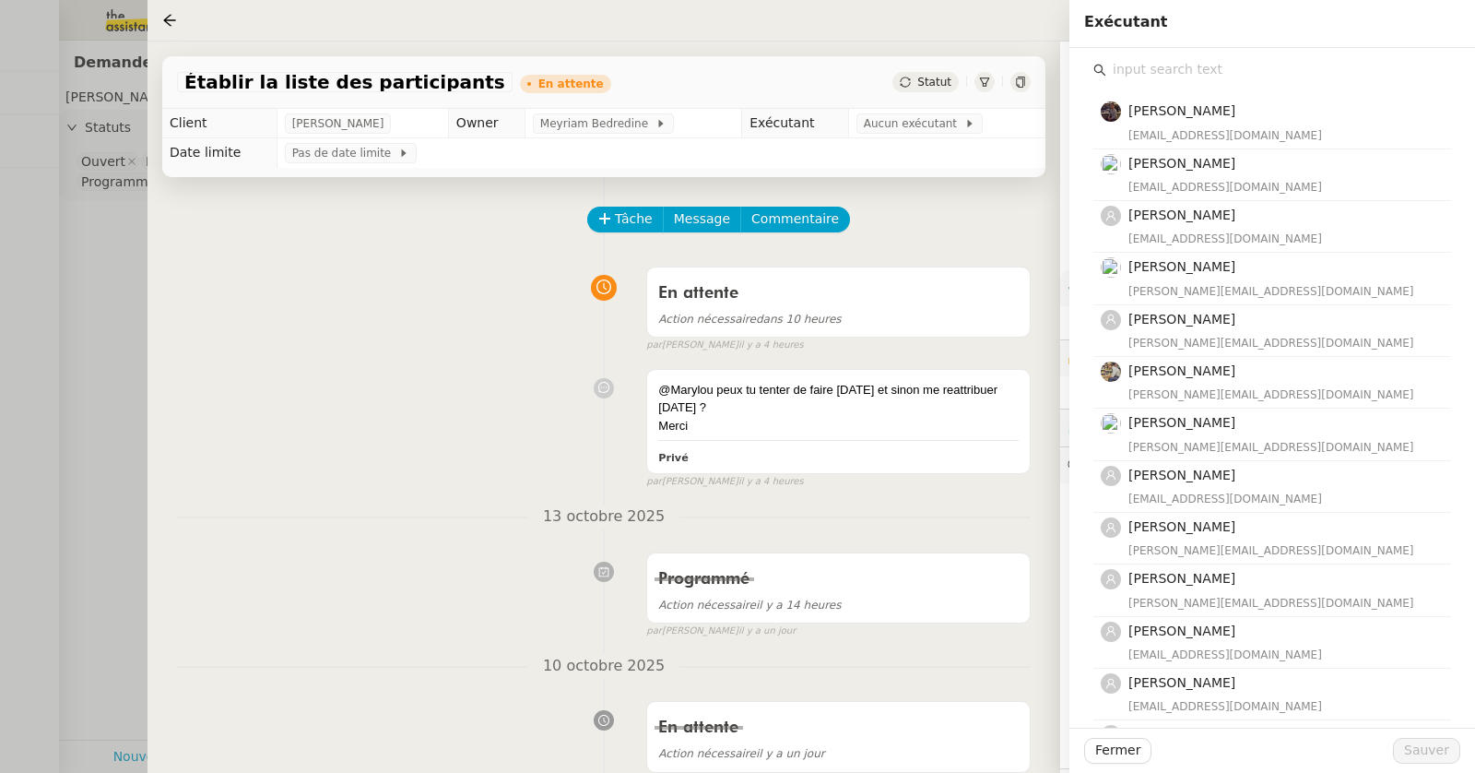
click at [1234, 73] on input "text" at bounding box center [1278, 69] width 345 height 25
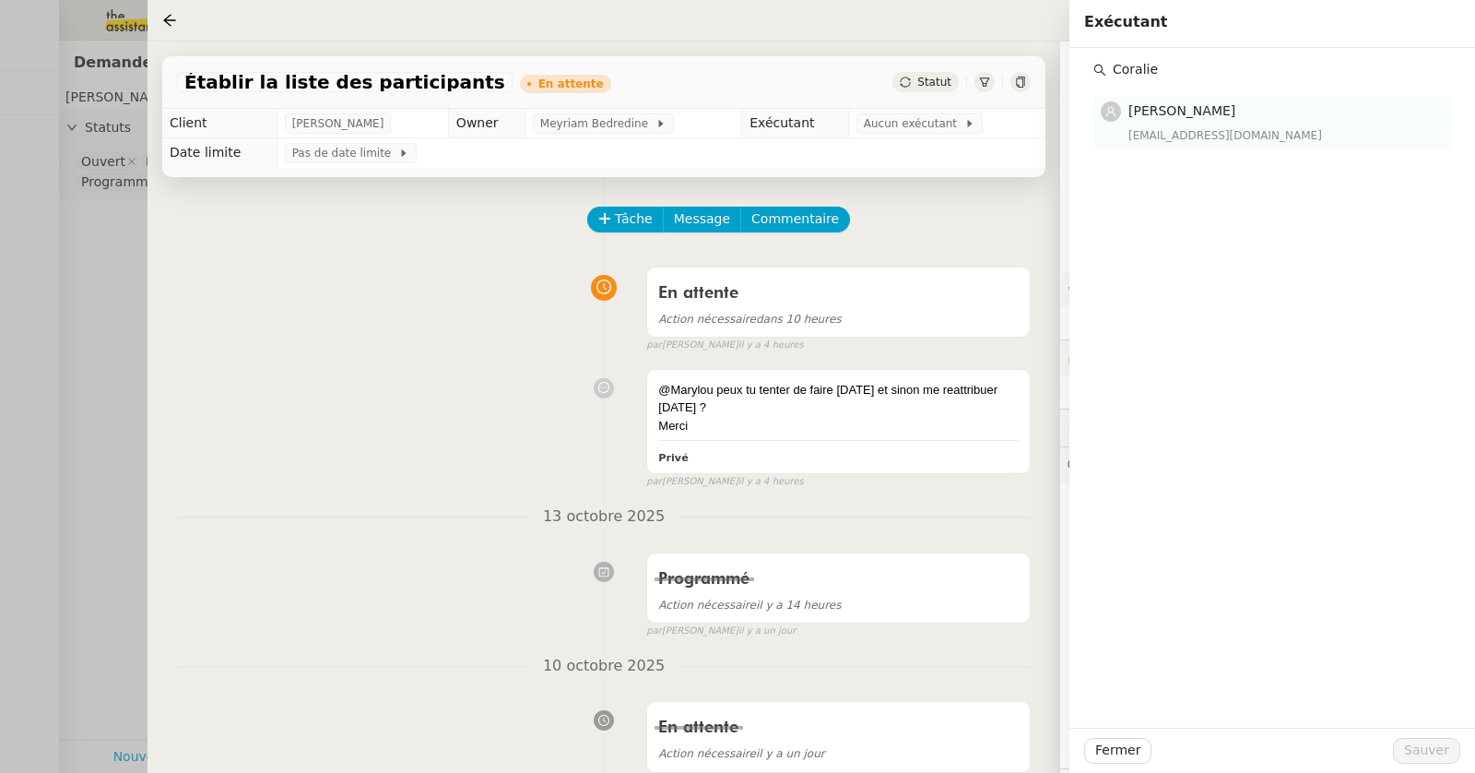
type input "Coralie"
click at [1239, 111] on h4 "[PERSON_NAME]" at bounding box center [1285, 111] width 312 height 21
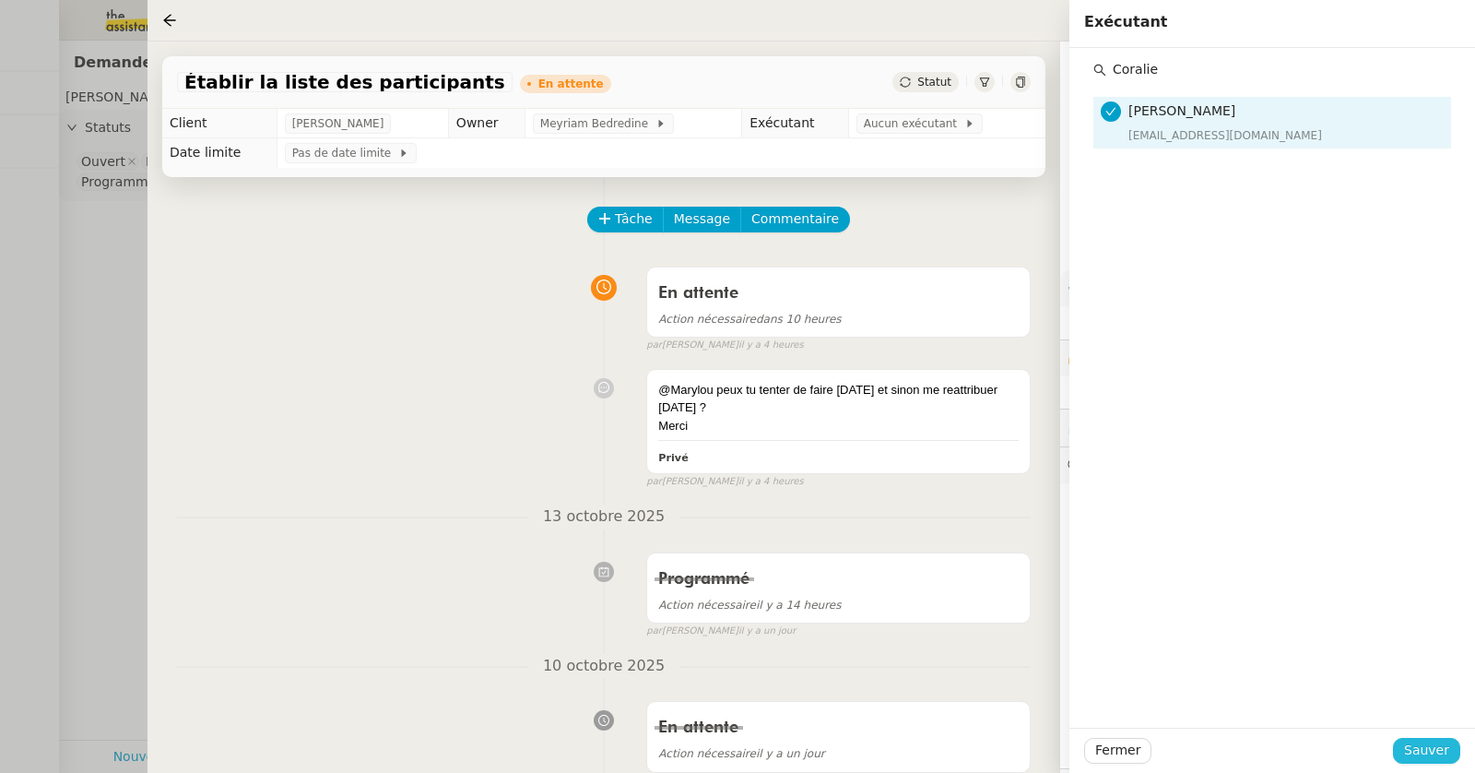
click at [1428, 744] on span "Sauver" at bounding box center [1426, 749] width 45 height 21
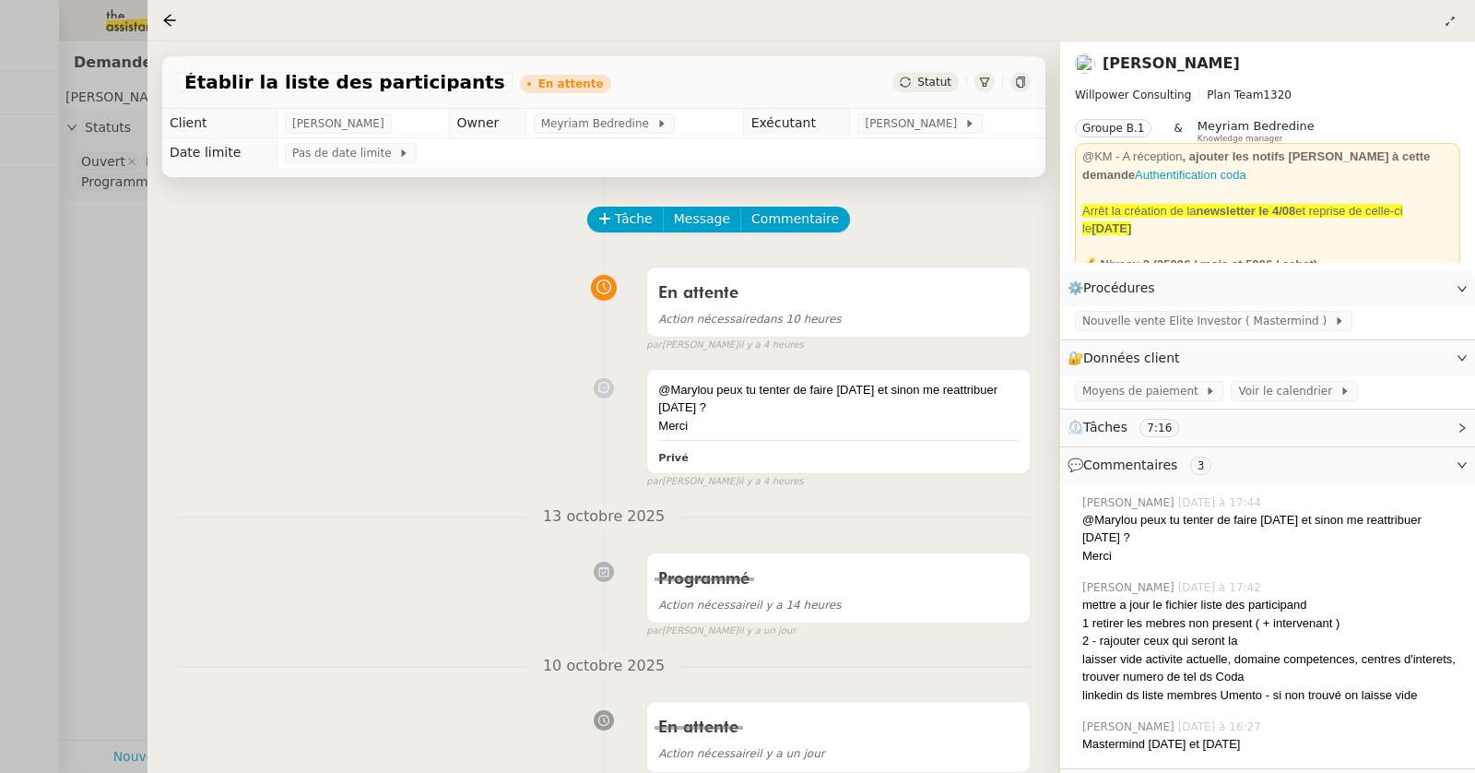
click at [408, 303] on div "En attente Action nécessaire dans 10 heures false par [PERSON_NAME] il y a 4 he…" at bounding box center [604, 305] width 854 height 95
click at [1411, 4] on nz-page-header at bounding box center [812, 20] width 1328 height 41
click at [1449, 20] on icon at bounding box center [1450, 21] width 11 height 11
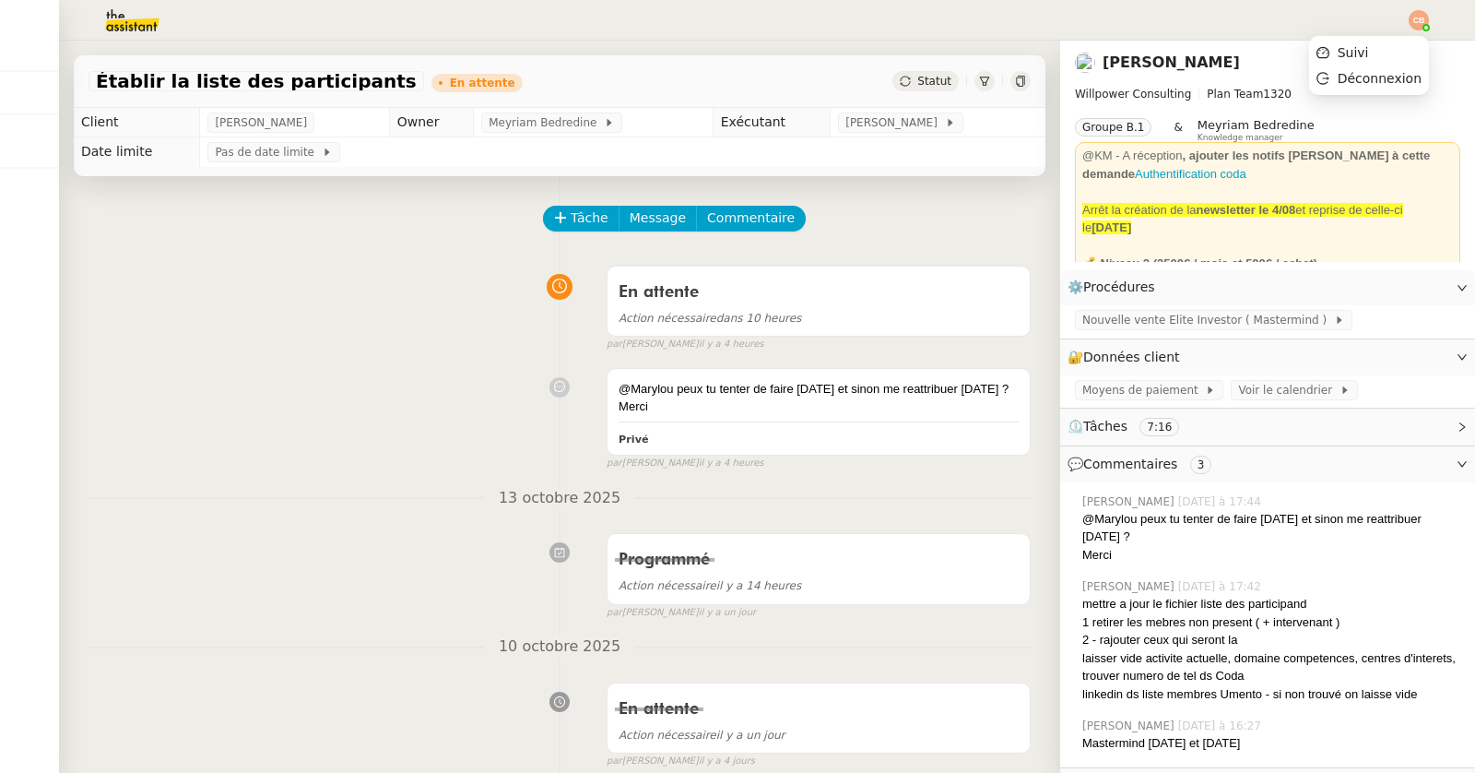
click at [1413, 25] on img at bounding box center [1419, 20] width 20 height 20
click at [1379, 42] on li "Suivi" at bounding box center [1369, 53] width 120 height 26
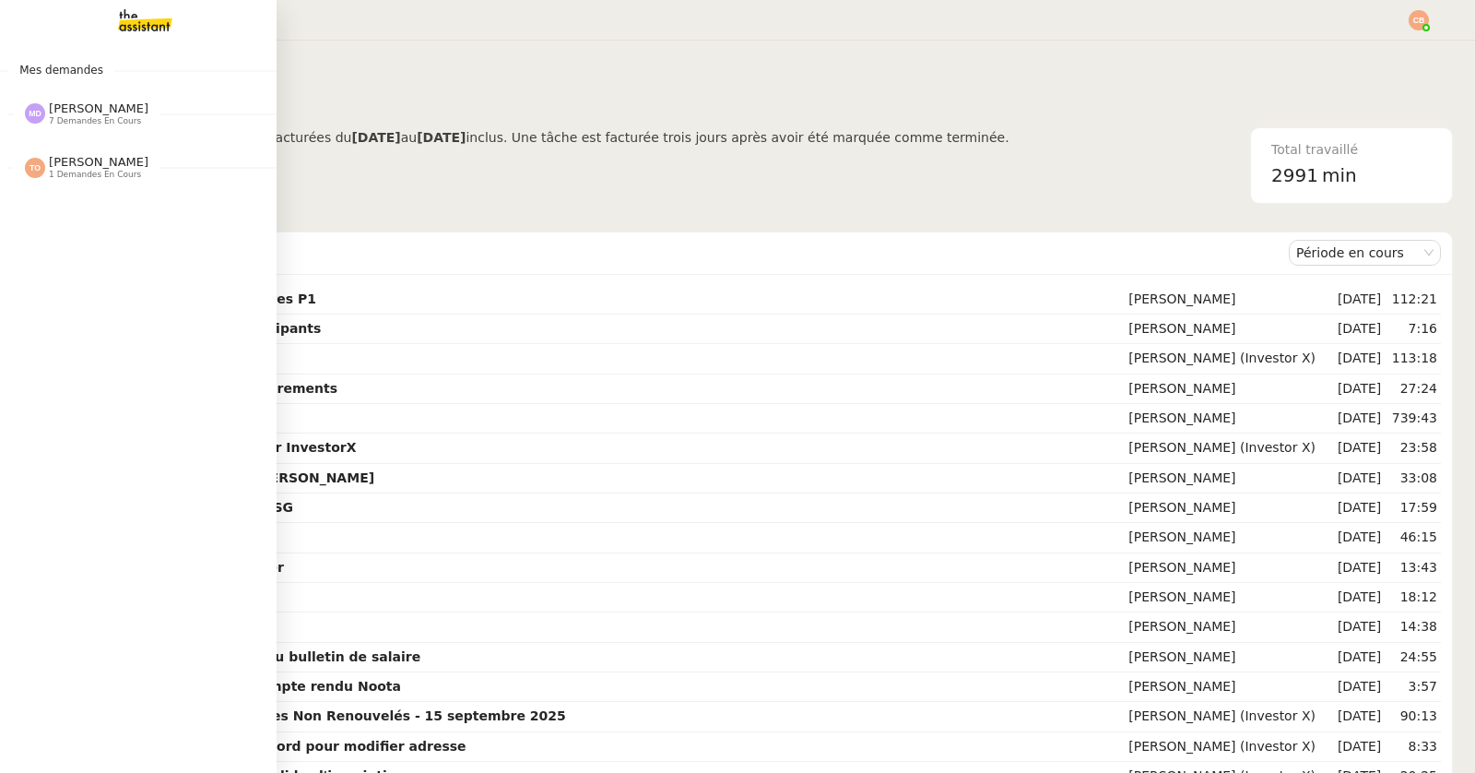
click at [63, 111] on span "[PERSON_NAME]" at bounding box center [99, 108] width 100 height 14
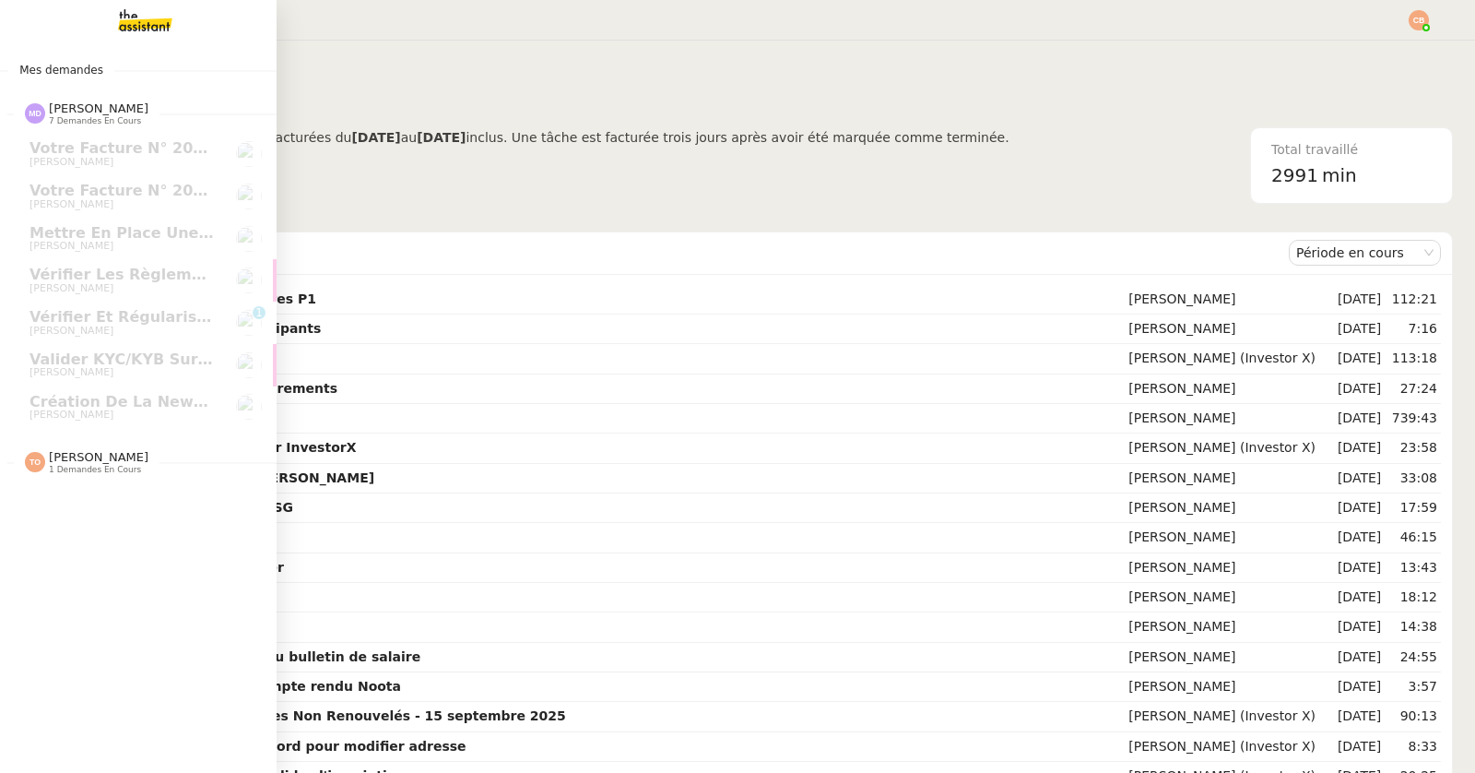
click at [86, 70] on span "Mes demandes" at bounding box center [61, 70] width 106 height 18
click at [67, 64] on span "Mes demandes" at bounding box center [61, 70] width 106 height 18
click at [80, 456] on span "[PERSON_NAME]" at bounding box center [99, 457] width 100 height 14
click at [168, 25] on img at bounding box center [130, 20] width 143 height 41
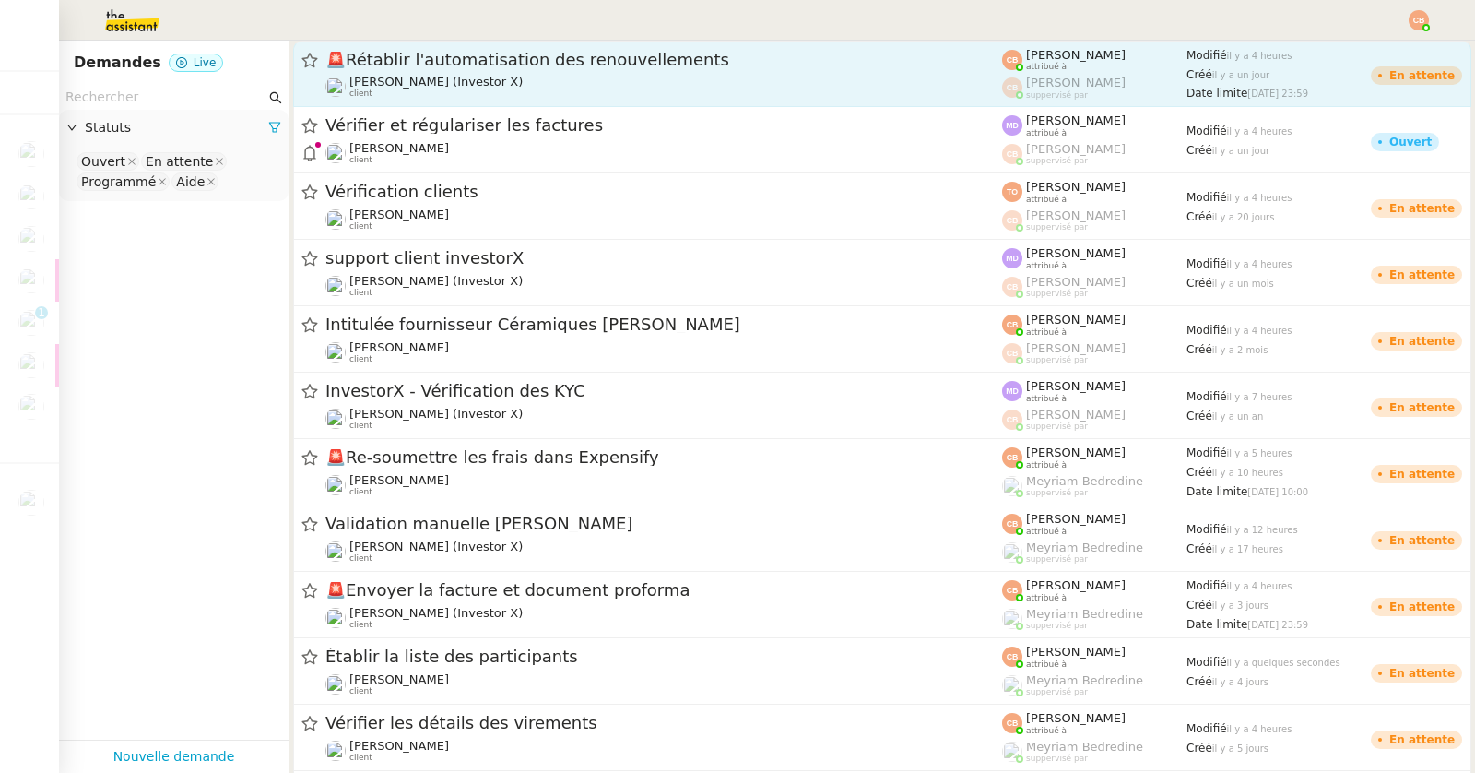
click at [593, 53] on span "🚨 Rétablir l'automatisation des renouvellements" at bounding box center [663, 60] width 677 height 17
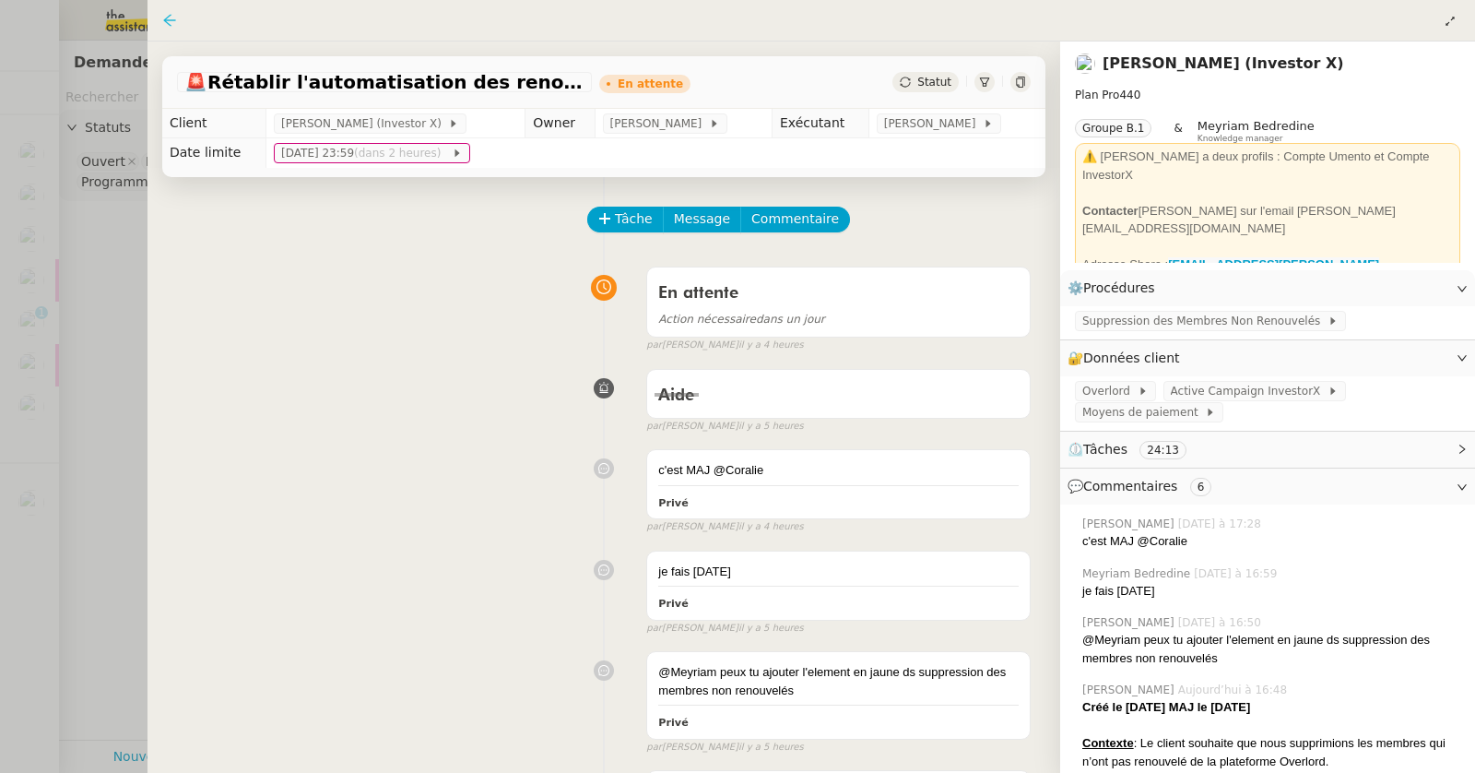
click at [164, 21] on icon at bounding box center [169, 20] width 12 height 12
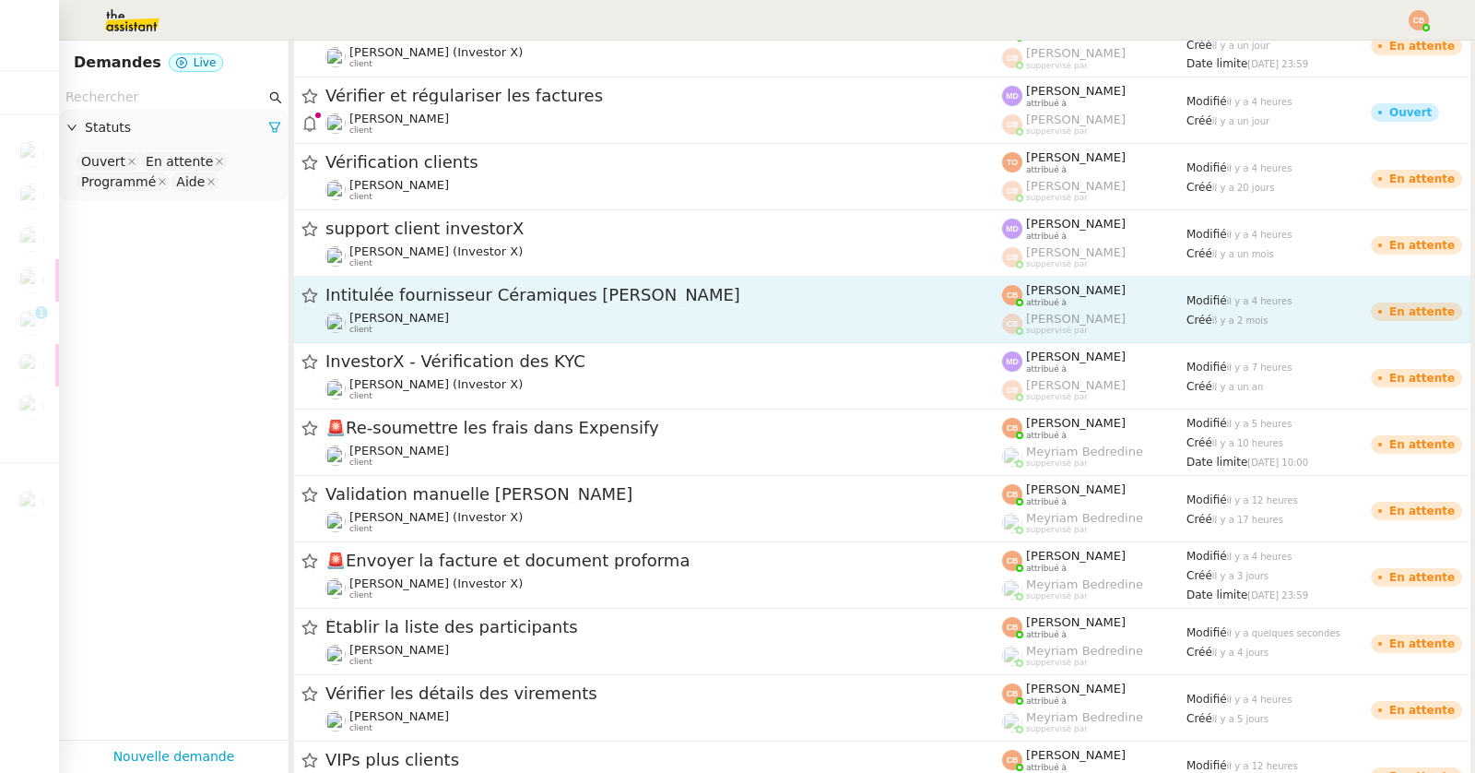
scroll to position [37, 0]
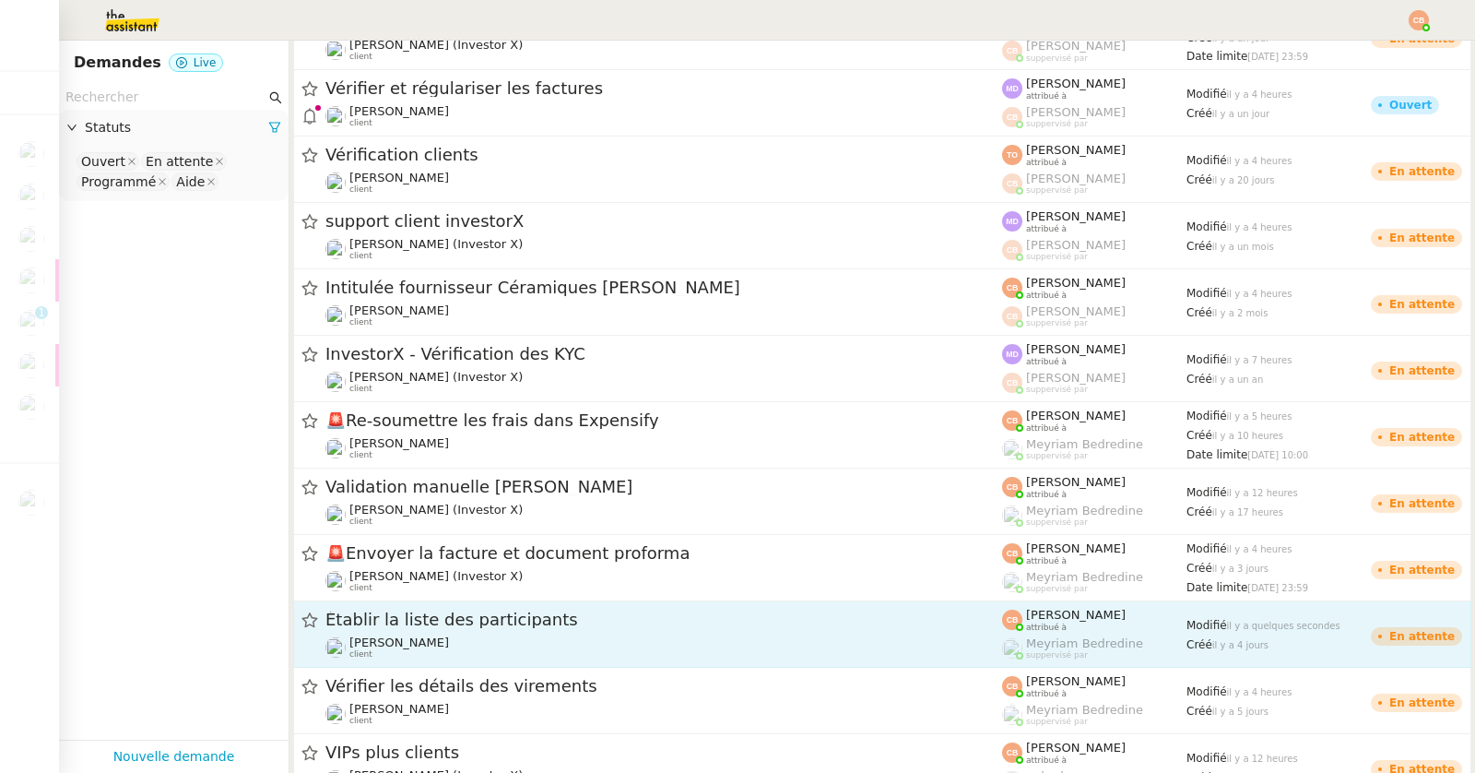
click at [387, 623] on span "Établir la liste des participants" at bounding box center [663, 619] width 677 height 17
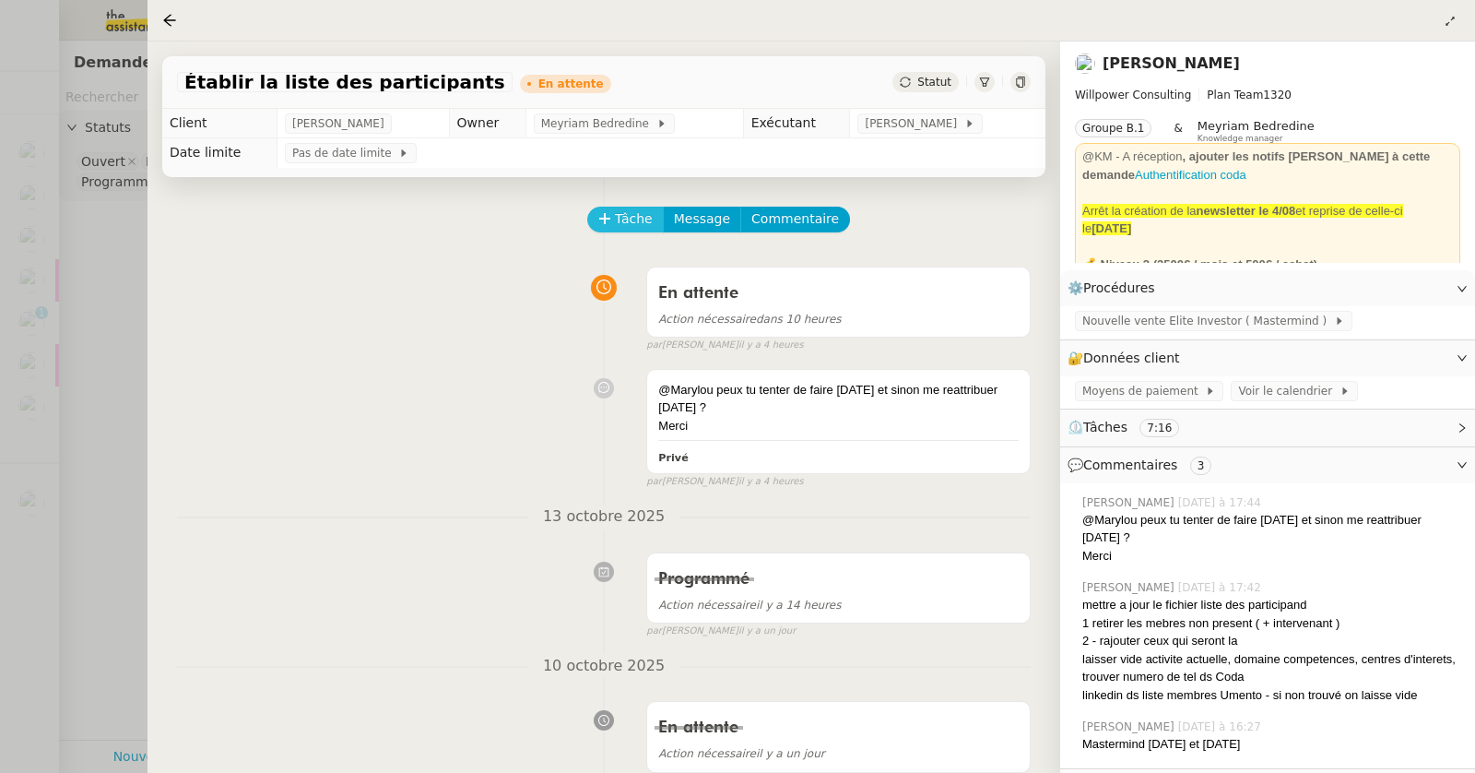
click at [621, 223] on span "Tâche" at bounding box center [634, 218] width 38 height 21
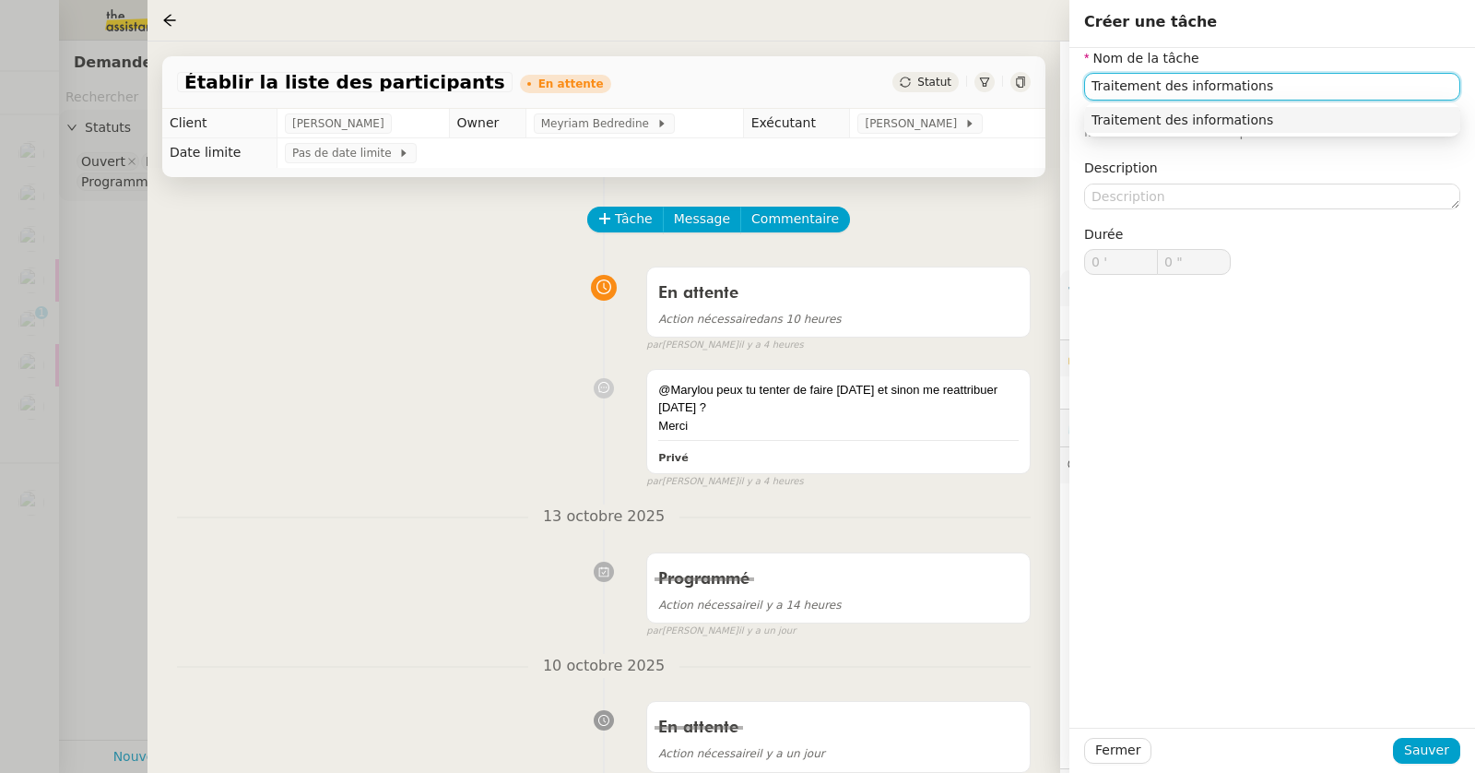
click at [1204, 125] on div "Traitement des informations" at bounding box center [1272, 120] width 361 height 17
type input "Traitement des informations"
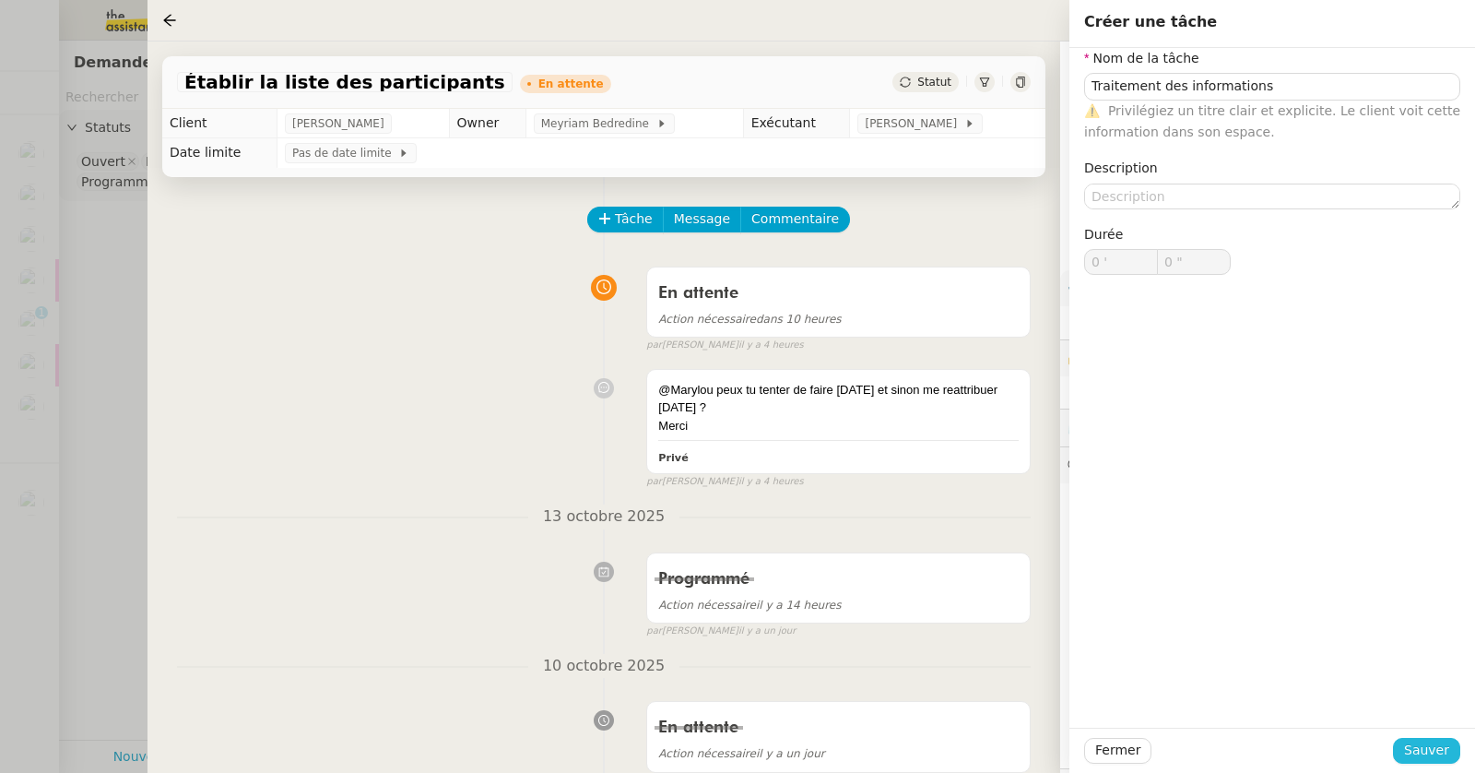
click at [1408, 747] on span "Sauver" at bounding box center [1426, 749] width 45 height 21
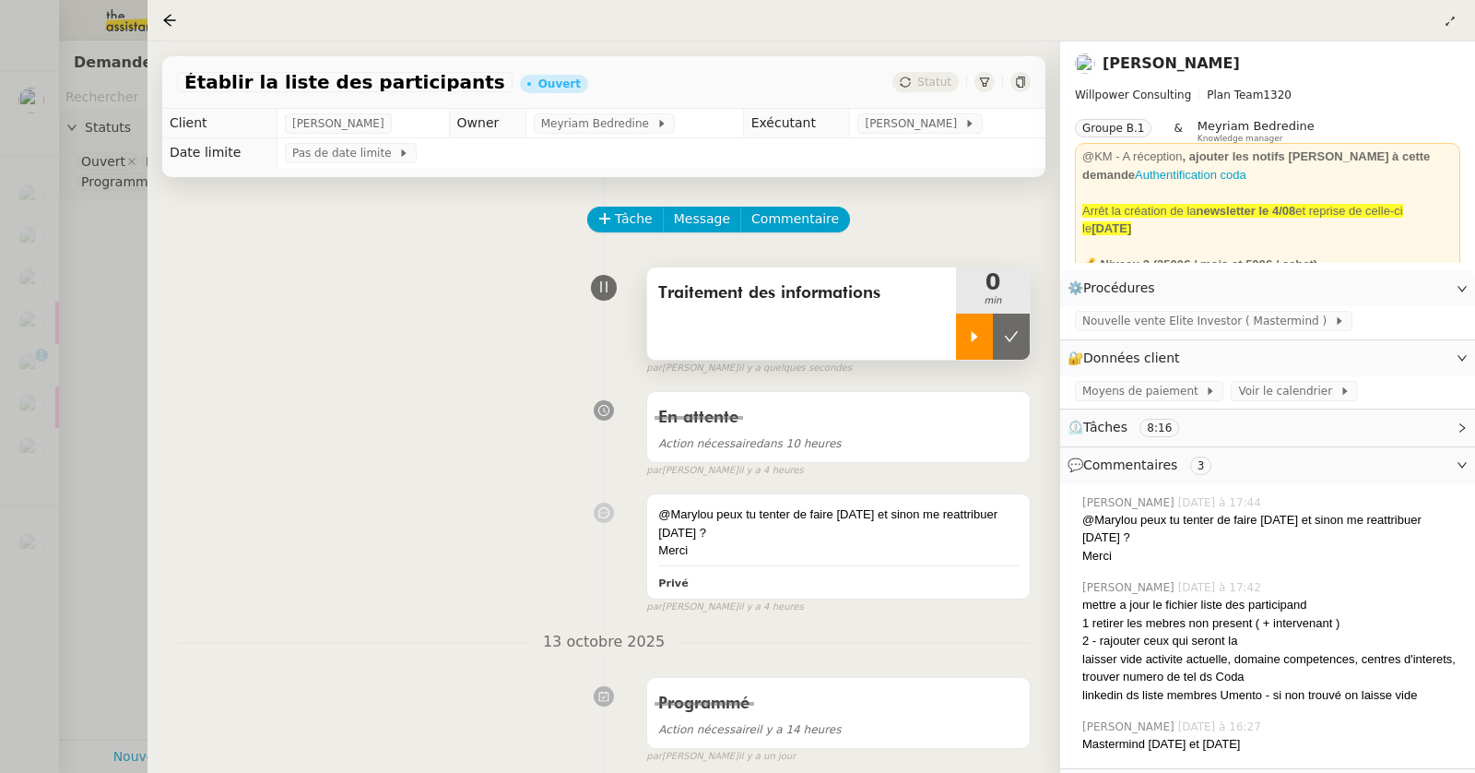
click at [973, 355] on div at bounding box center [974, 337] width 37 height 46
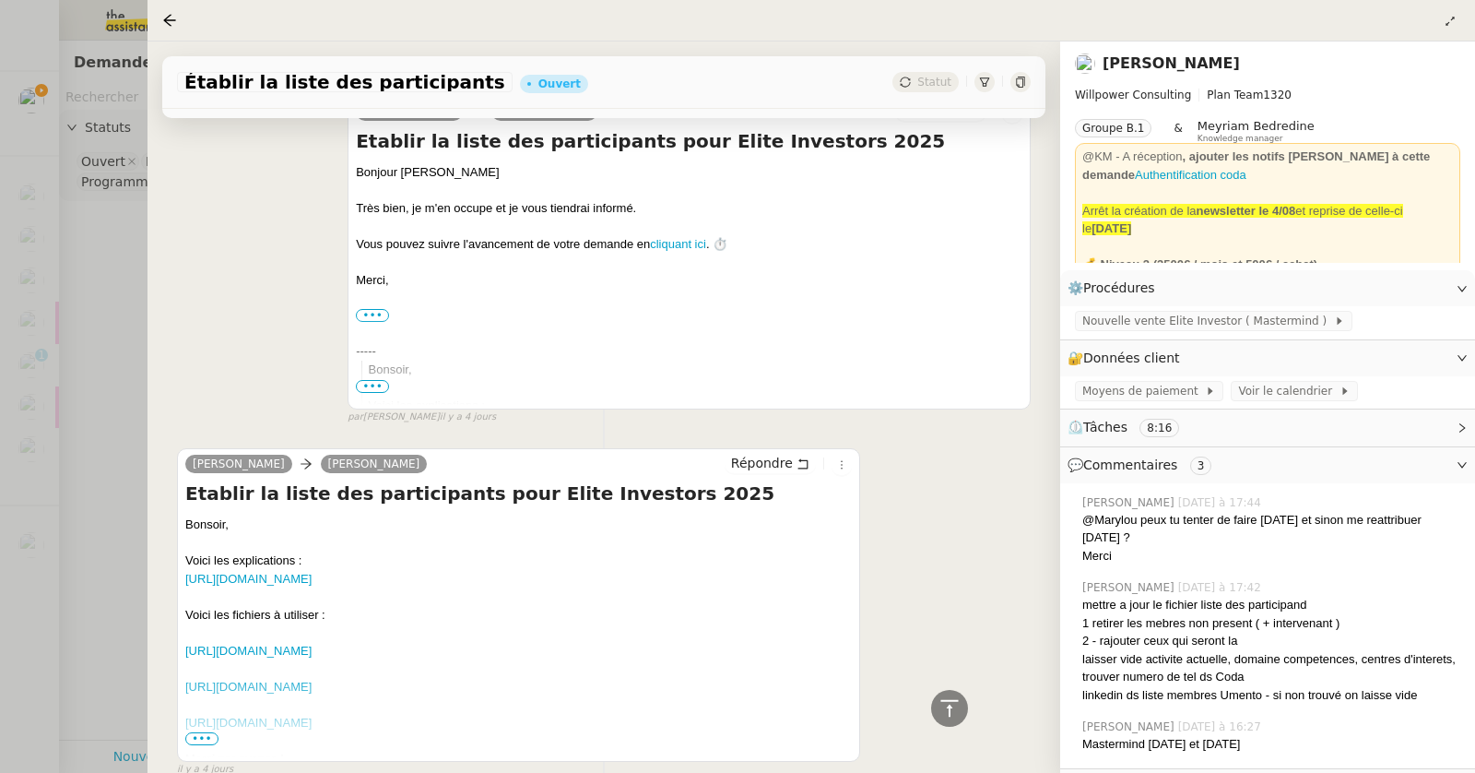
scroll to position [2299, 0]
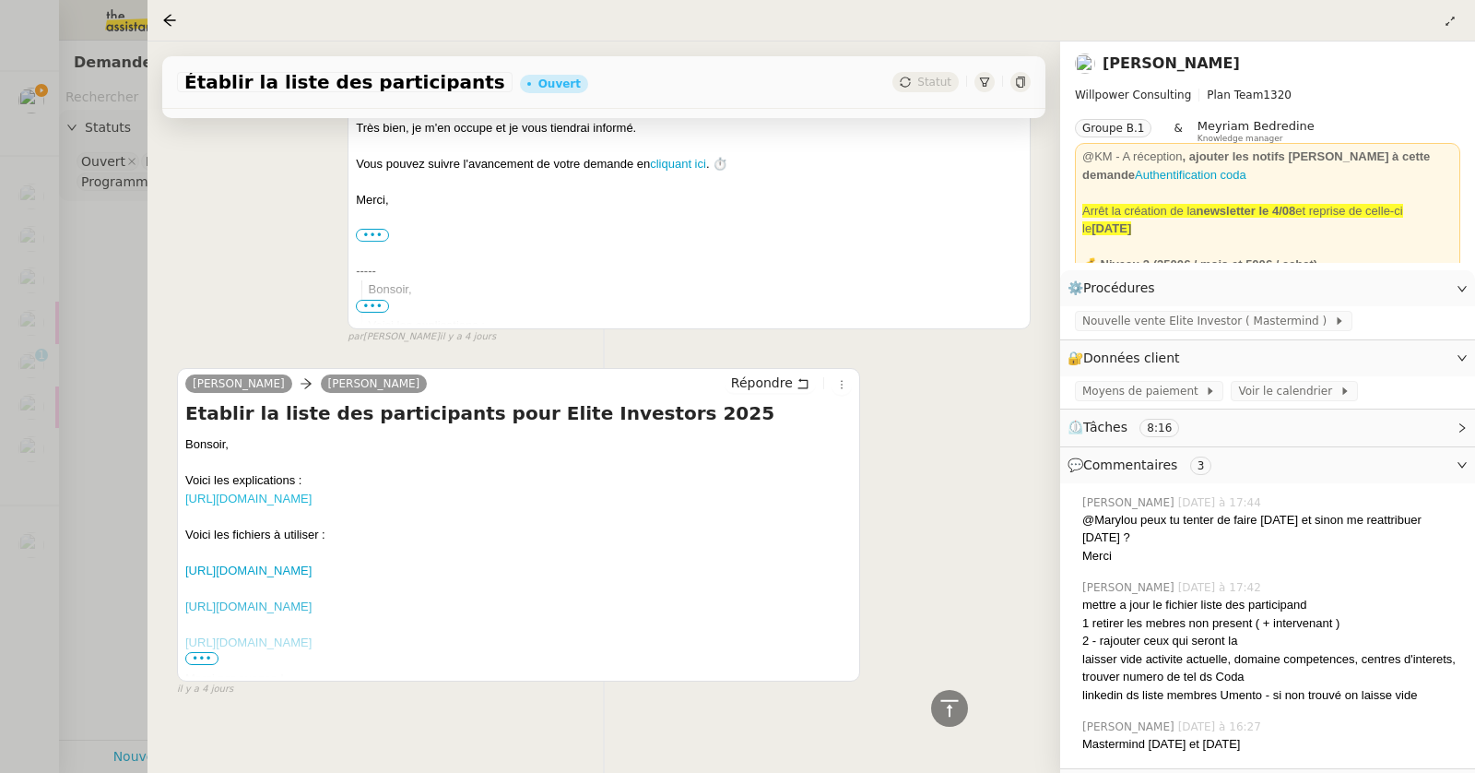
click at [312, 491] on link "[URL][DOMAIN_NAME]" at bounding box center [248, 498] width 126 height 14
click at [201, 633] on div at bounding box center [518, 624] width 667 height 18
click at [204, 652] on span "•••" at bounding box center [201, 658] width 33 height 13
click at [242, 563] on link "[URL][DOMAIN_NAME]" at bounding box center [248, 570] width 126 height 14
click at [312, 599] on link "[URL][DOMAIN_NAME]" at bounding box center [248, 606] width 126 height 14
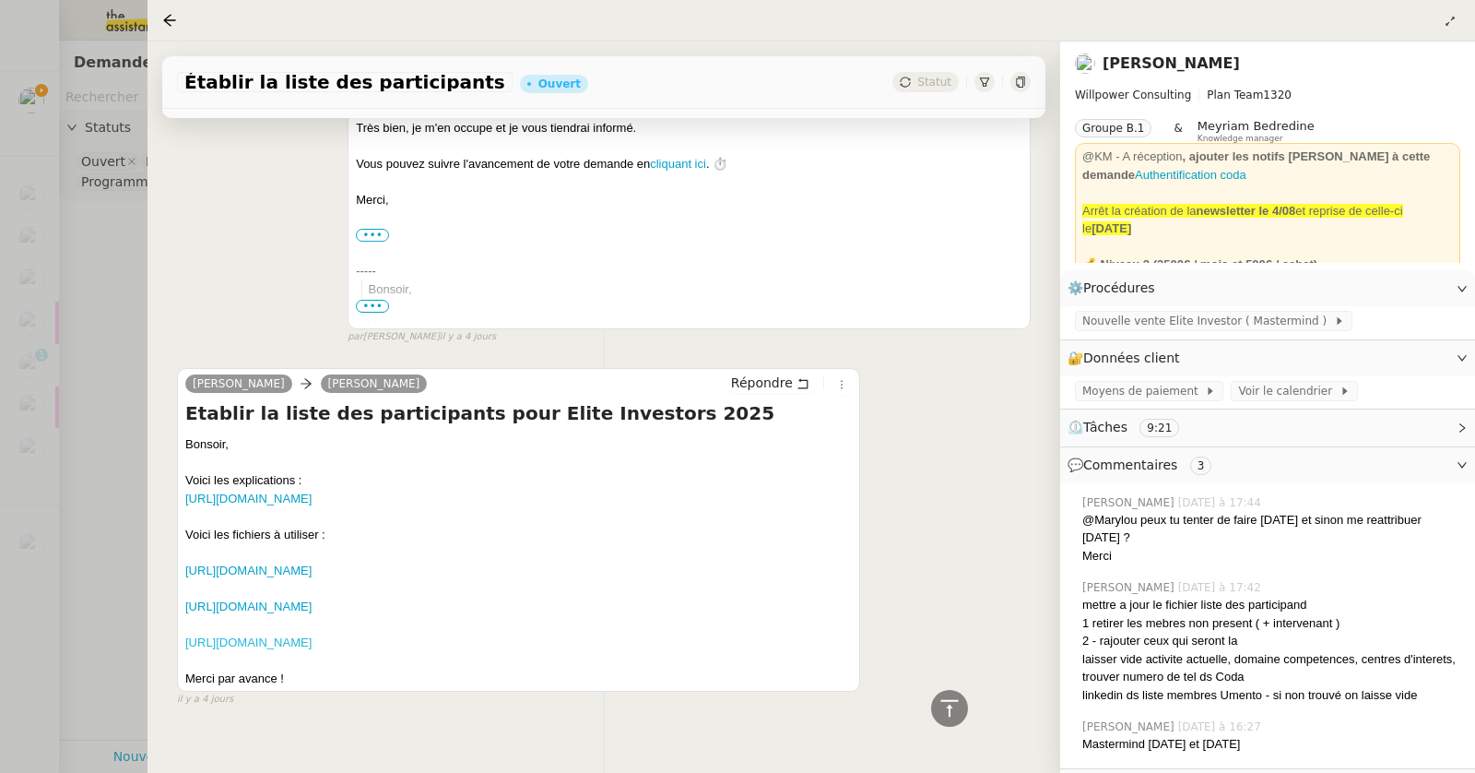
click at [310, 645] on link "[URL][DOMAIN_NAME]" at bounding box center [248, 642] width 126 height 14
